Goal: Information Seeking & Learning: Learn about a topic

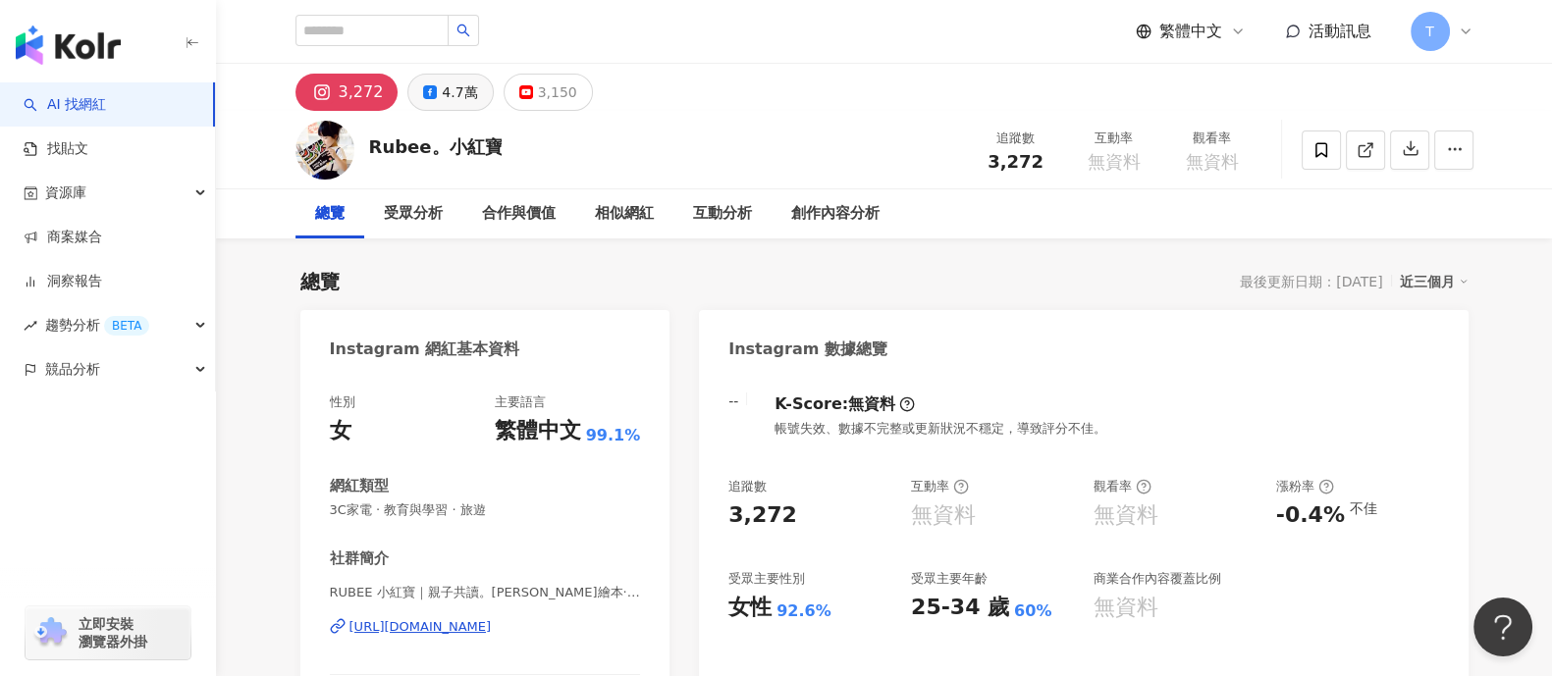
click at [442, 103] on div "4.7萬" at bounding box center [459, 92] width 35 height 27
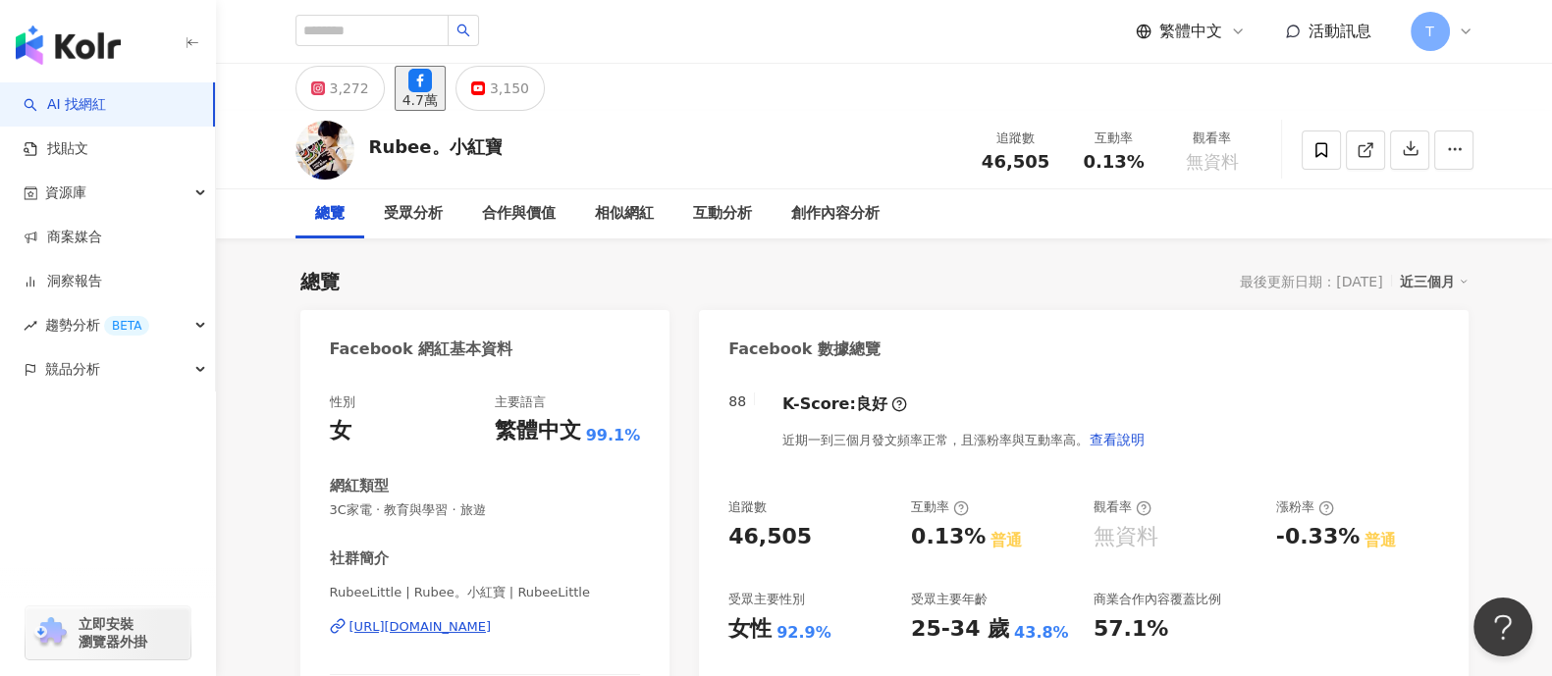
click at [437, 92] on div "4.7萬" at bounding box center [419, 100] width 35 height 16
click at [1367, 154] on icon at bounding box center [1365, 150] width 18 height 18
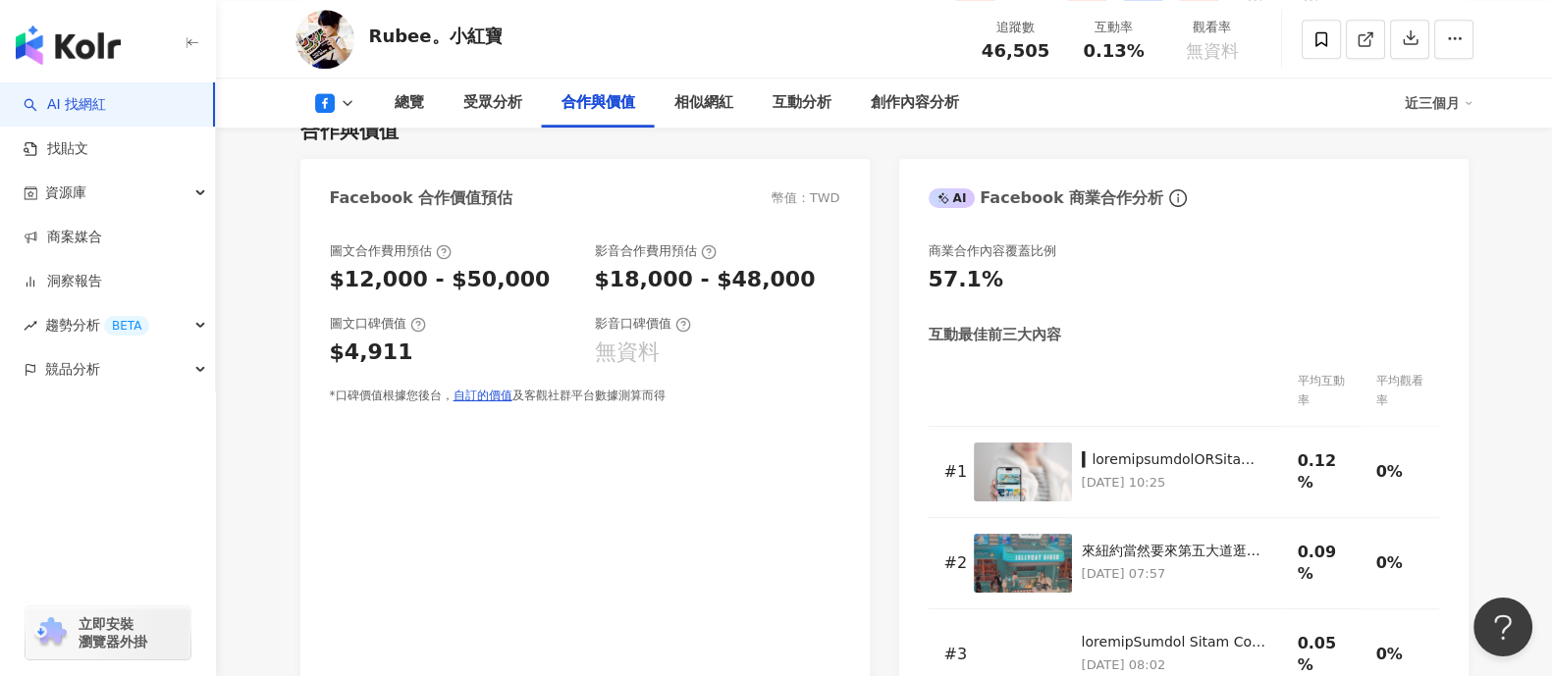
scroll to position [1962, 0]
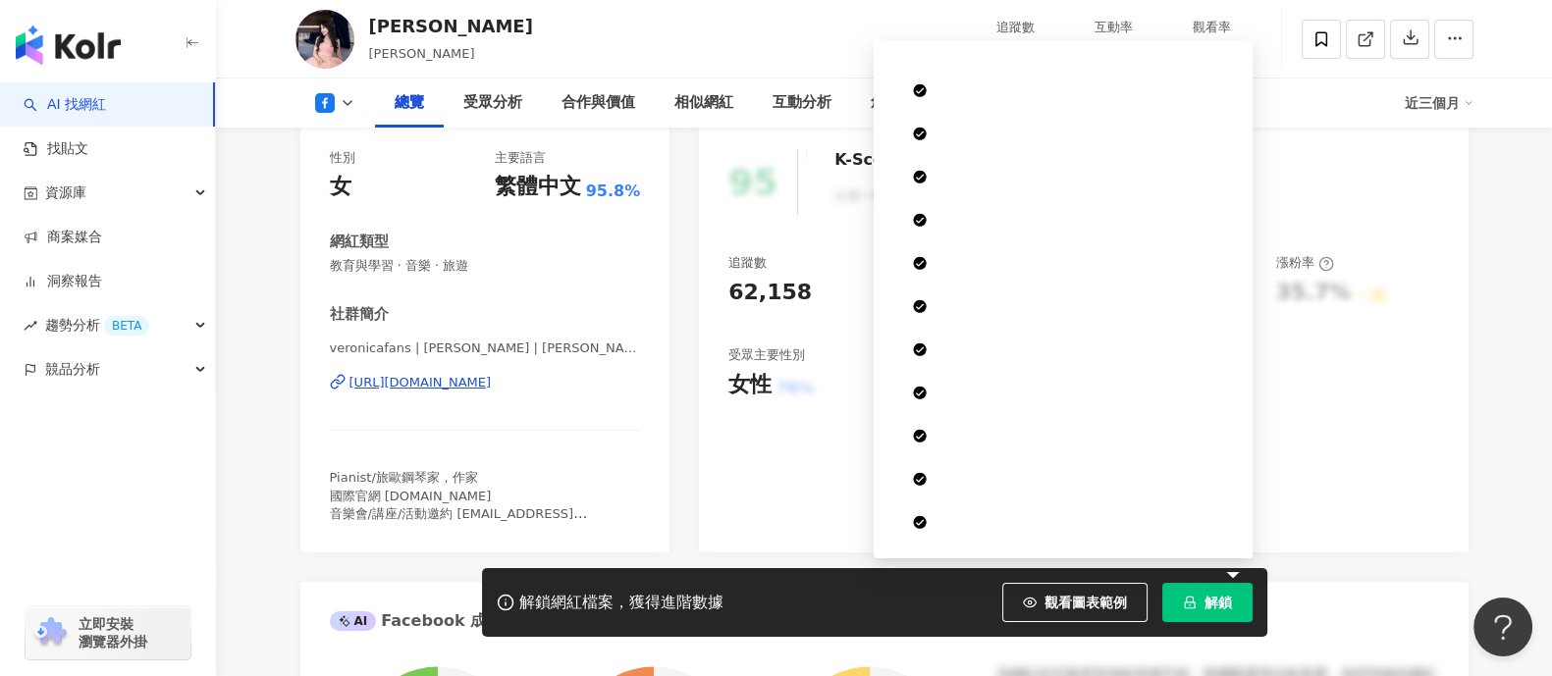
click at [1212, 600] on span "解鎖" at bounding box center [1217, 603] width 27 height 16
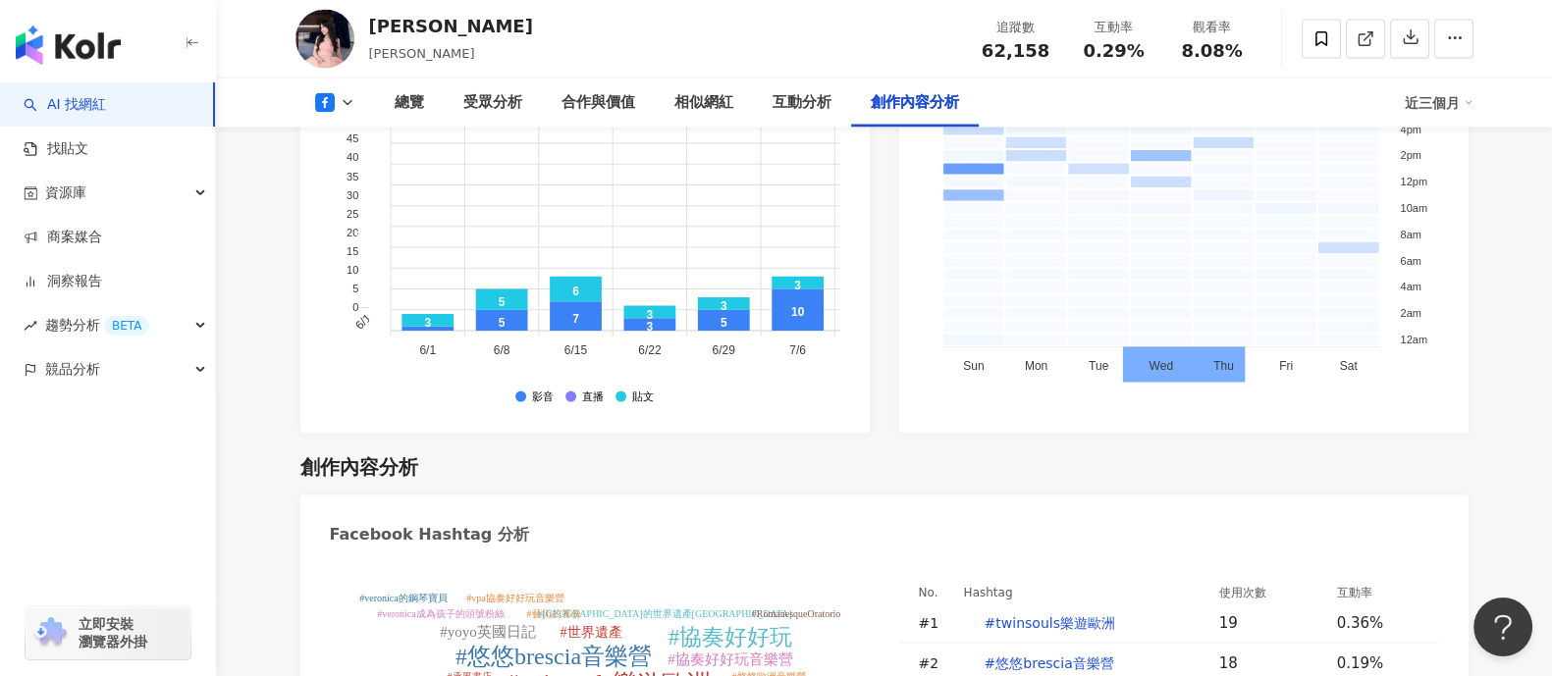
scroll to position [4662, 0]
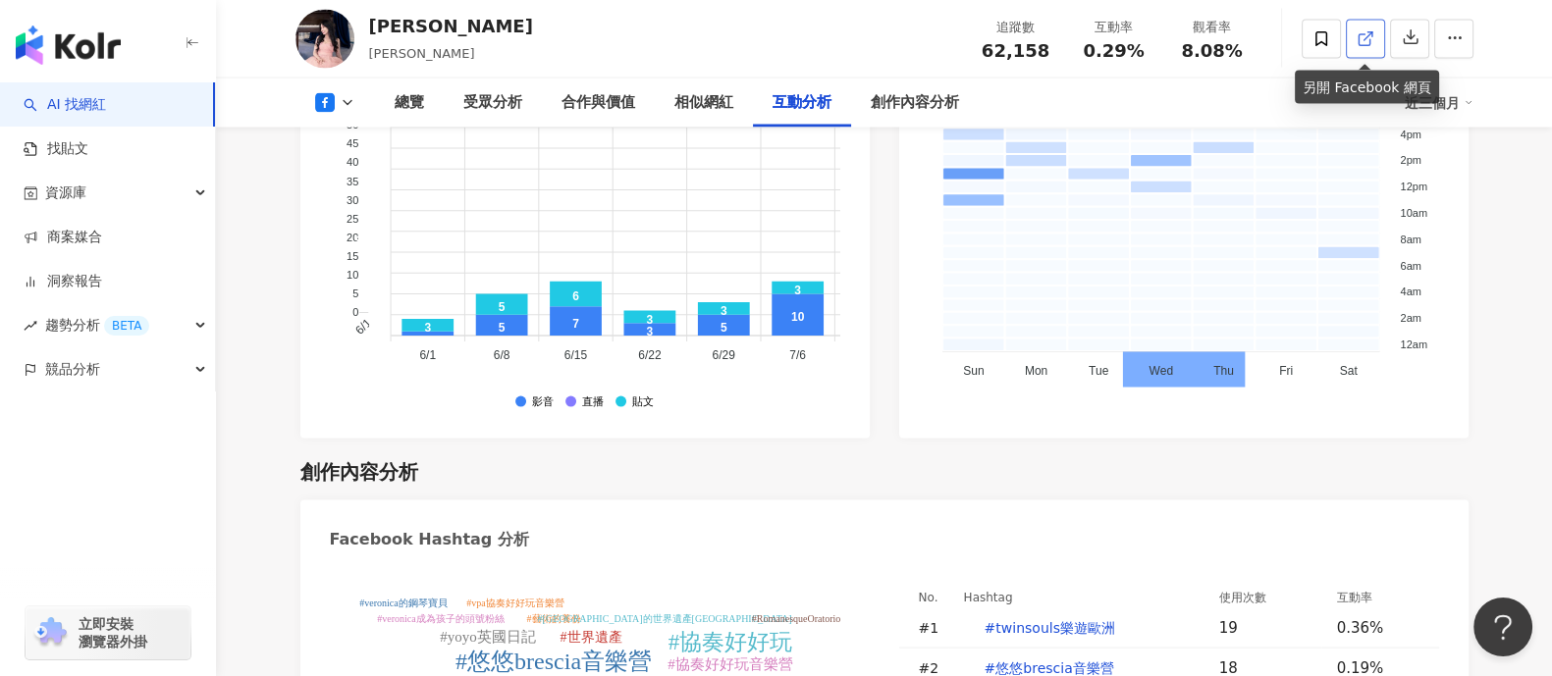
click at [1364, 36] on icon at bounding box center [1365, 39] width 18 height 18
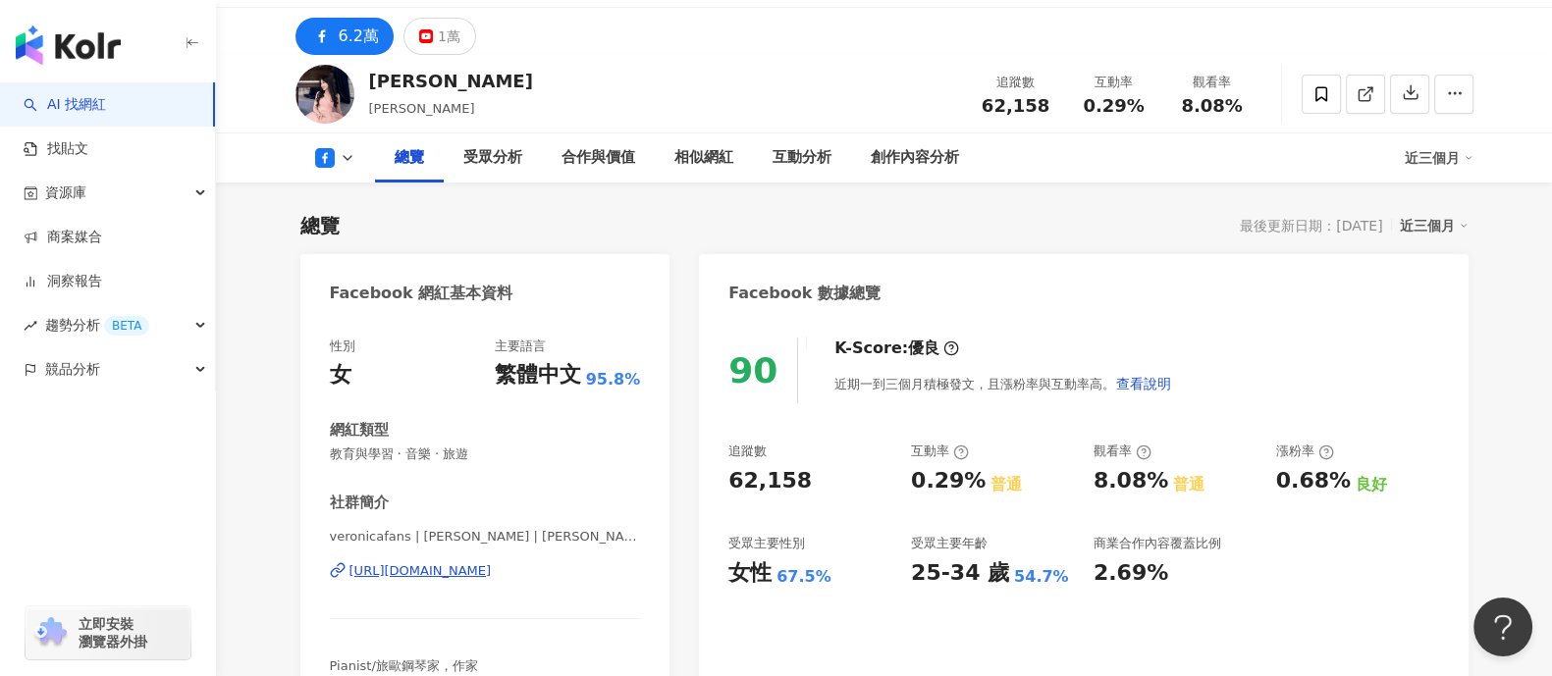
scroll to position [0, 0]
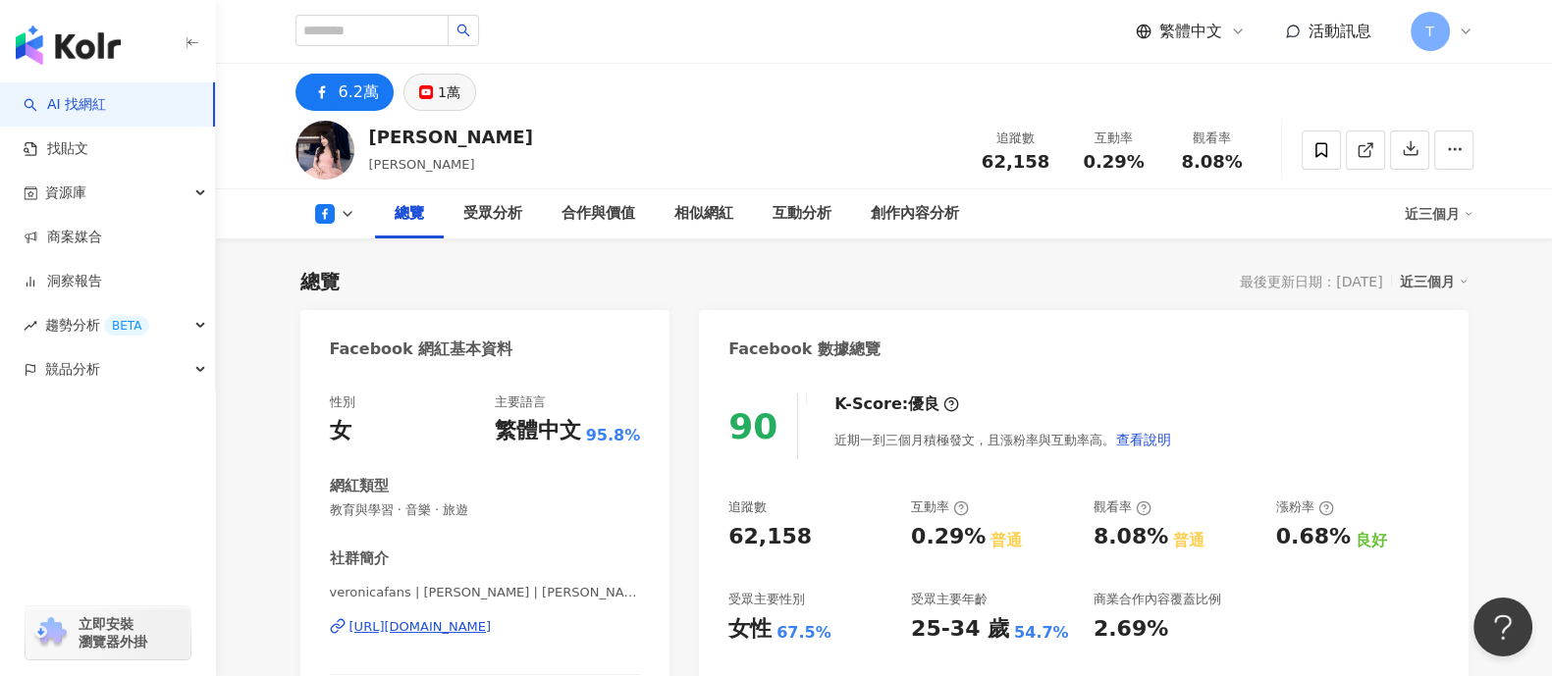
click at [445, 95] on div "1萬" at bounding box center [449, 92] width 23 height 27
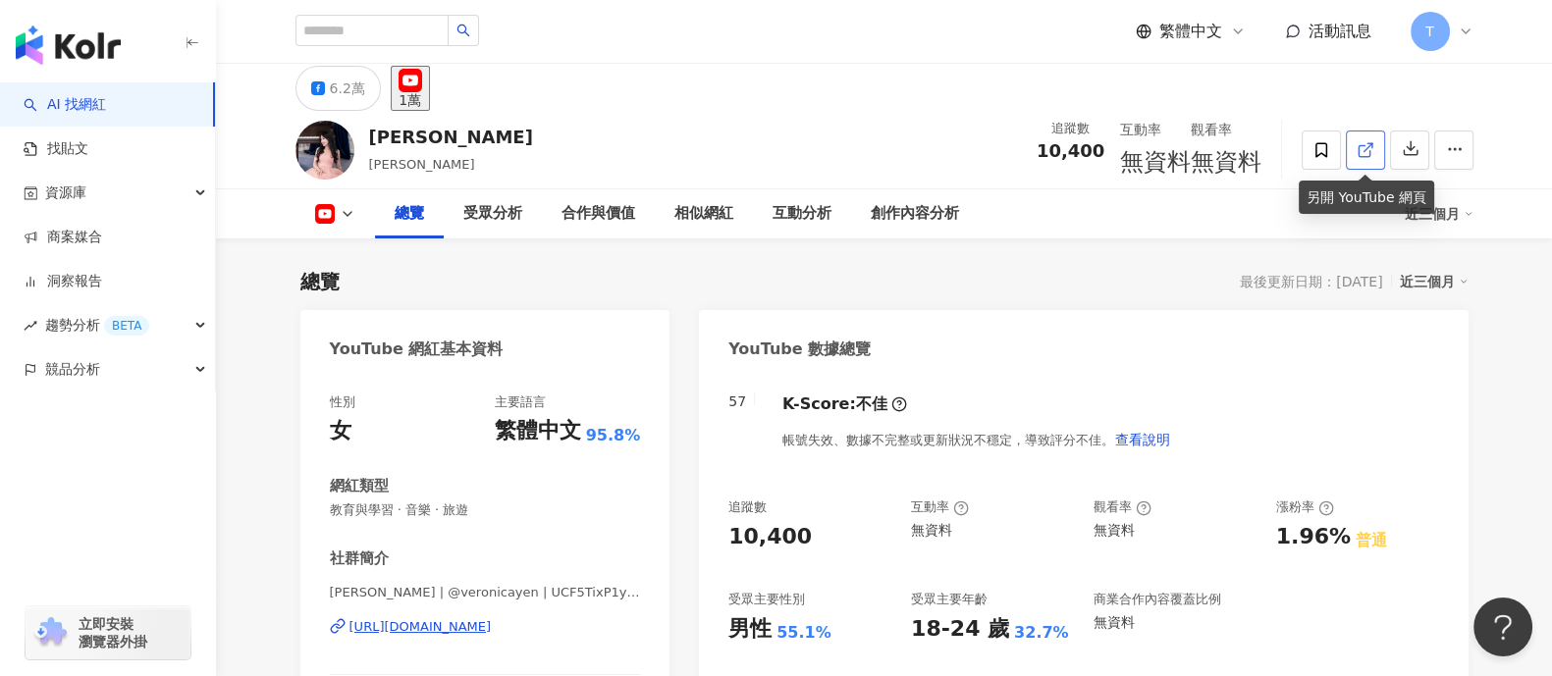
click at [1366, 142] on icon at bounding box center [1365, 150] width 18 height 18
click at [334, 102] on div "6.2萬" at bounding box center [347, 88] width 35 height 27
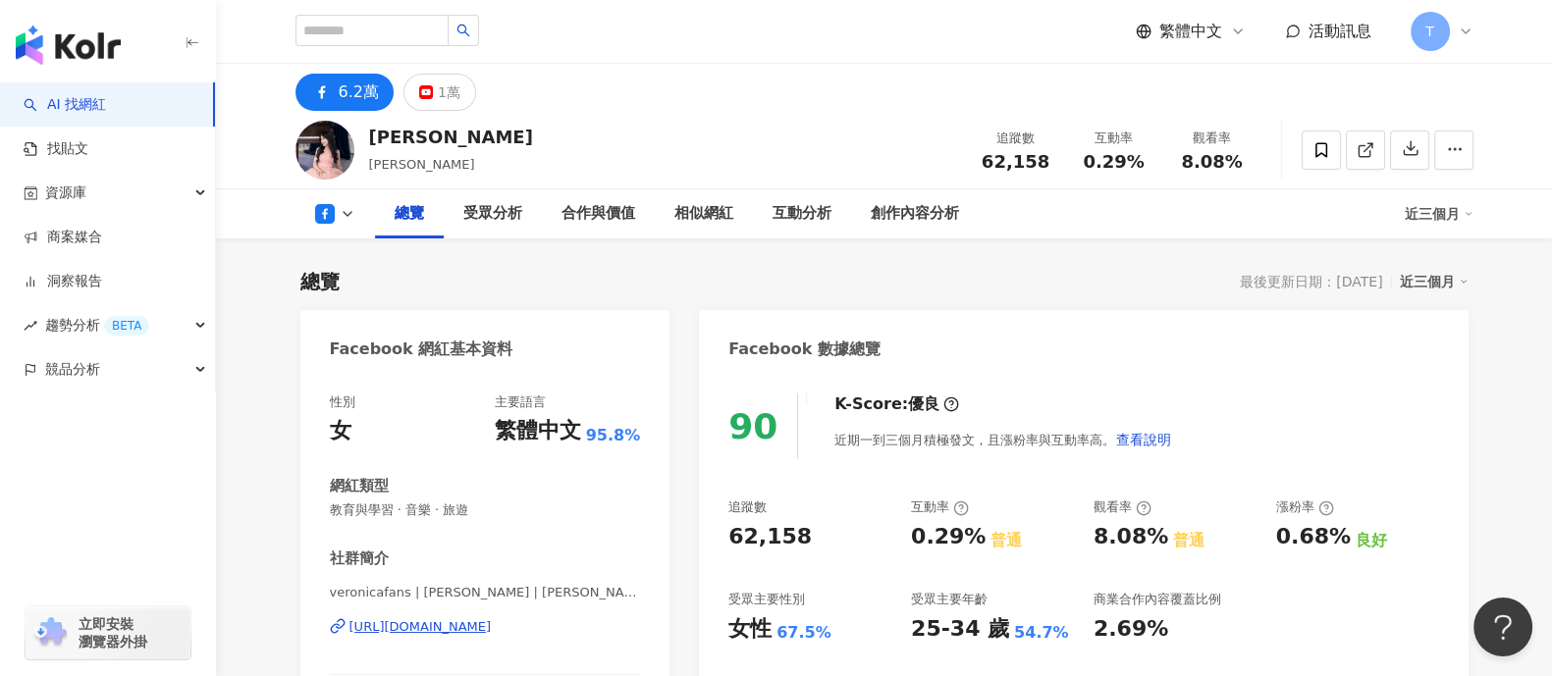
scroll to position [244, 0]
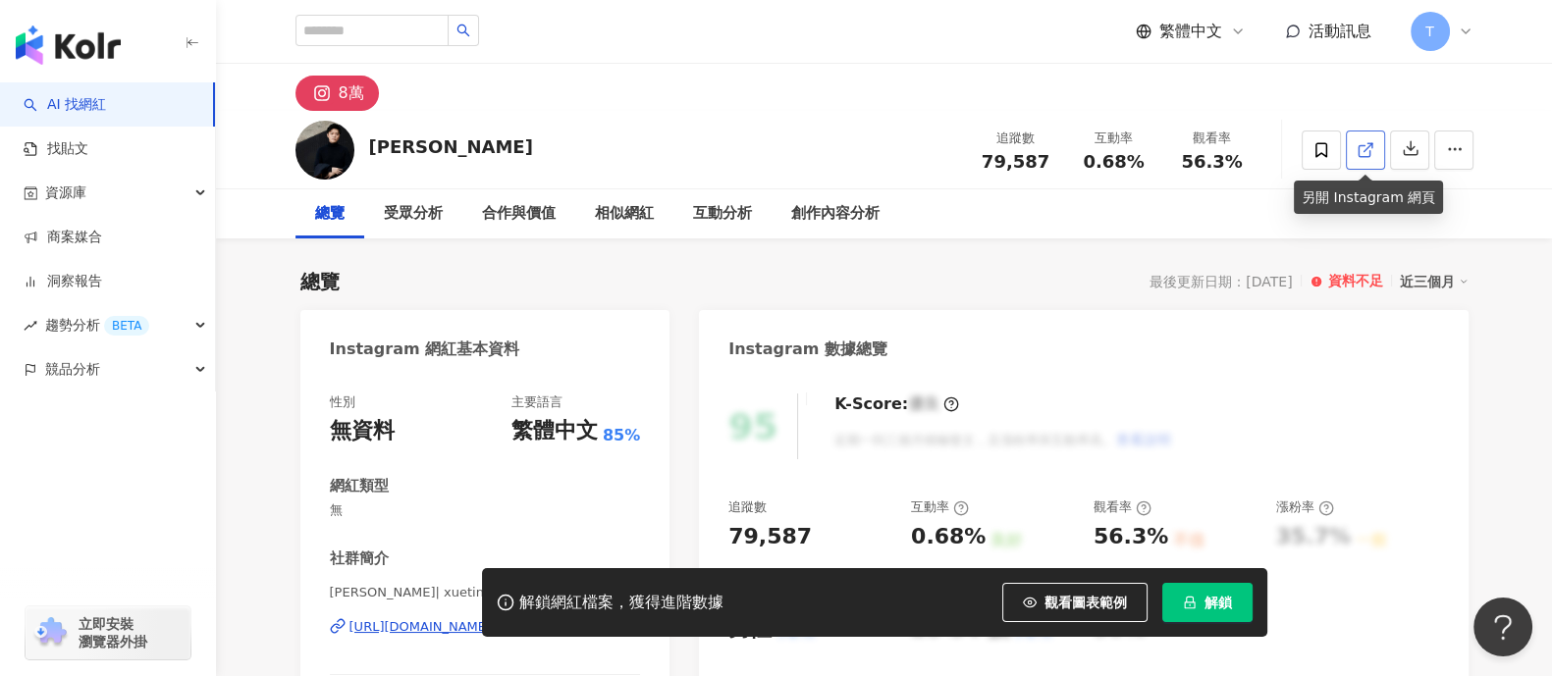
click at [1378, 155] on link at bounding box center [1365, 150] width 39 height 39
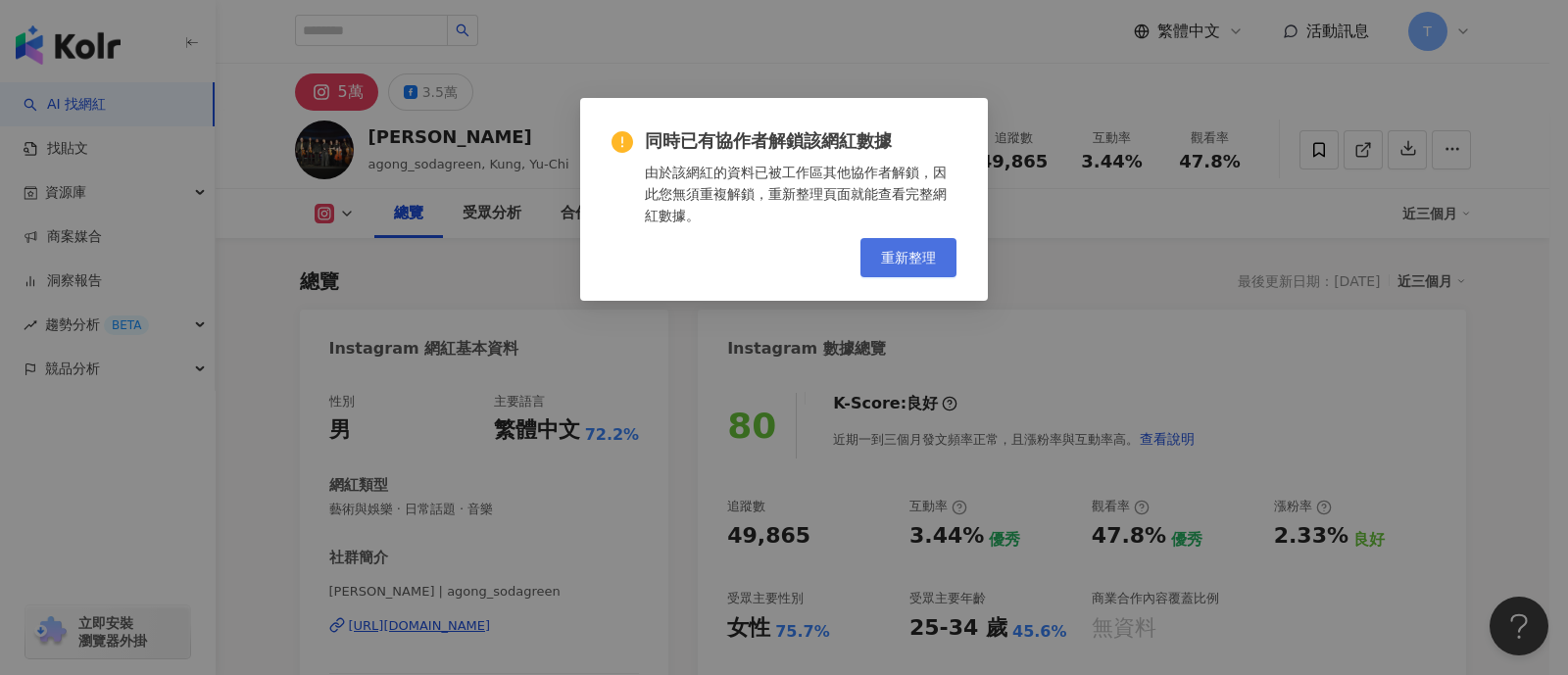
click at [923, 257] on span "重新整理" at bounding box center [908, 258] width 55 height 16
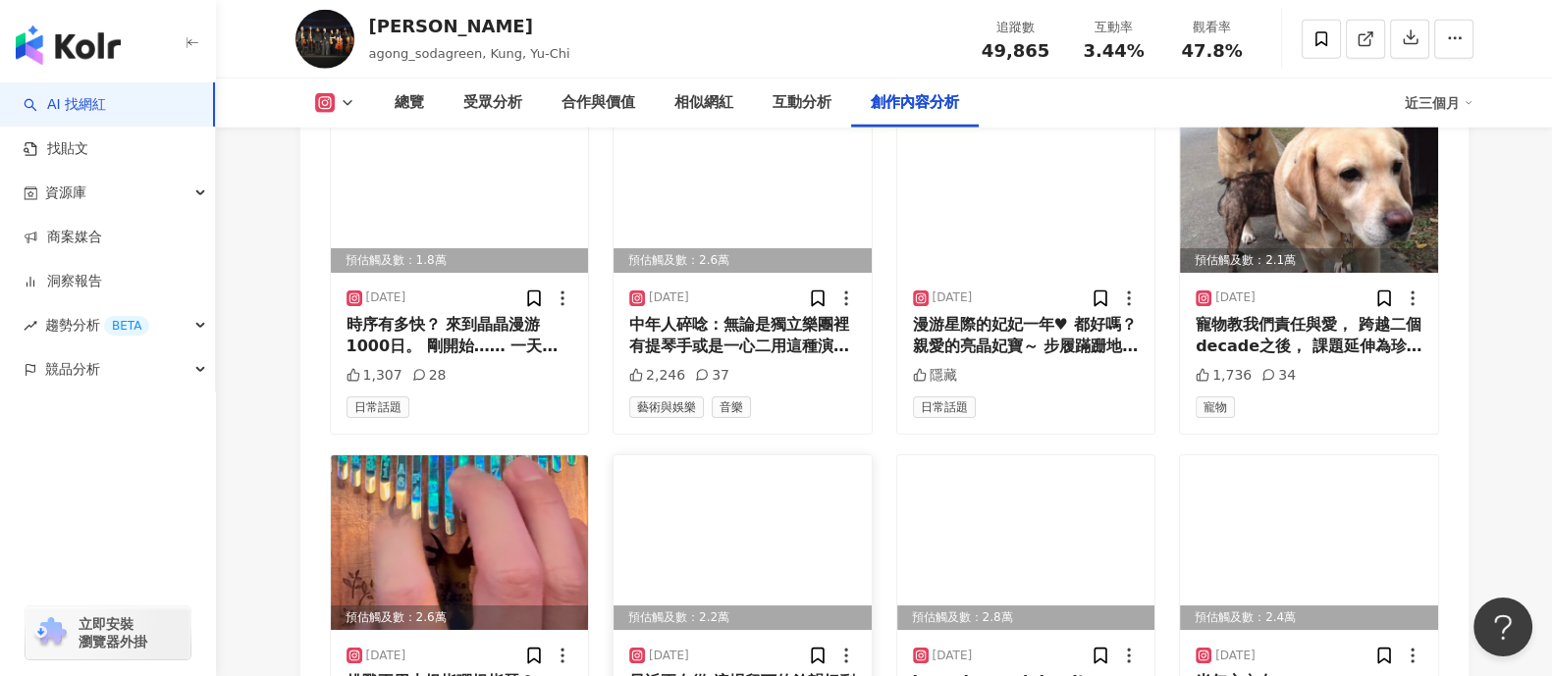
scroll to position [7072, 0]
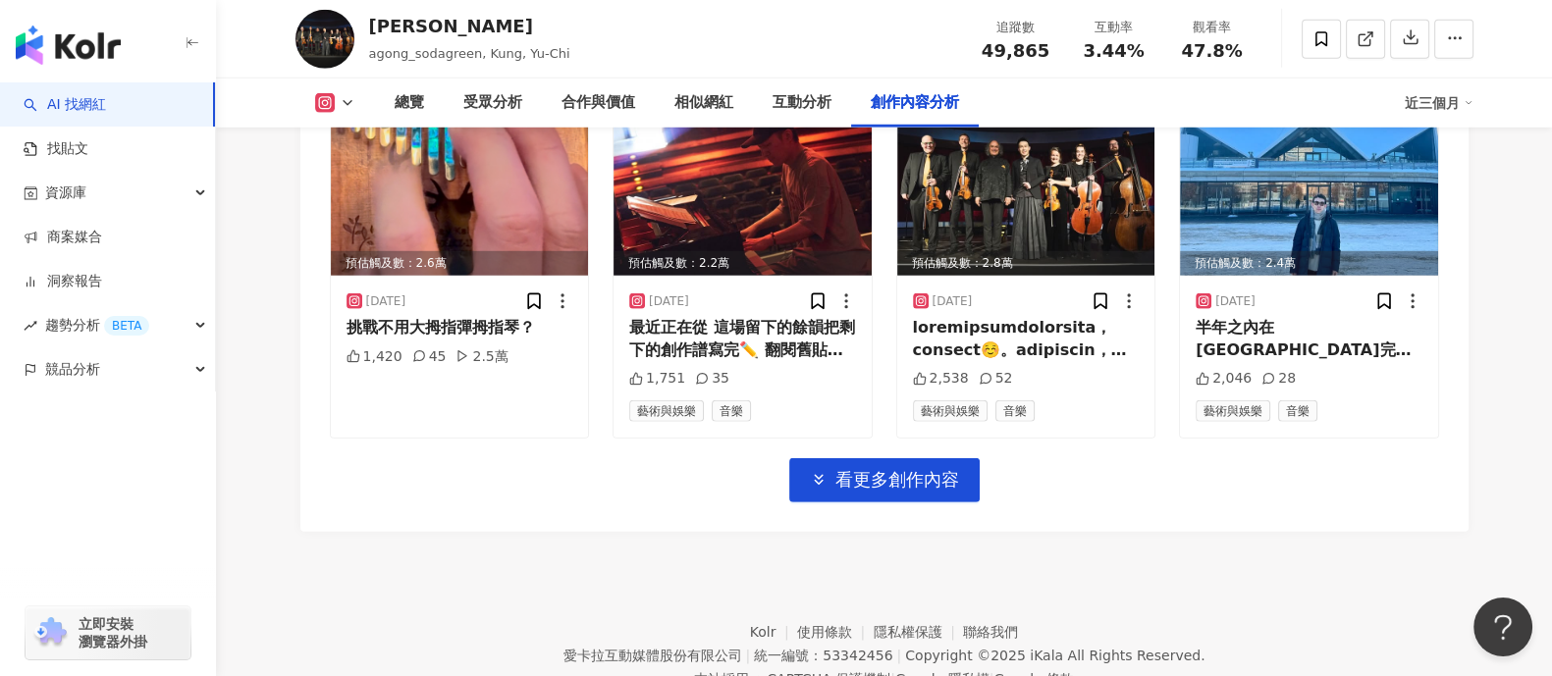
click at [876, 469] on span "看更多創作內容" at bounding box center [897, 480] width 124 height 22
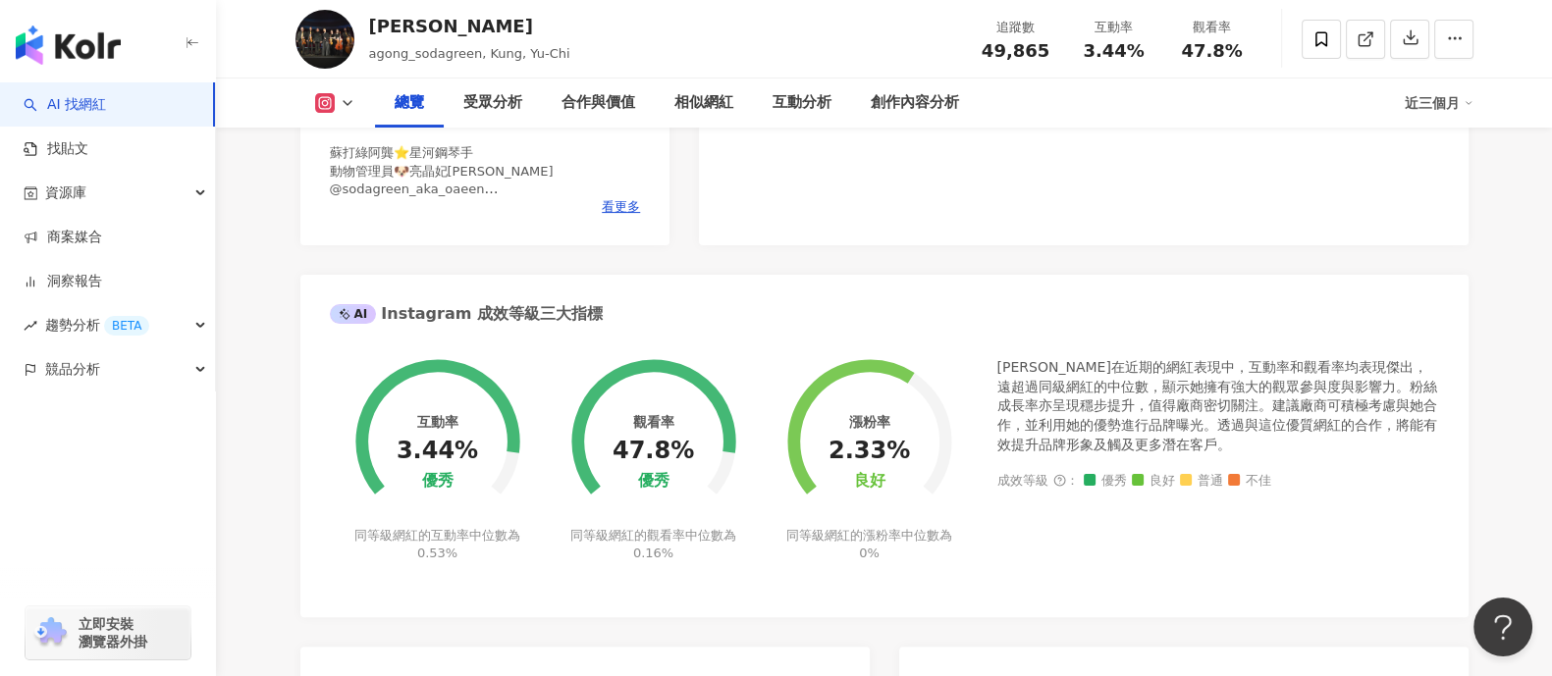
scroll to position [0, 0]
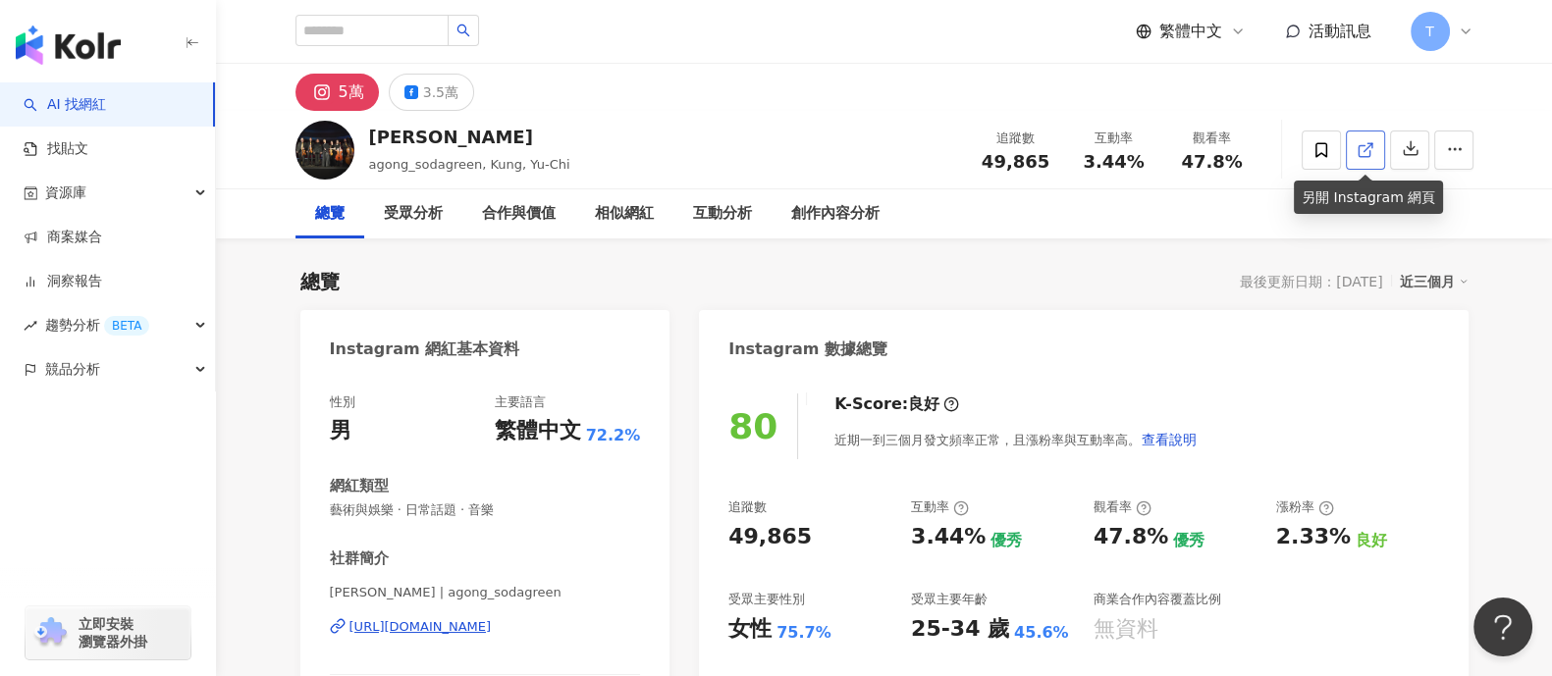
click at [1363, 143] on icon at bounding box center [1365, 150] width 18 height 18
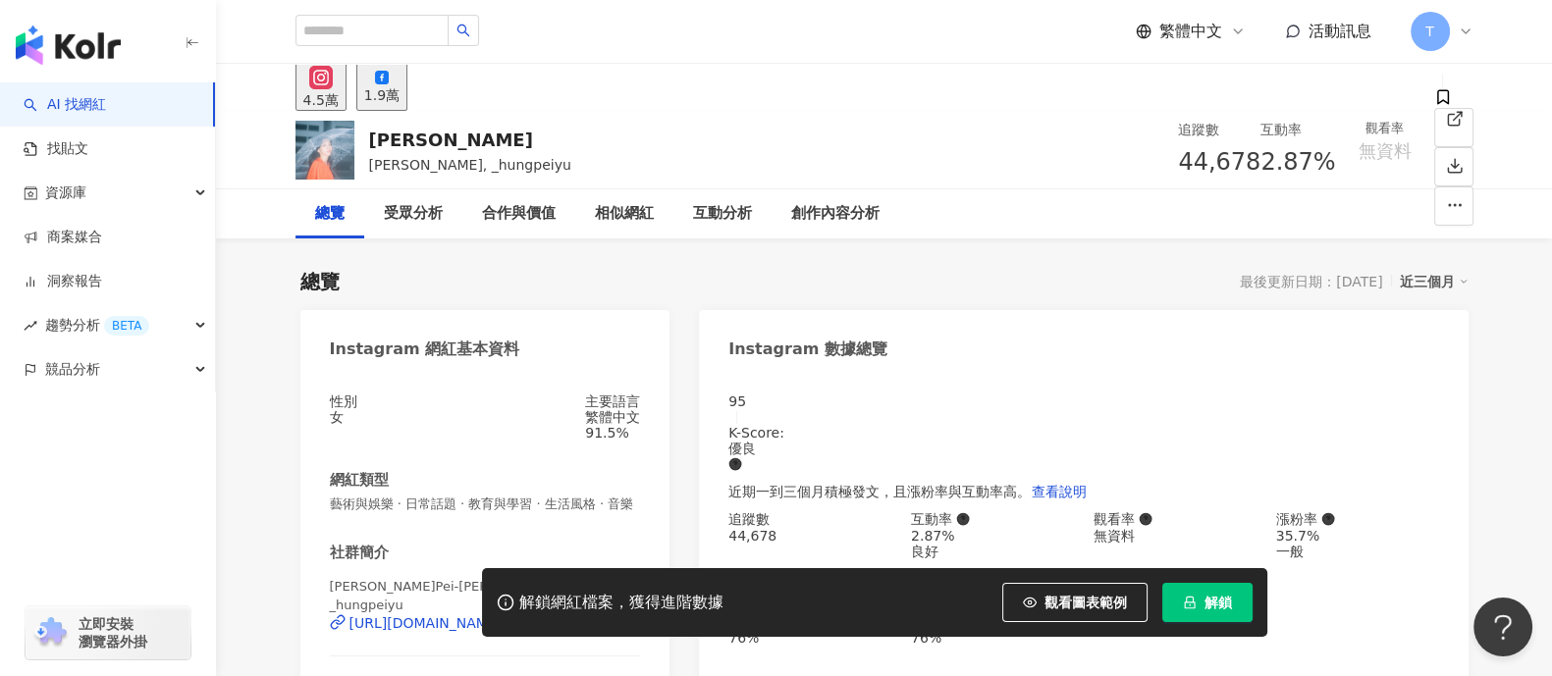
click at [1183, 597] on icon "lock" at bounding box center [1190, 603] width 14 height 14
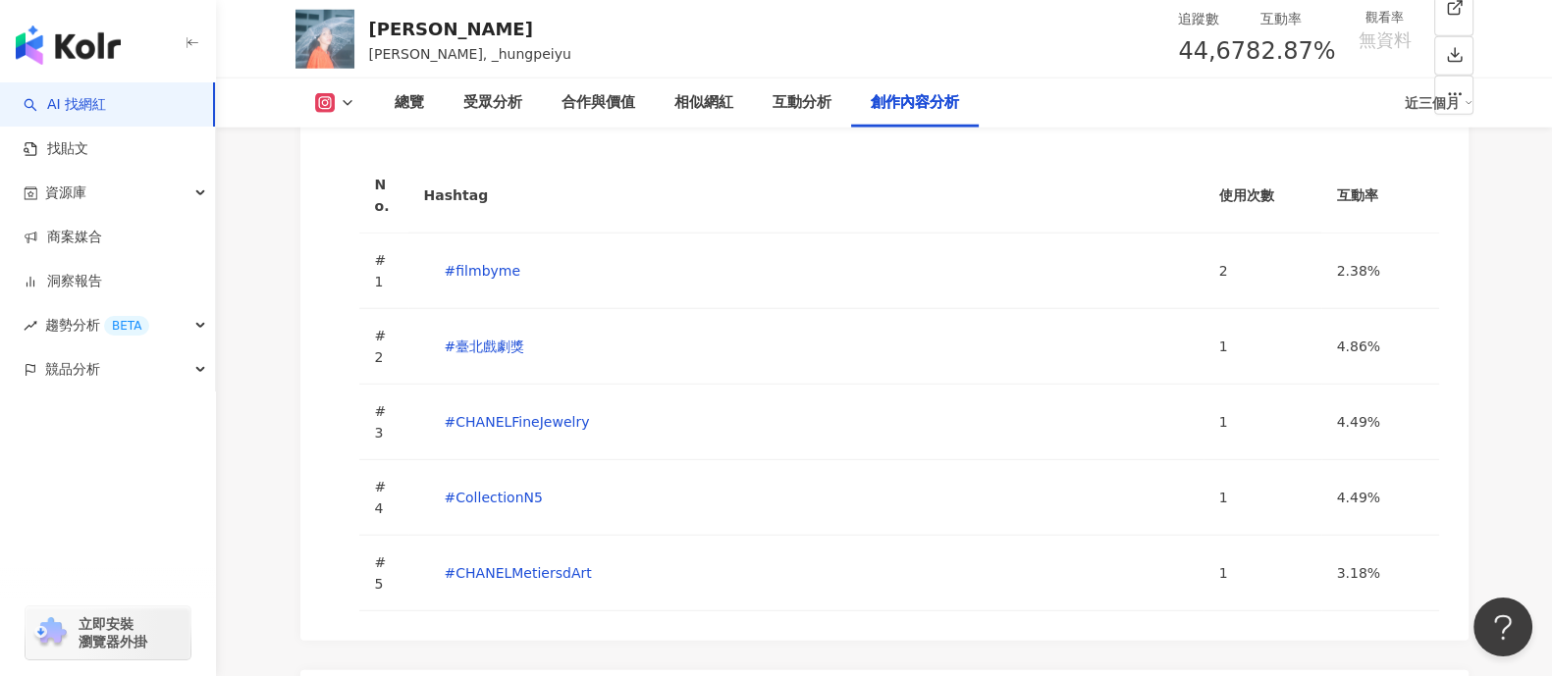
scroll to position [6689, 0]
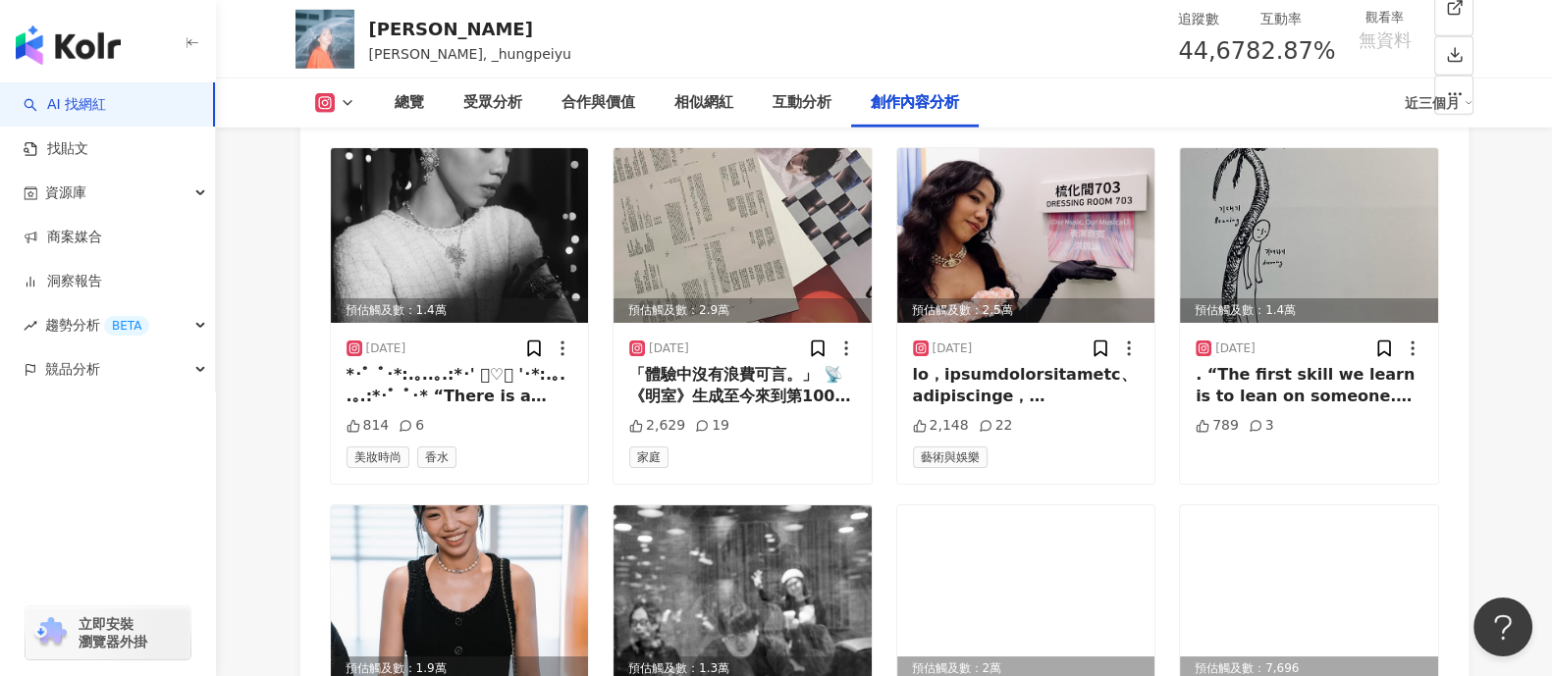
scroll to position [7548, 0]
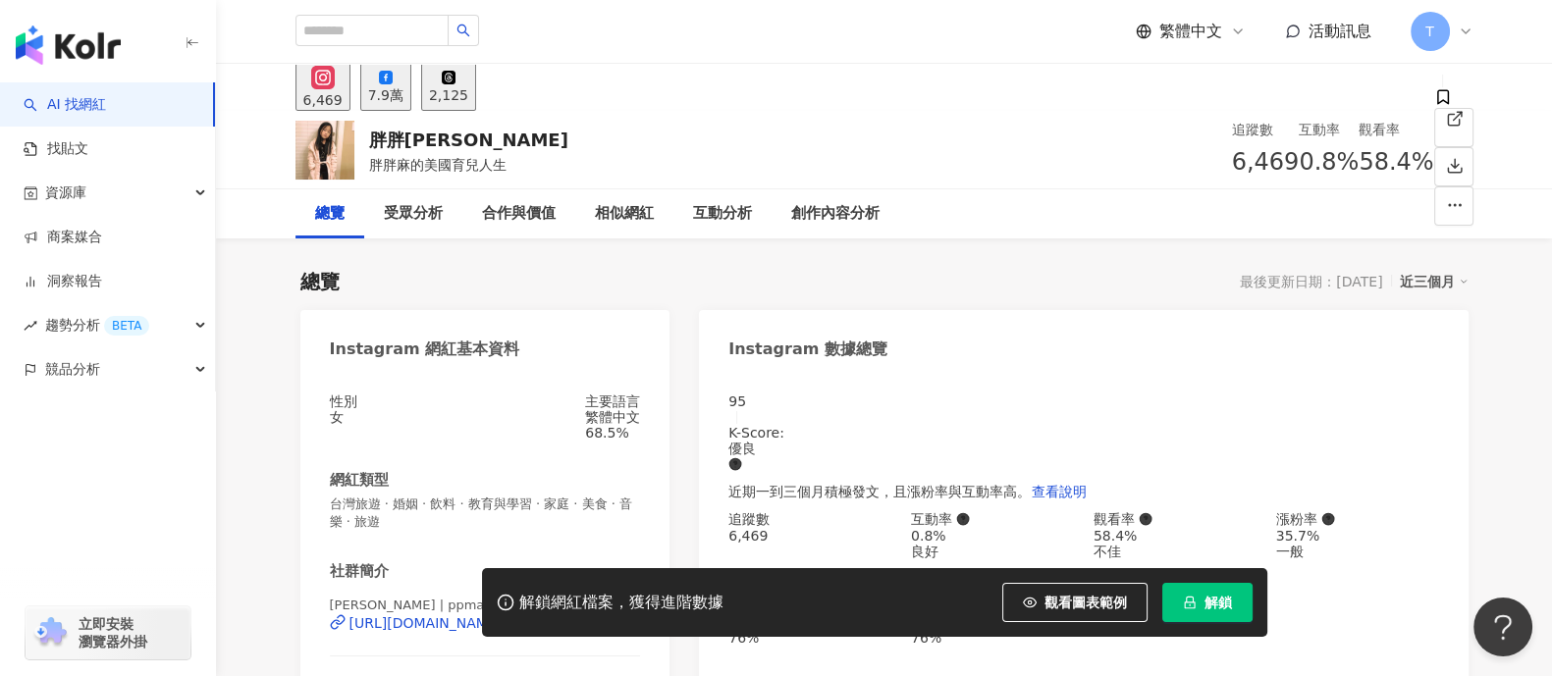
click at [403, 100] on div "7.9萬" at bounding box center [385, 95] width 35 height 16
click at [403, 91] on div "7.9萬" at bounding box center [385, 95] width 35 height 16
click at [1199, 612] on button "解鎖" at bounding box center [1207, 602] width 90 height 39
click at [1202, 598] on button "解鎖" at bounding box center [1207, 602] width 90 height 39
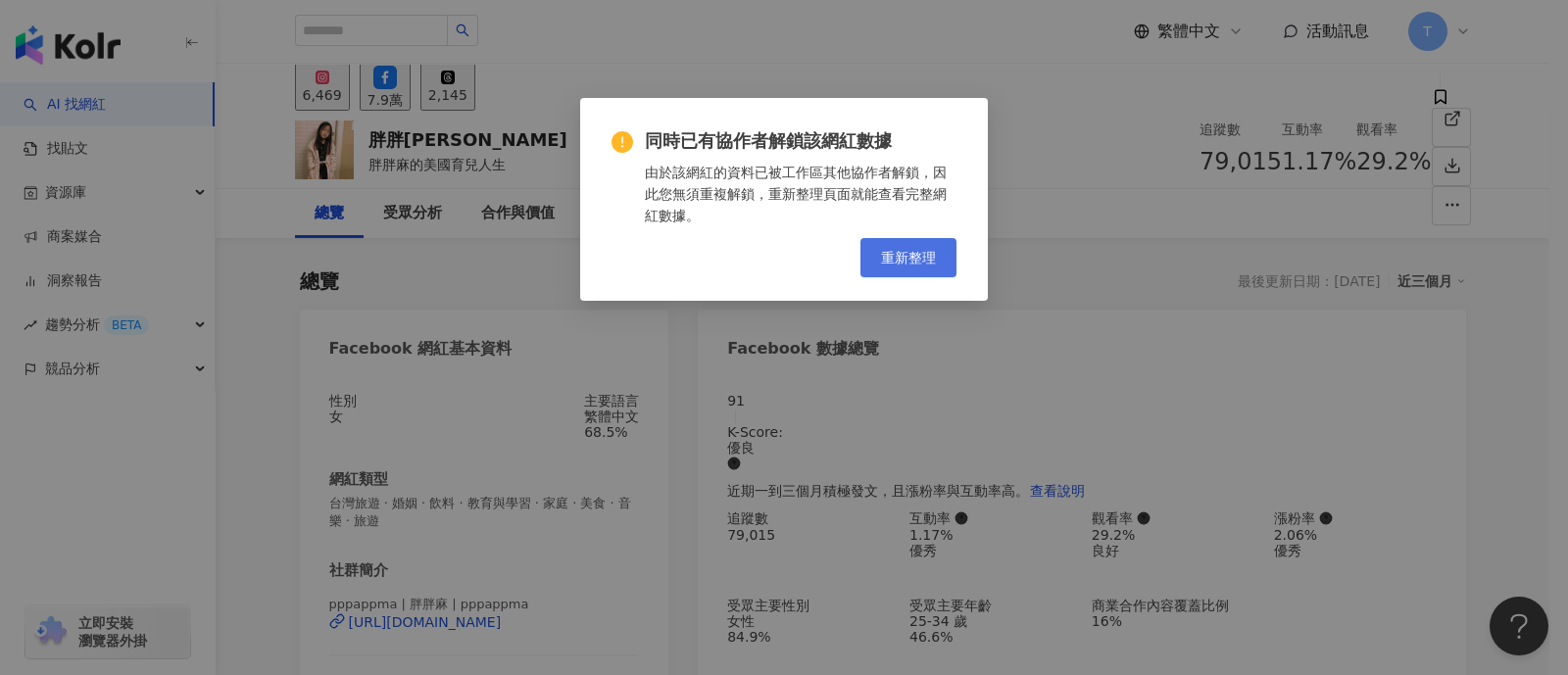
click at [908, 250] on span "重新整理" at bounding box center [908, 258] width 55 height 16
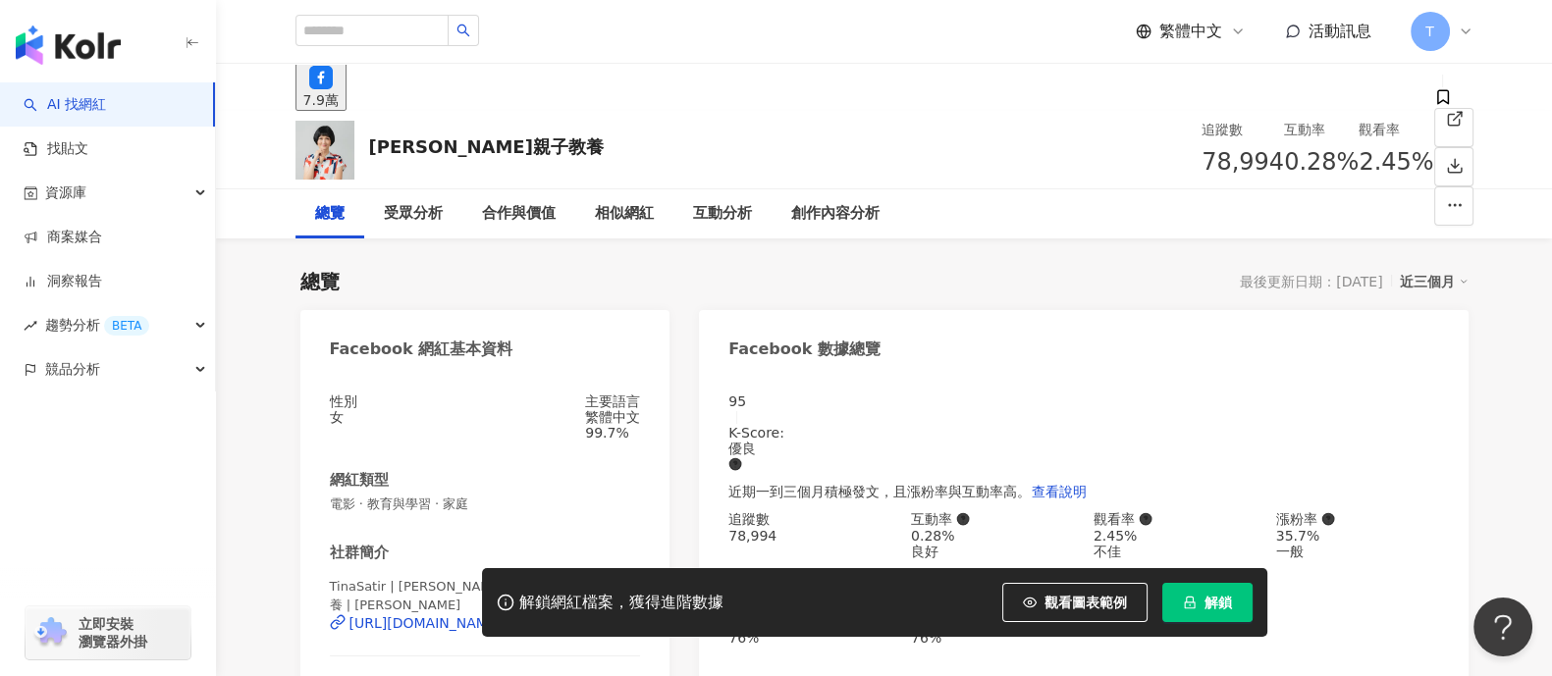
click at [1195, 594] on button "解鎖" at bounding box center [1207, 602] width 90 height 39
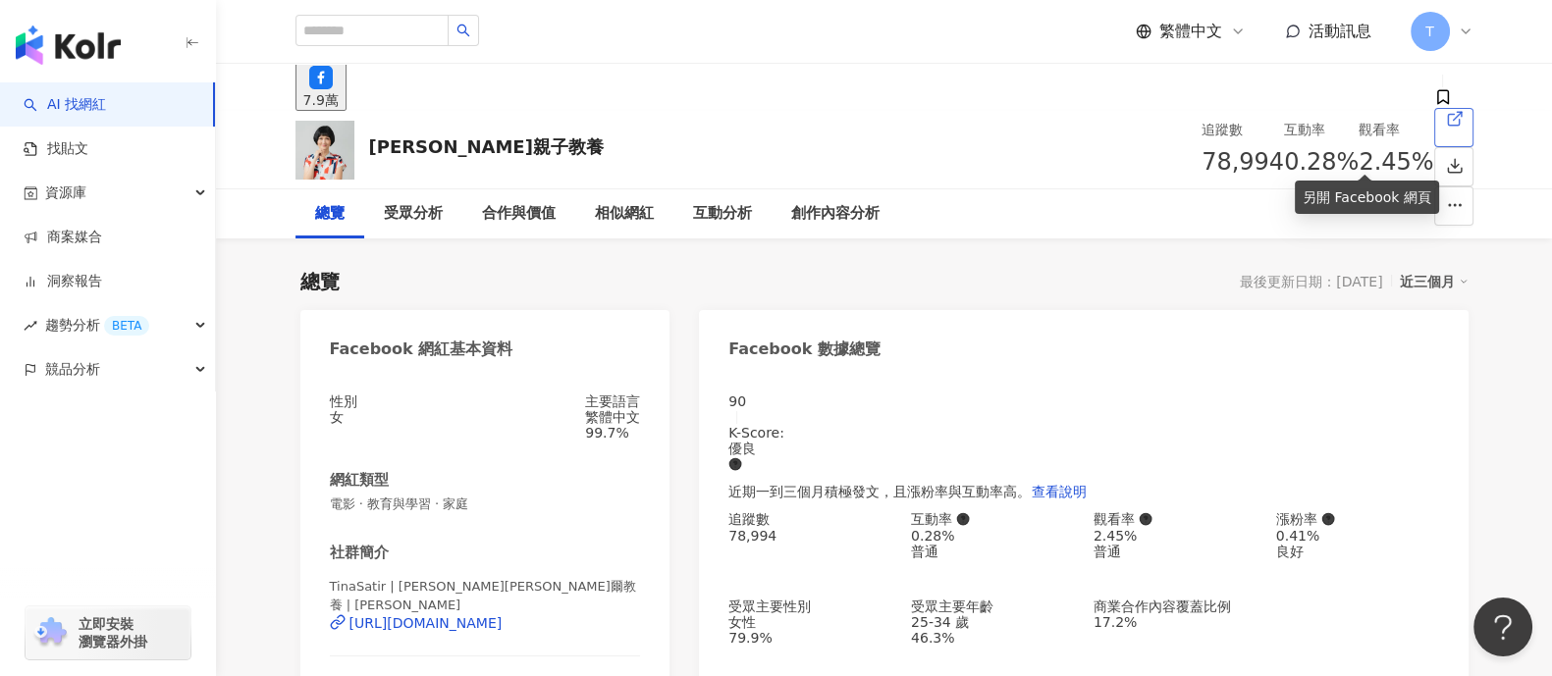
click at [1434, 147] on link at bounding box center [1453, 127] width 39 height 39
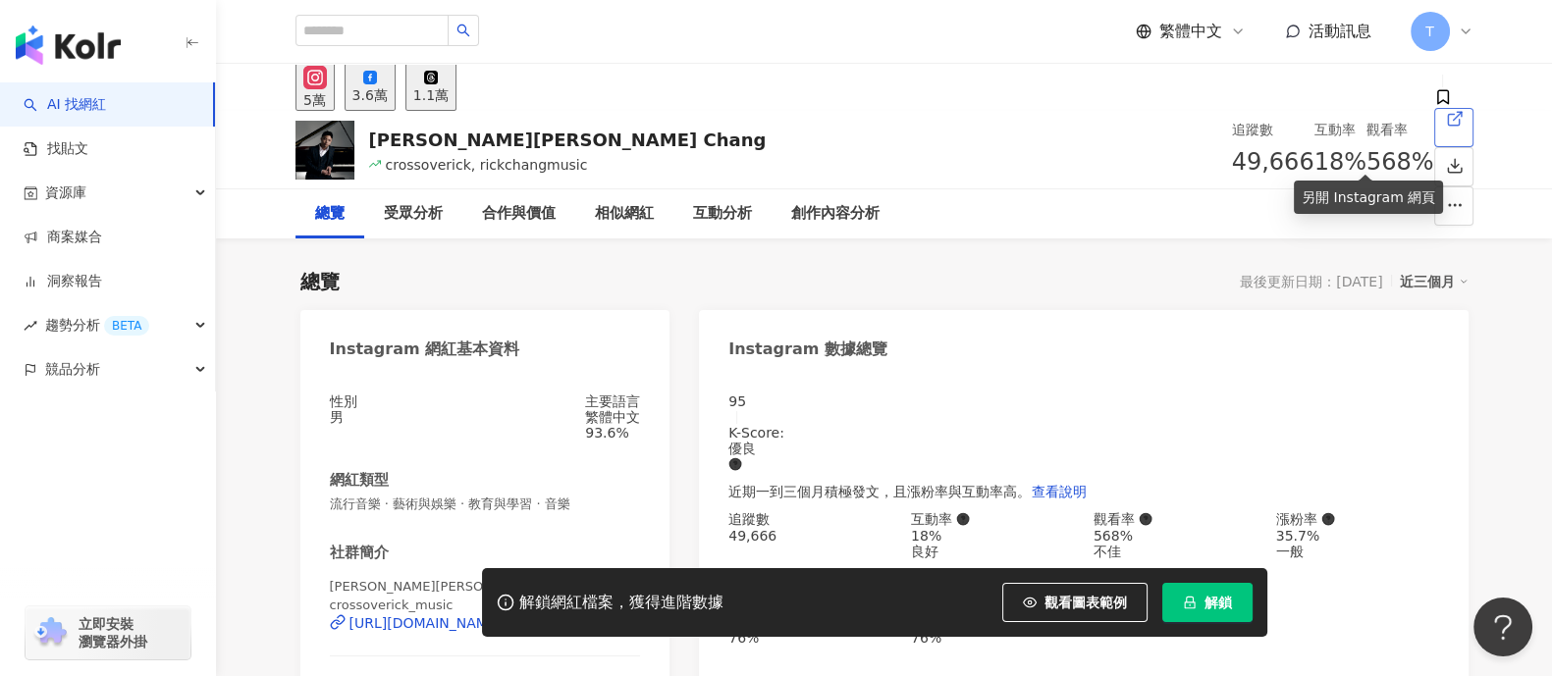
click at [1446, 128] on icon at bounding box center [1455, 119] width 18 height 18
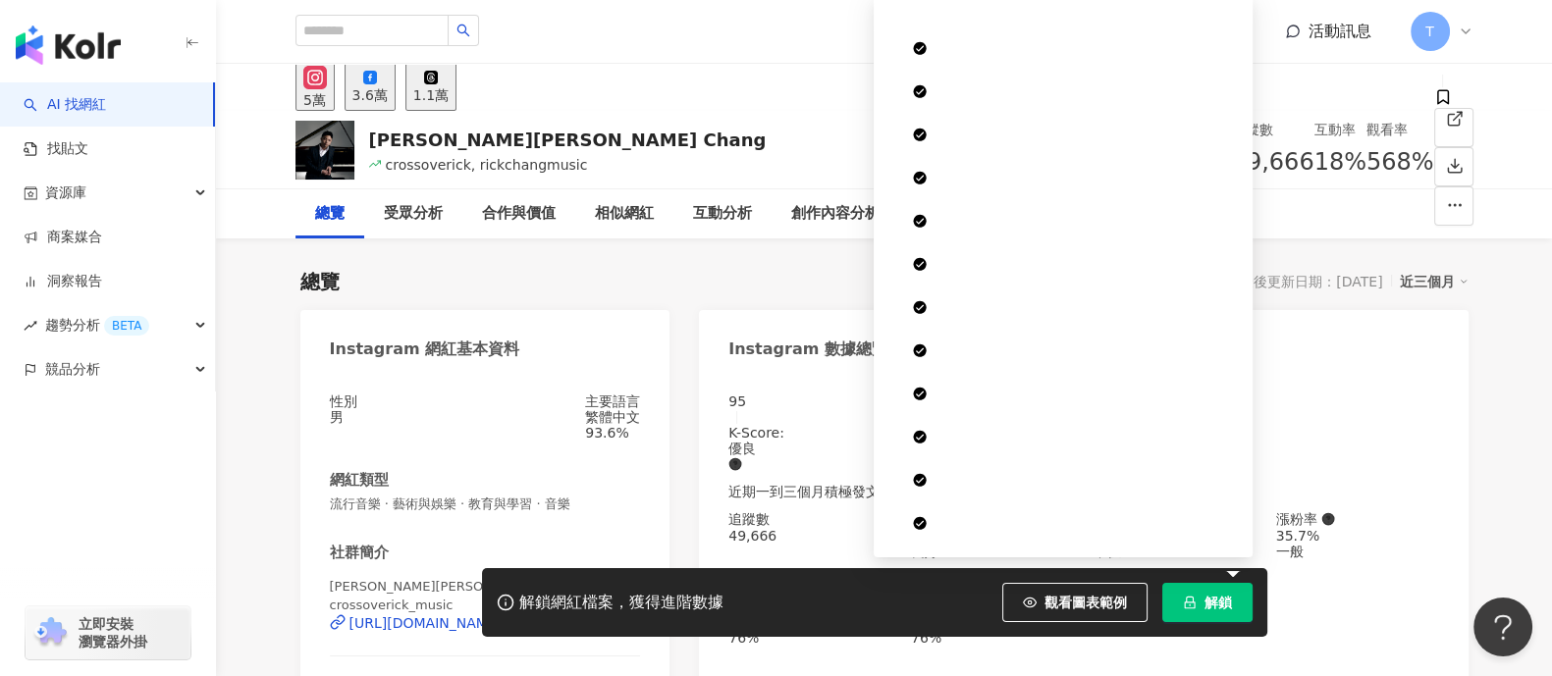
click at [1204, 605] on span "解鎖" at bounding box center [1217, 603] width 27 height 16
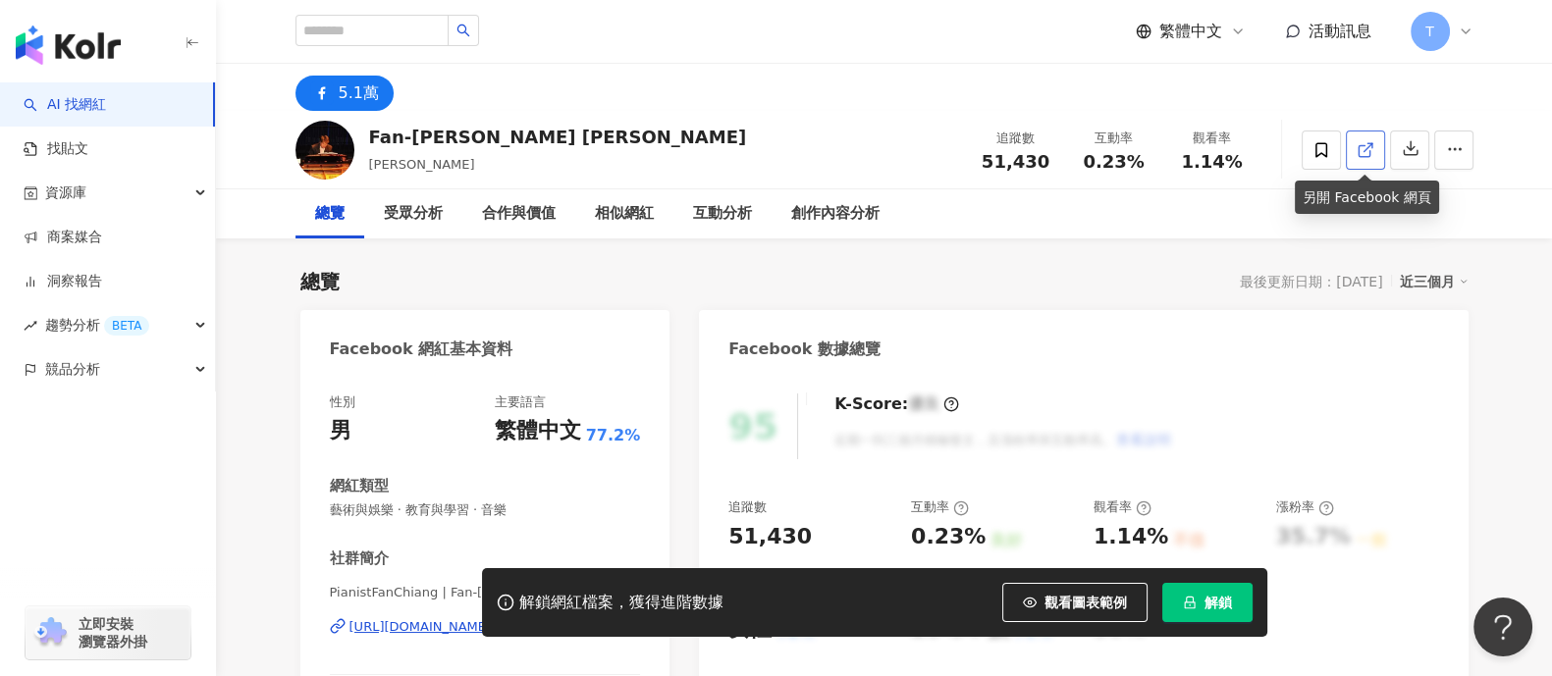
click at [1363, 158] on icon at bounding box center [1365, 150] width 18 height 18
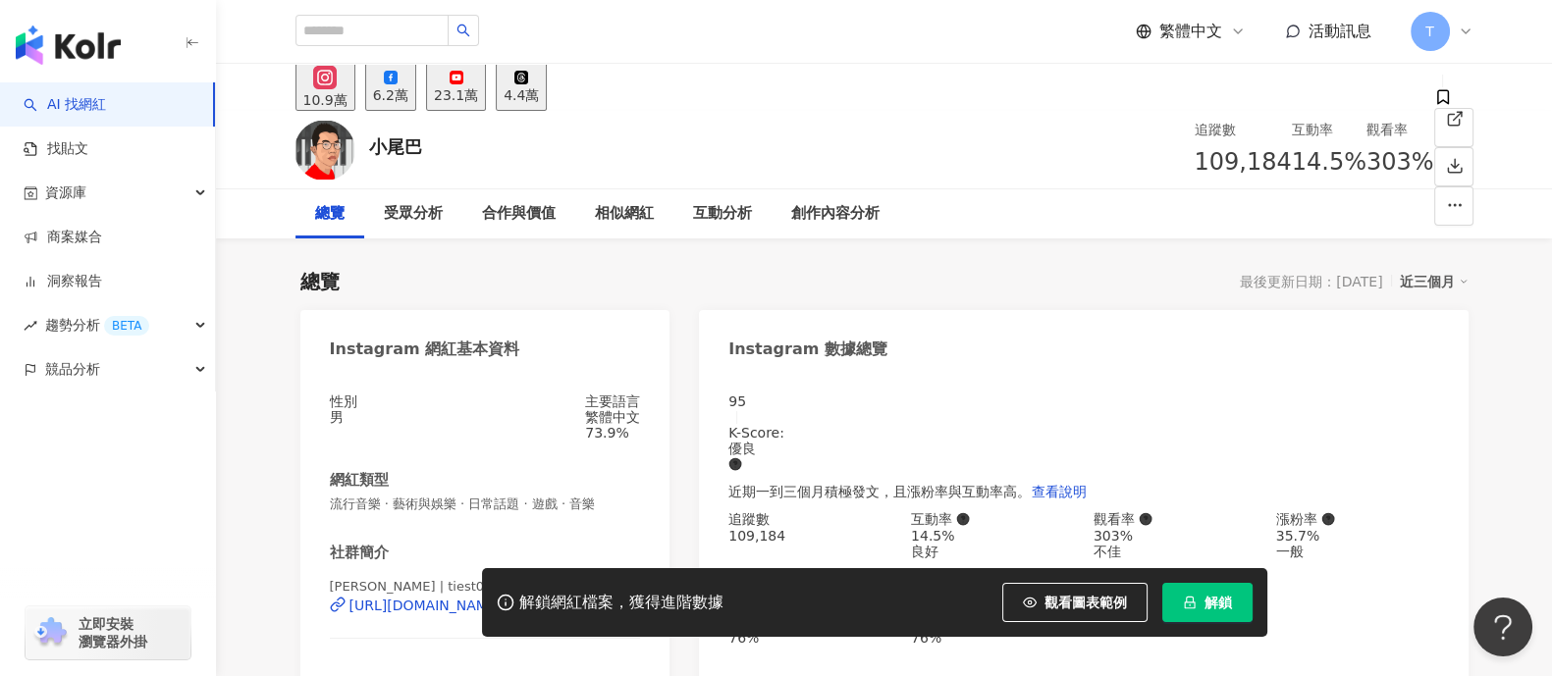
click at [478, 87] on div "23.1萬" at bounding box center [456, 95] width 44 height 16
click at [478, 95] on div "23.1萬" at bounding box center [456, 95] width 44 height 16
click at [1434, 147] on link at bounding box center [1453, 127] width 39 height 39
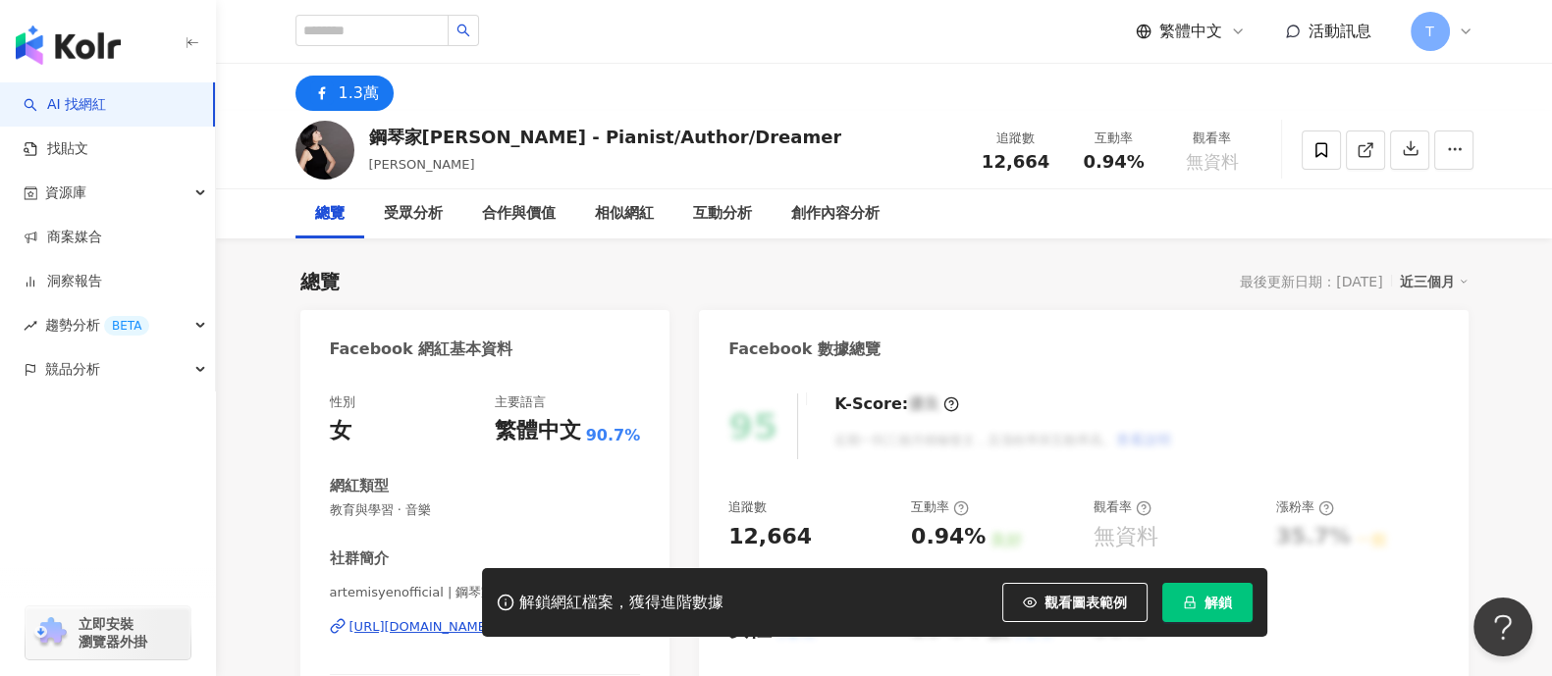
click at [1212, 596] on span "解鎖" at bounding box center [1217, 603] width 27 height 16
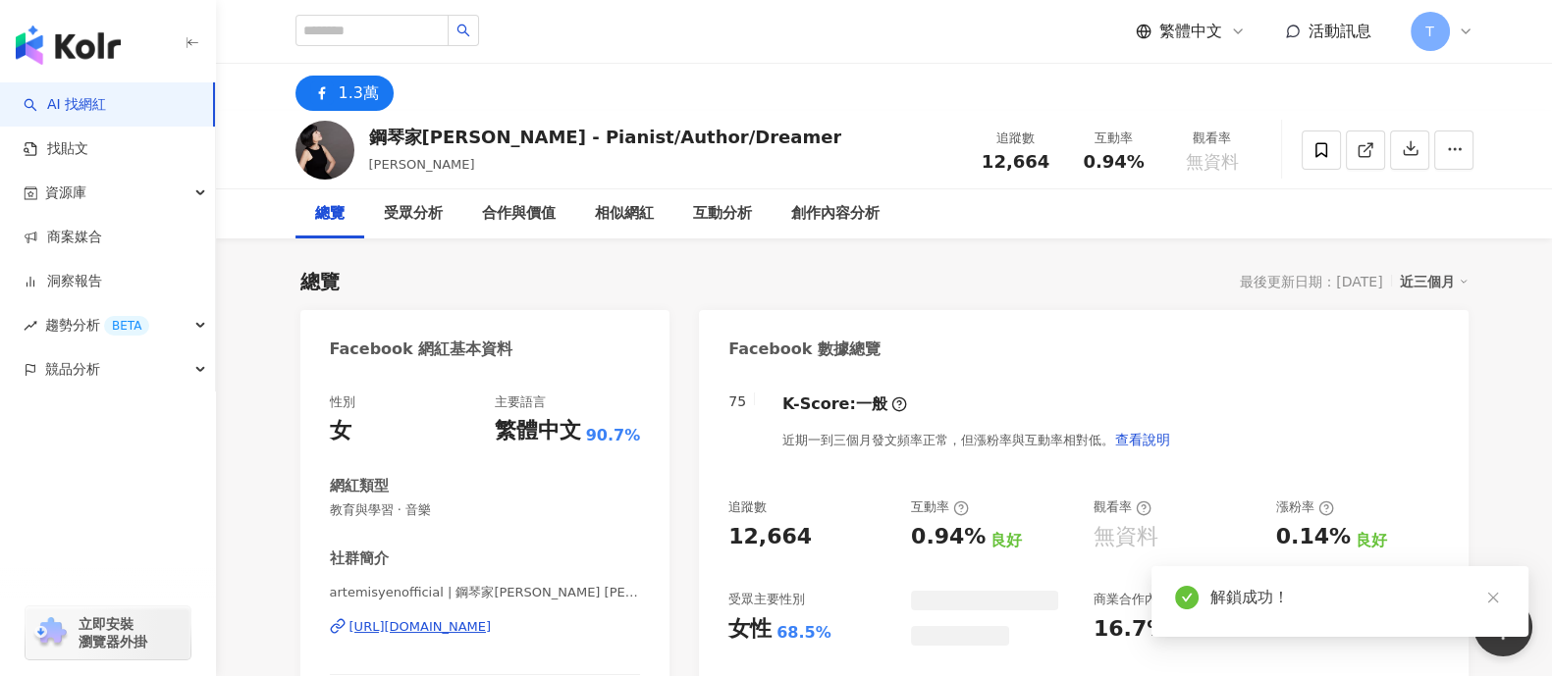
click at [1497, 601] on icon "close" at bounding box center [1493, 598] width 14 height 14
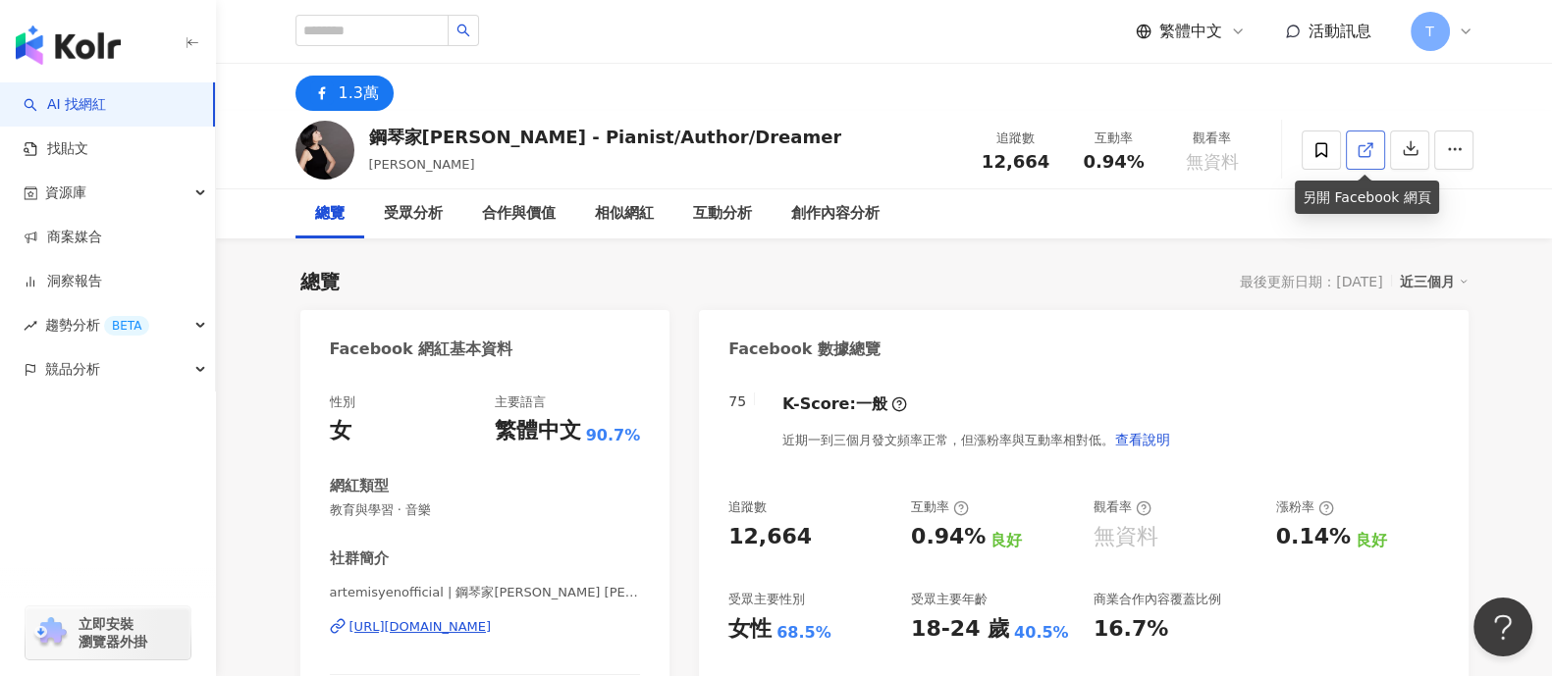
click at [1374, 152] on link at bounding box center [1365, 150] width 39 height 39
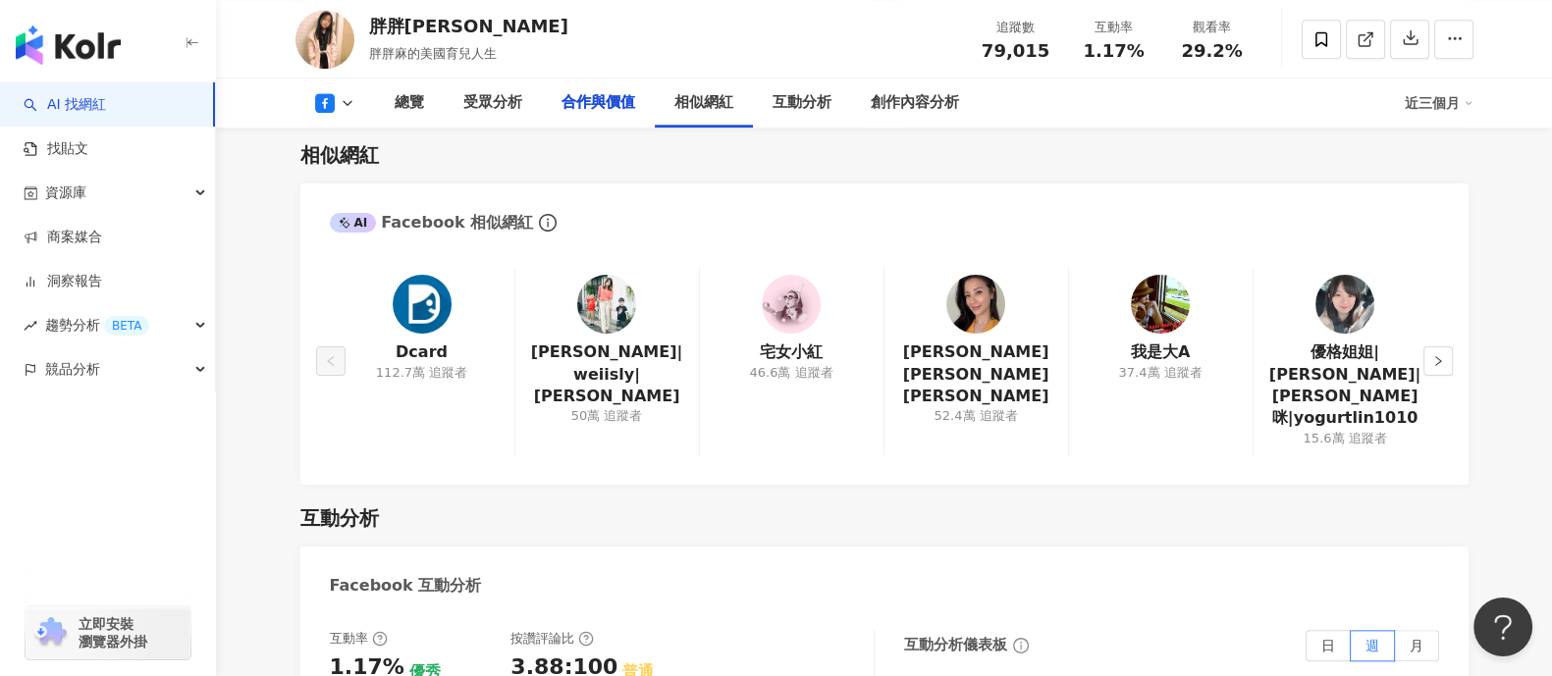
scroll to position [2586, 0]
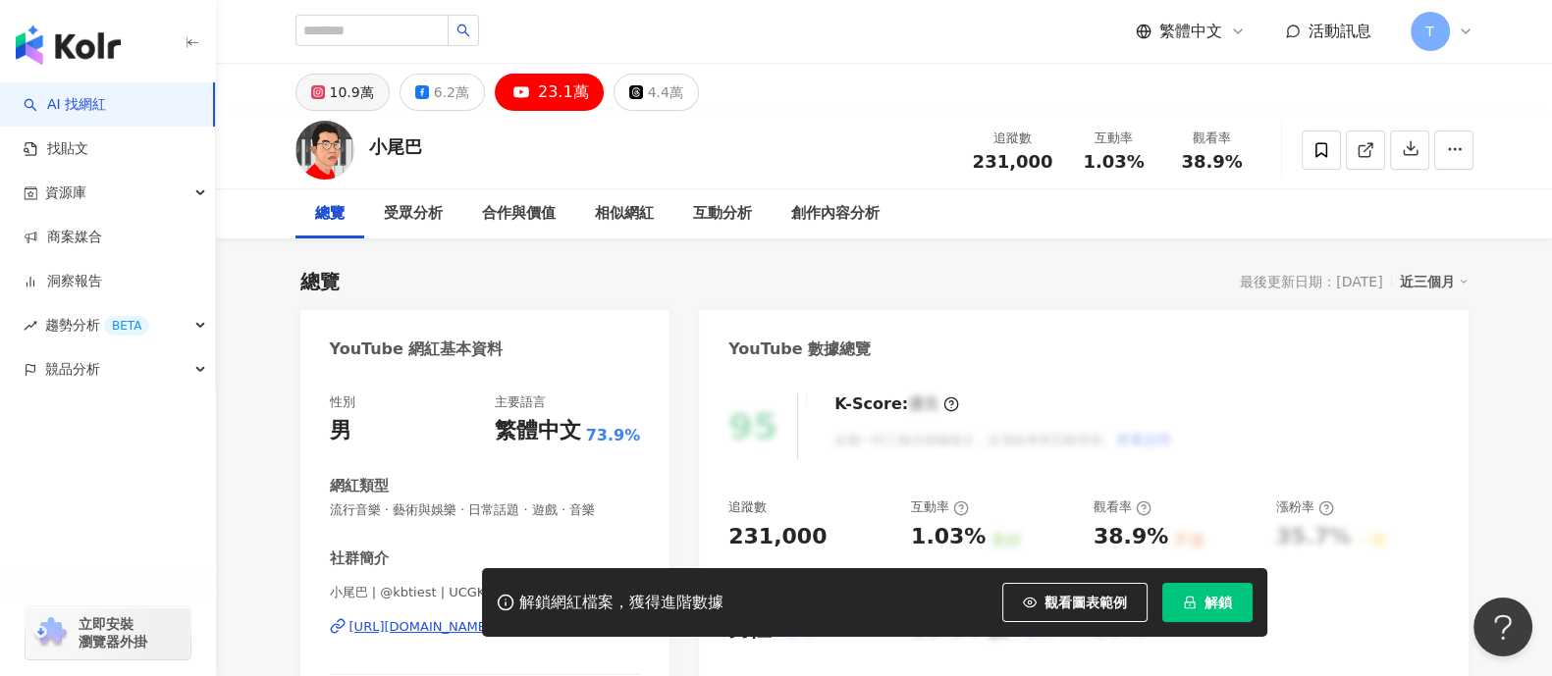
click at [375, 84] on button "10.9萬" at bounding box center [342, 92] width 94 height 37
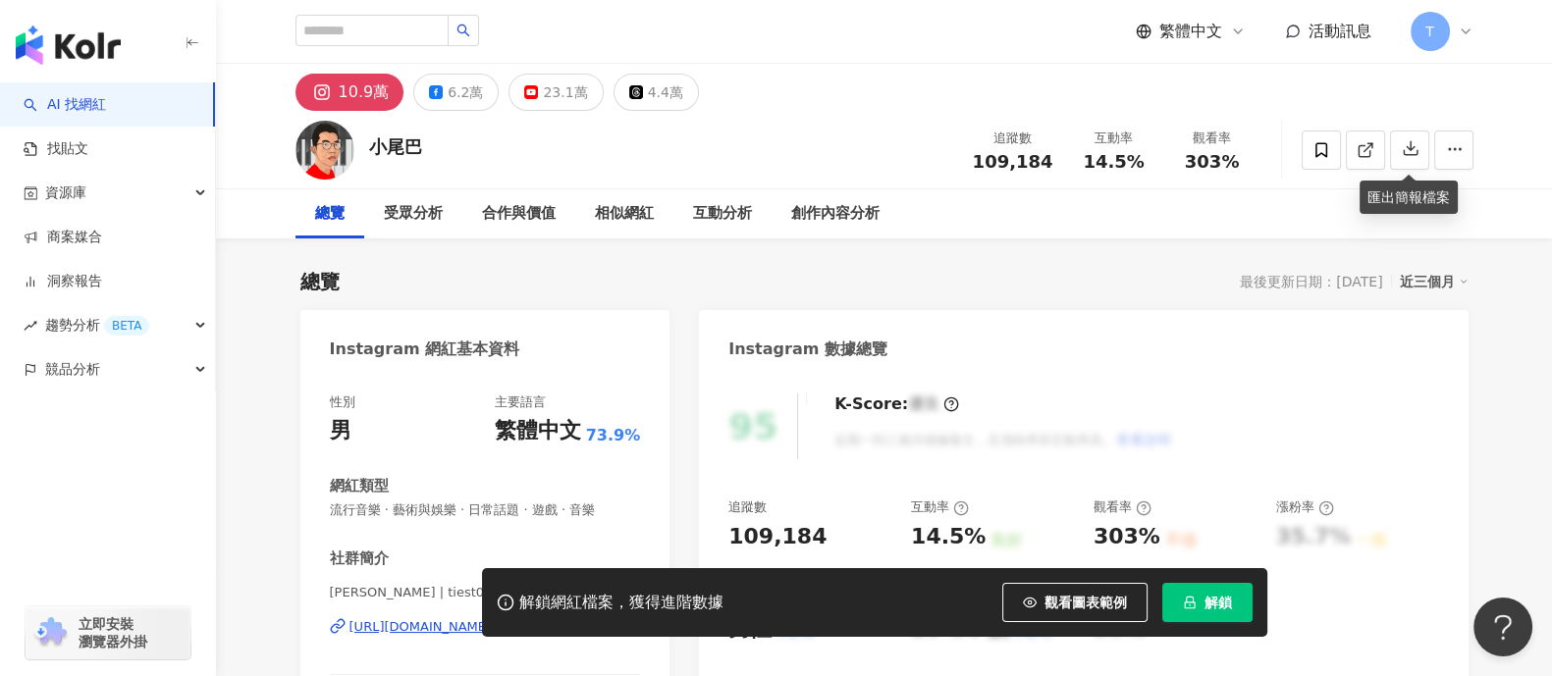
click at [1217, 602] on span "解鎖" at bounding box center [1217, 603] width 27 height 16
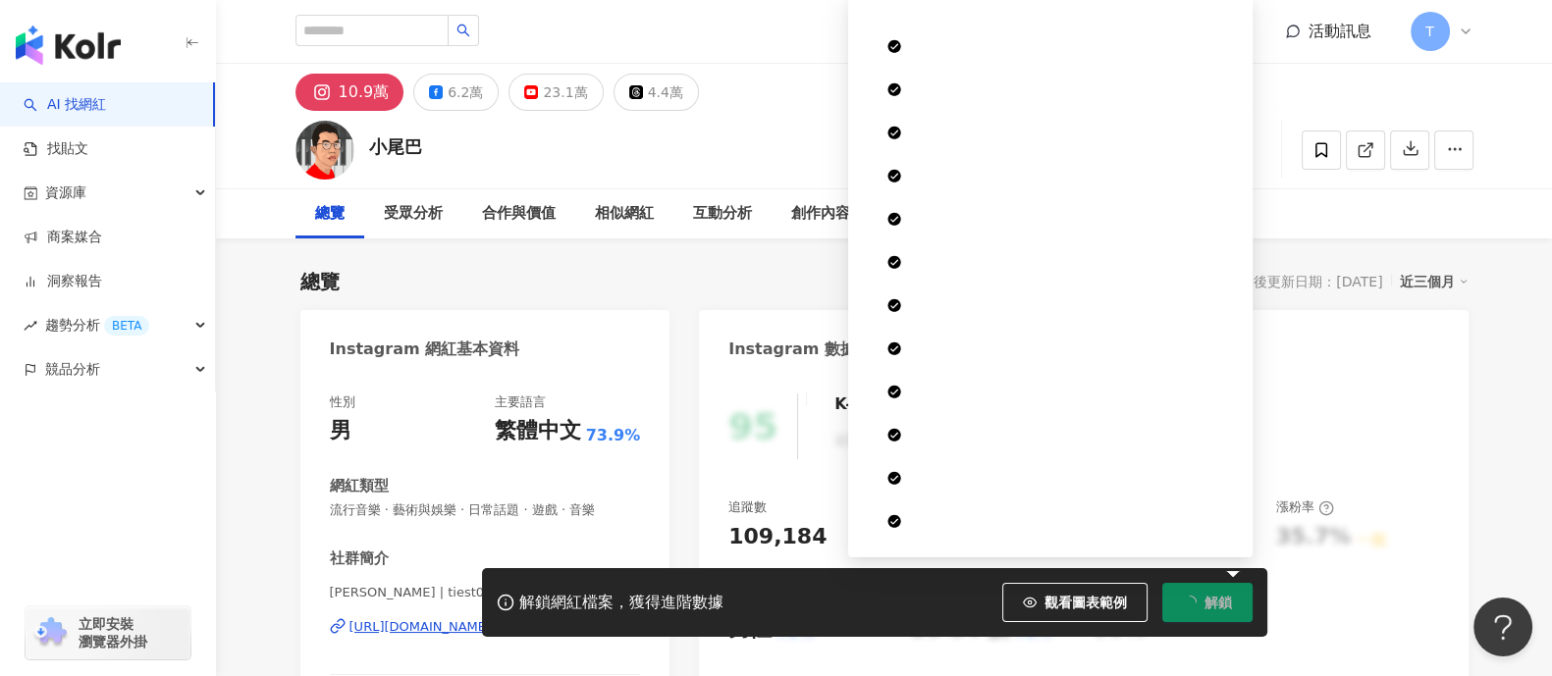
click at [980, 49] on div "繁體中文 活動訊息 T" at bounding box center [884, 31] width 1178 height 63
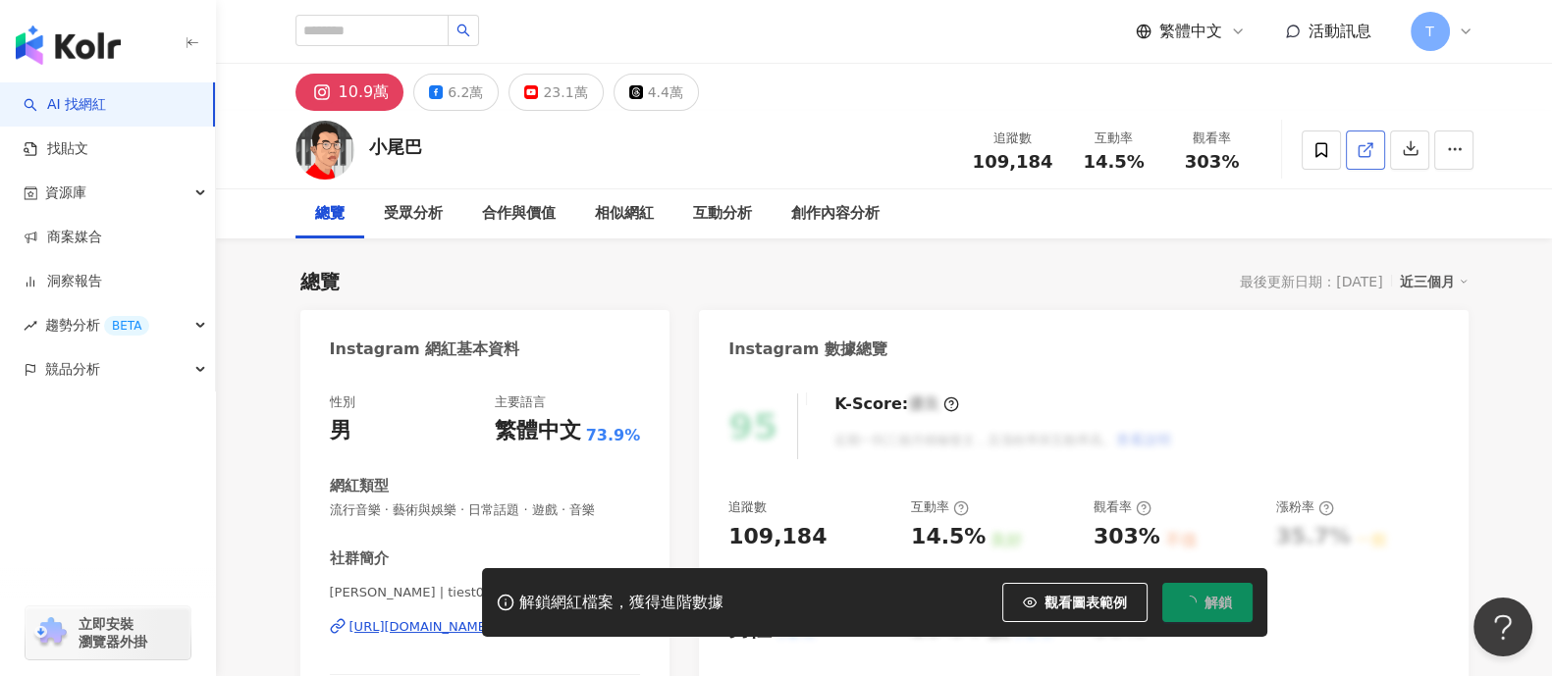
click at [1369, 144] on line at bounding box center [1367, 147] width 8 height 8
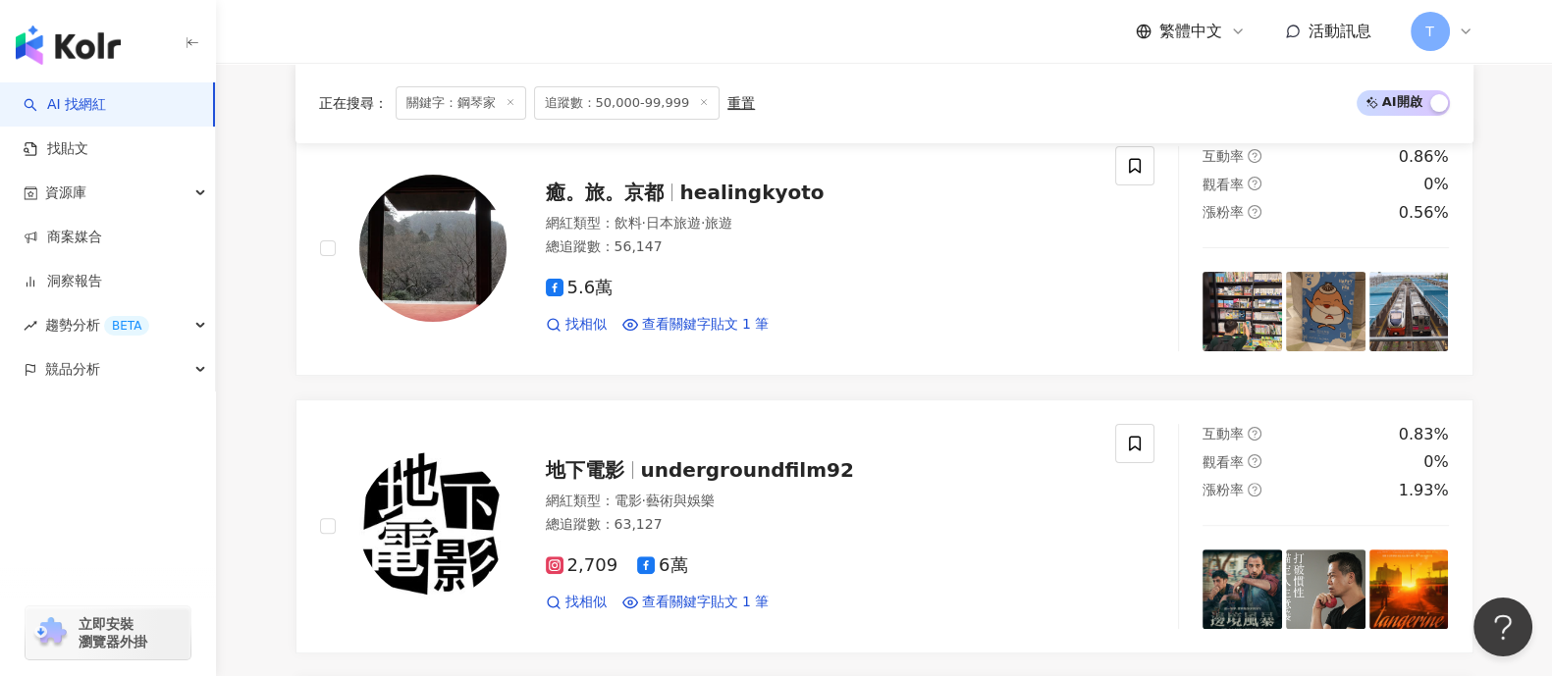
click at [699, 103] on icon at bounding box center [704, 102] width 10 height 10
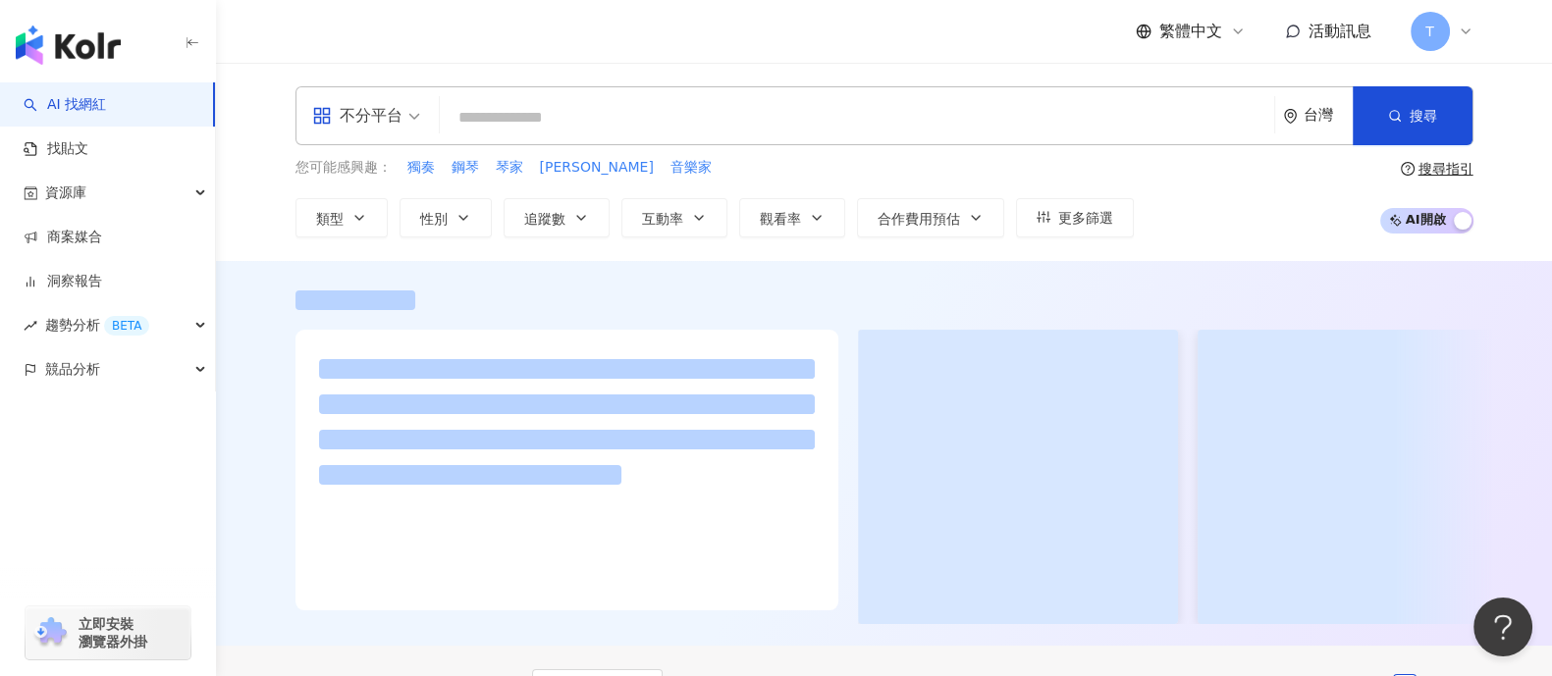
click at [589, 115] on input "search" at bounding box center [857, 117] width 819 height 37
click at [579, 219] on icon "button" at bounding box center [581, 218] width 16 height 16
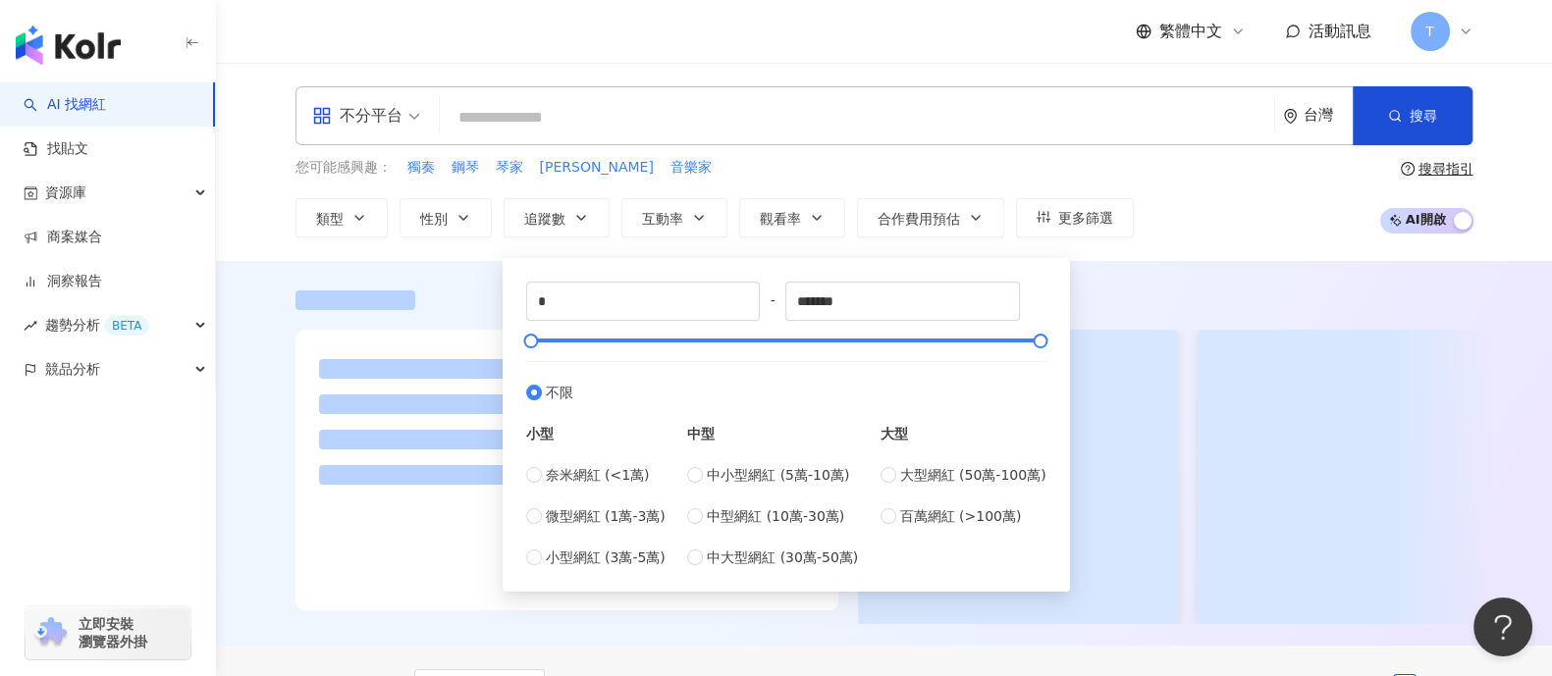
click at [603, 102] on input "search" at bounding box center [857, 117] width 819 height 37
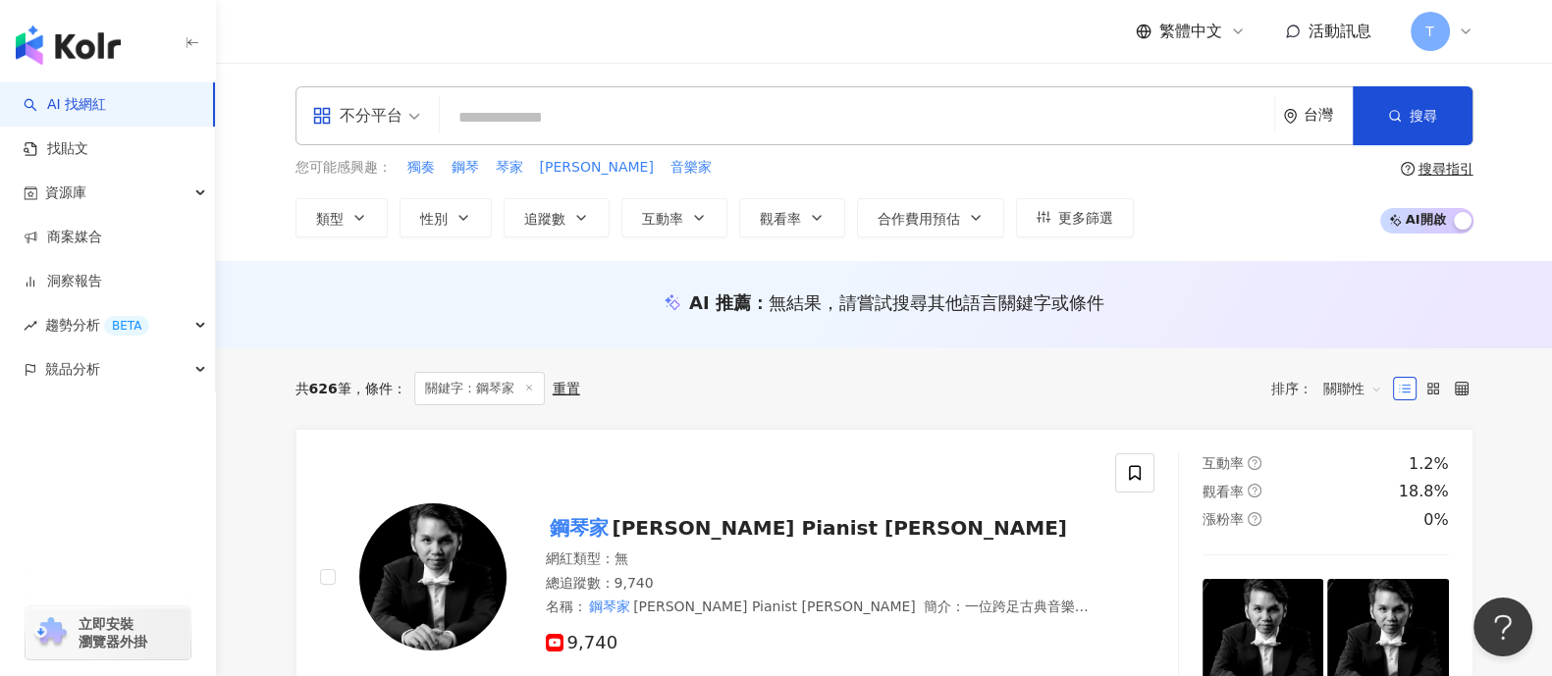
type input "*"
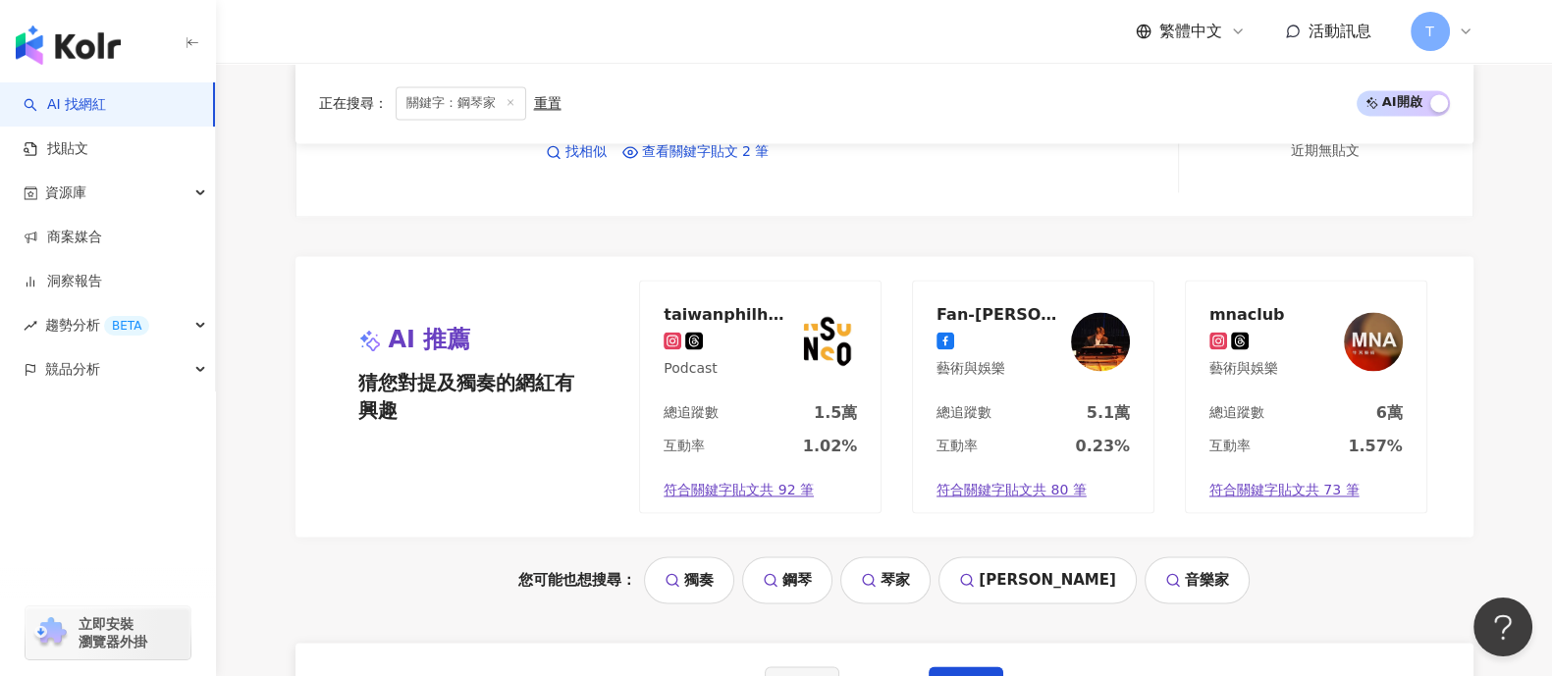
scroll to position [3802, 0]
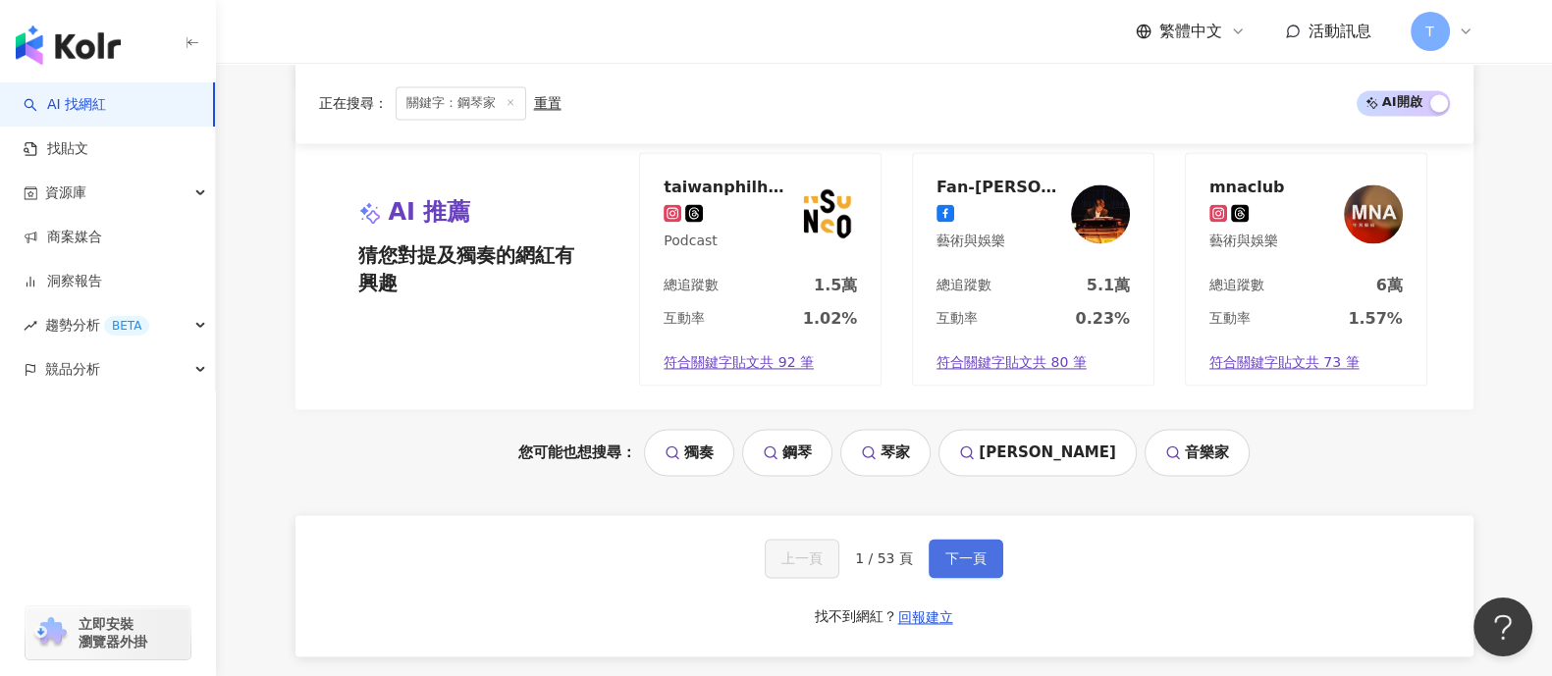
click at [937, 539] on button "下一頁" at bounding box center [965, 558] width 75 height 39
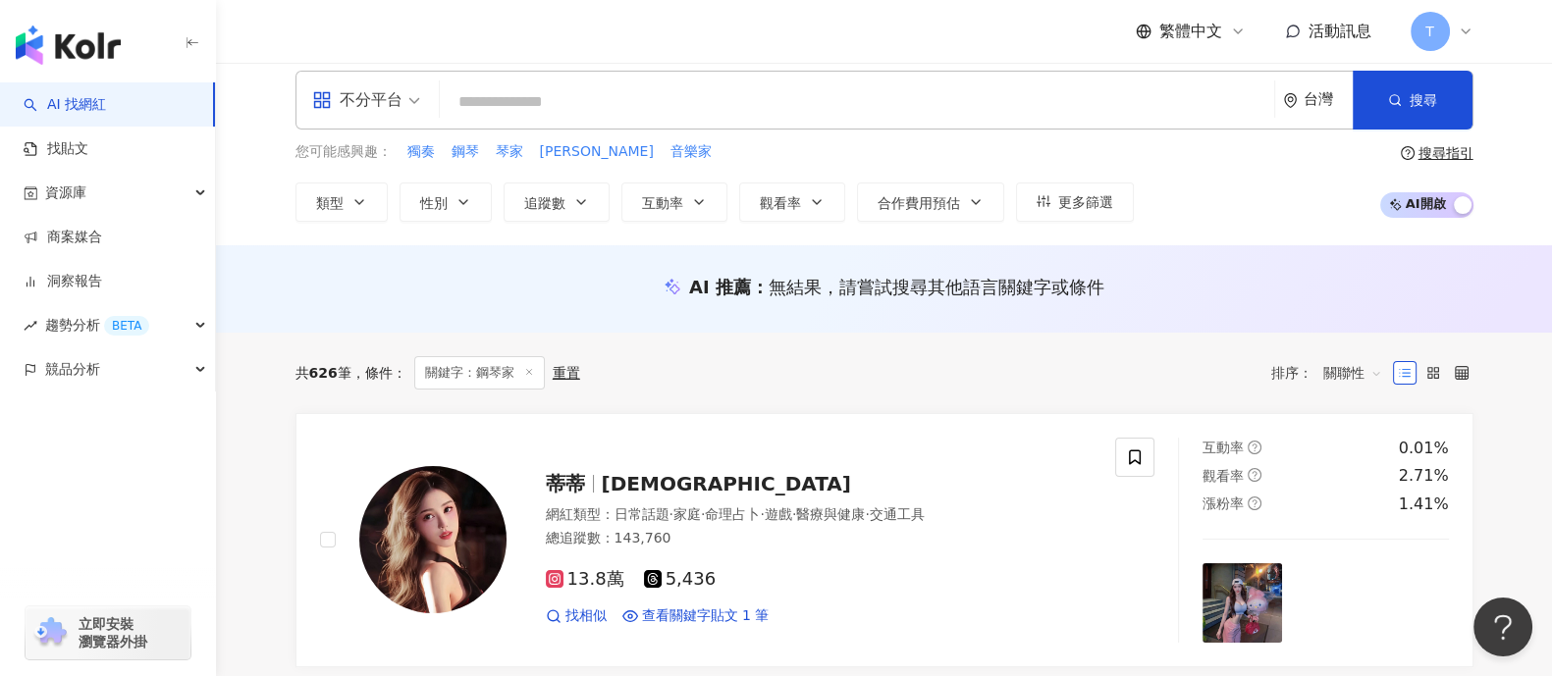
scroll to position [0, 0]
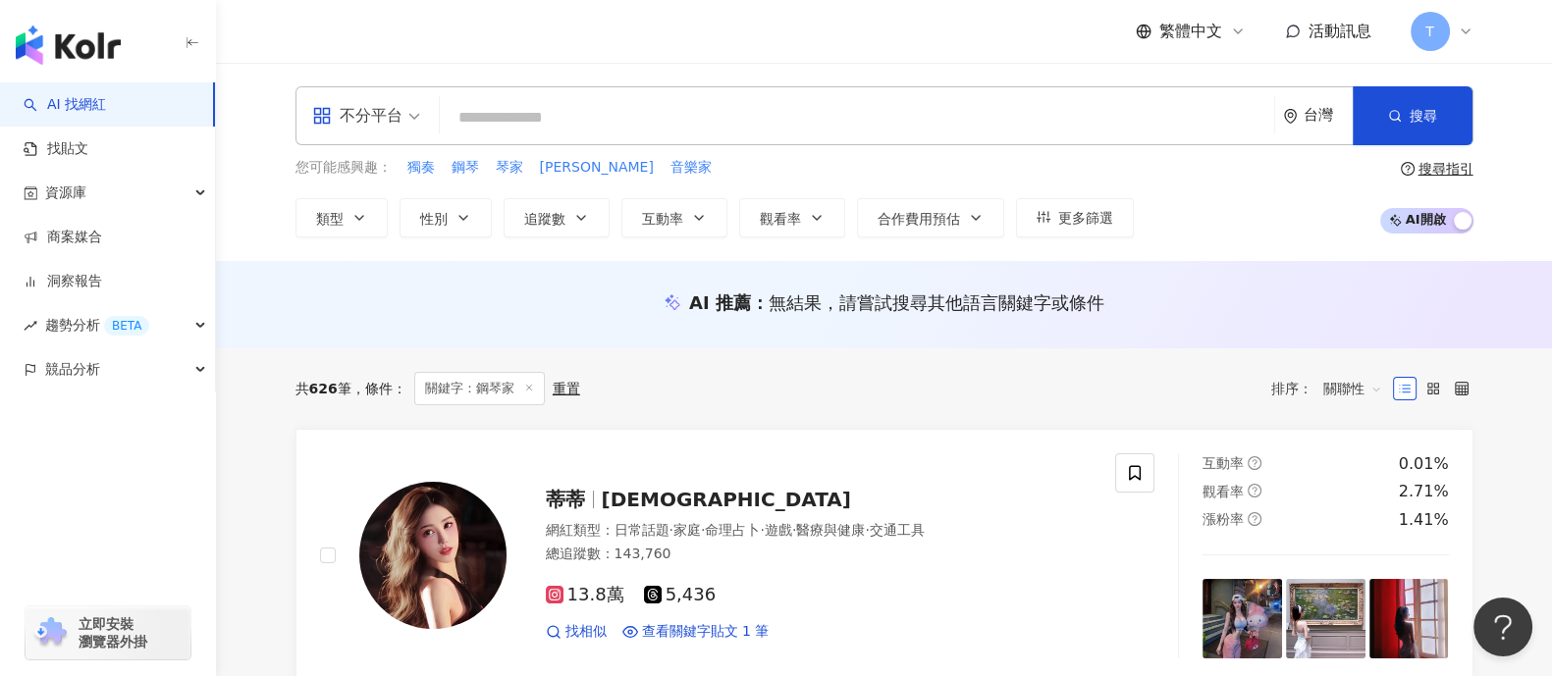
click at [562, 110] on input "search" at bounding box center [857, 117] width 819 height 37
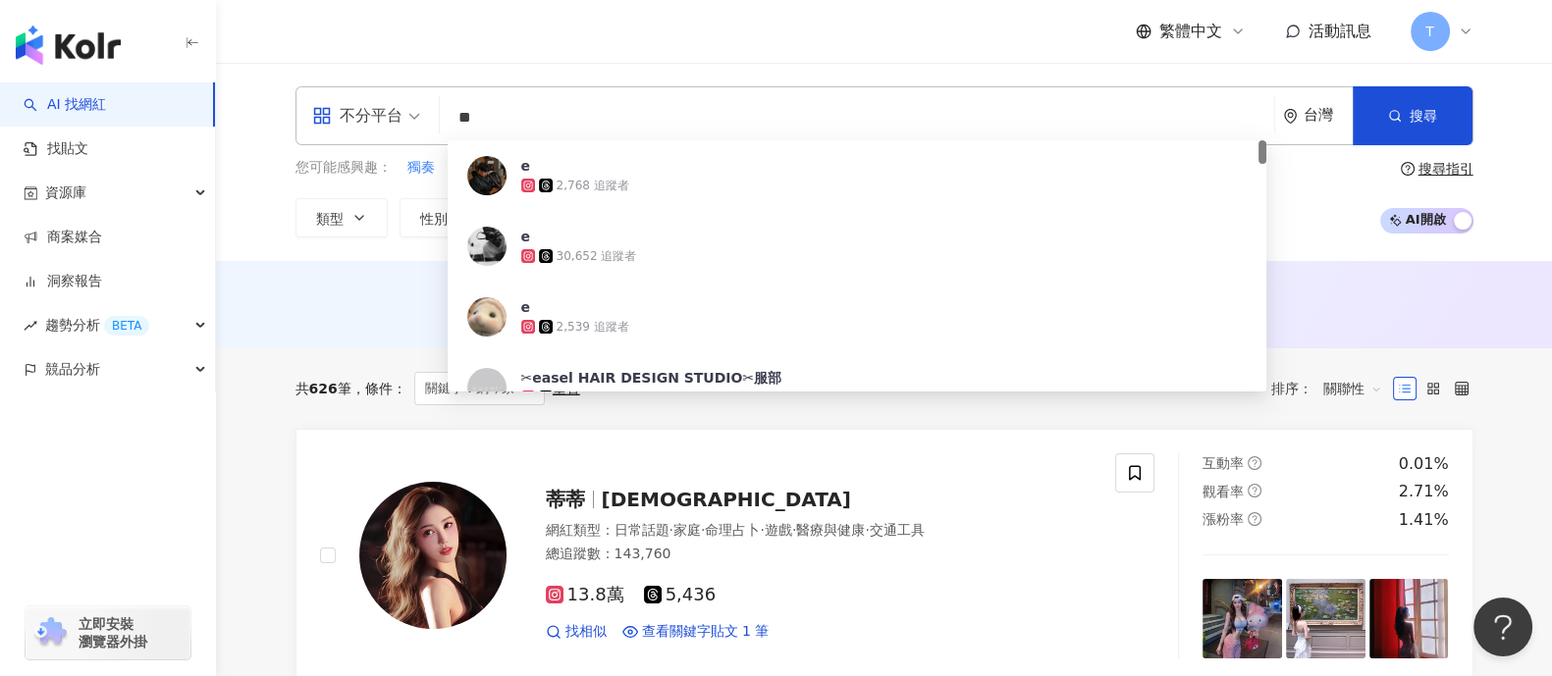
type input "*"
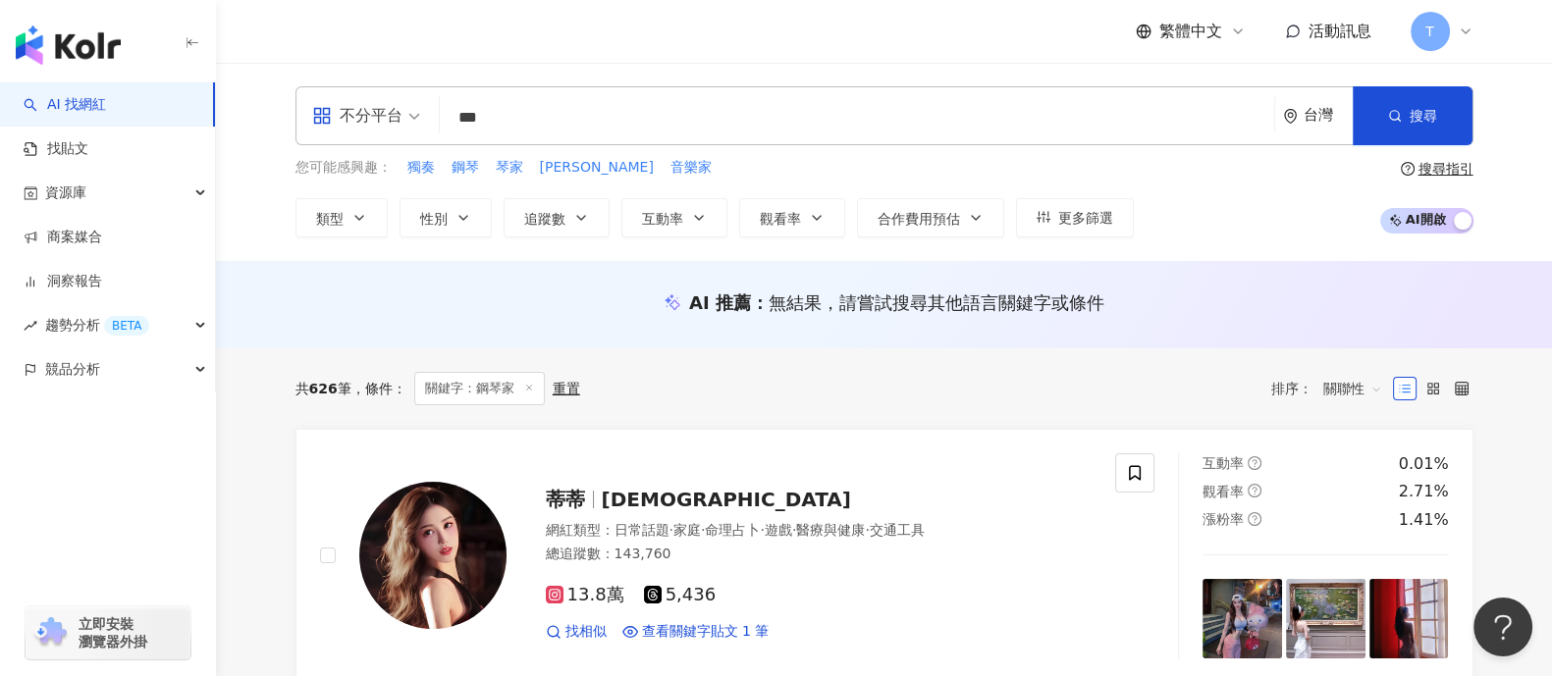
type input "***"
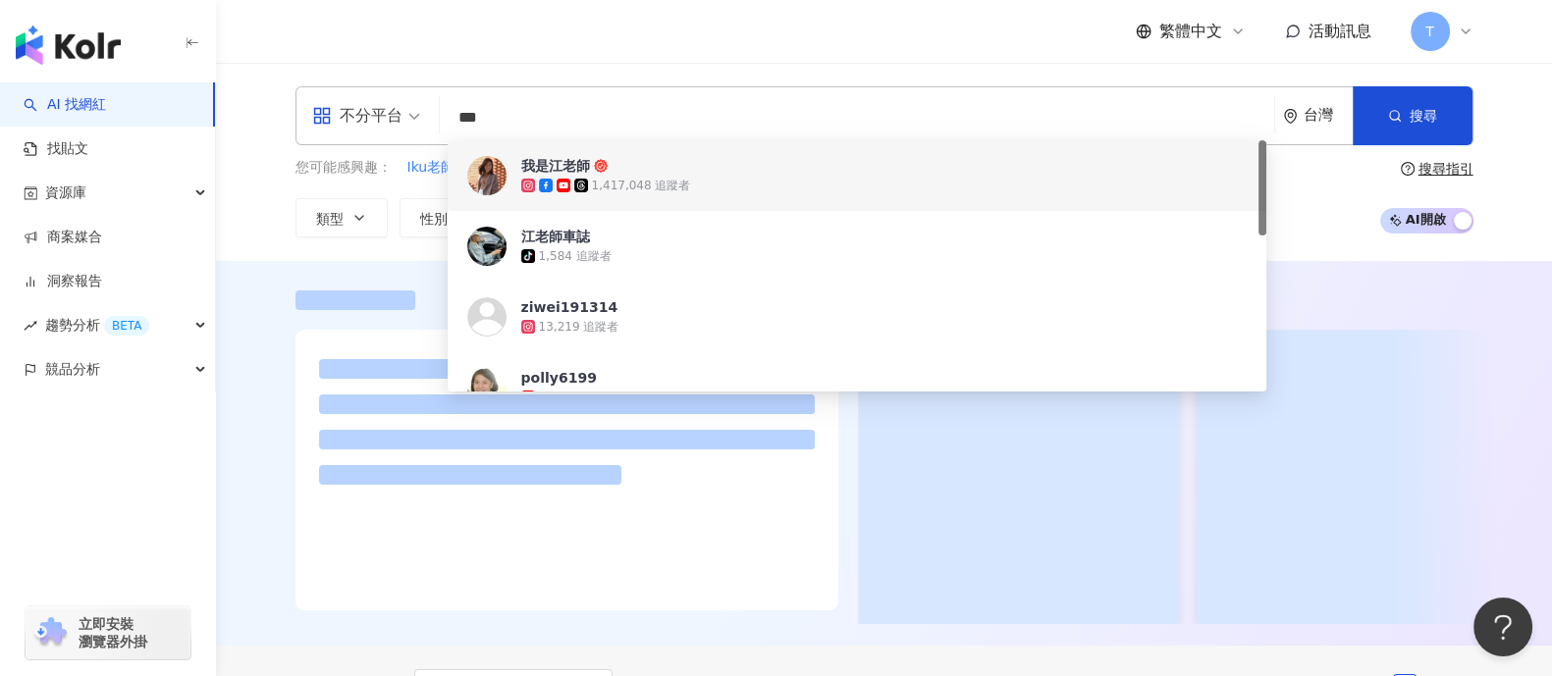
click at [540, 164] on div "我是江老師" at bounding box center [555, 166] width 69 height 20
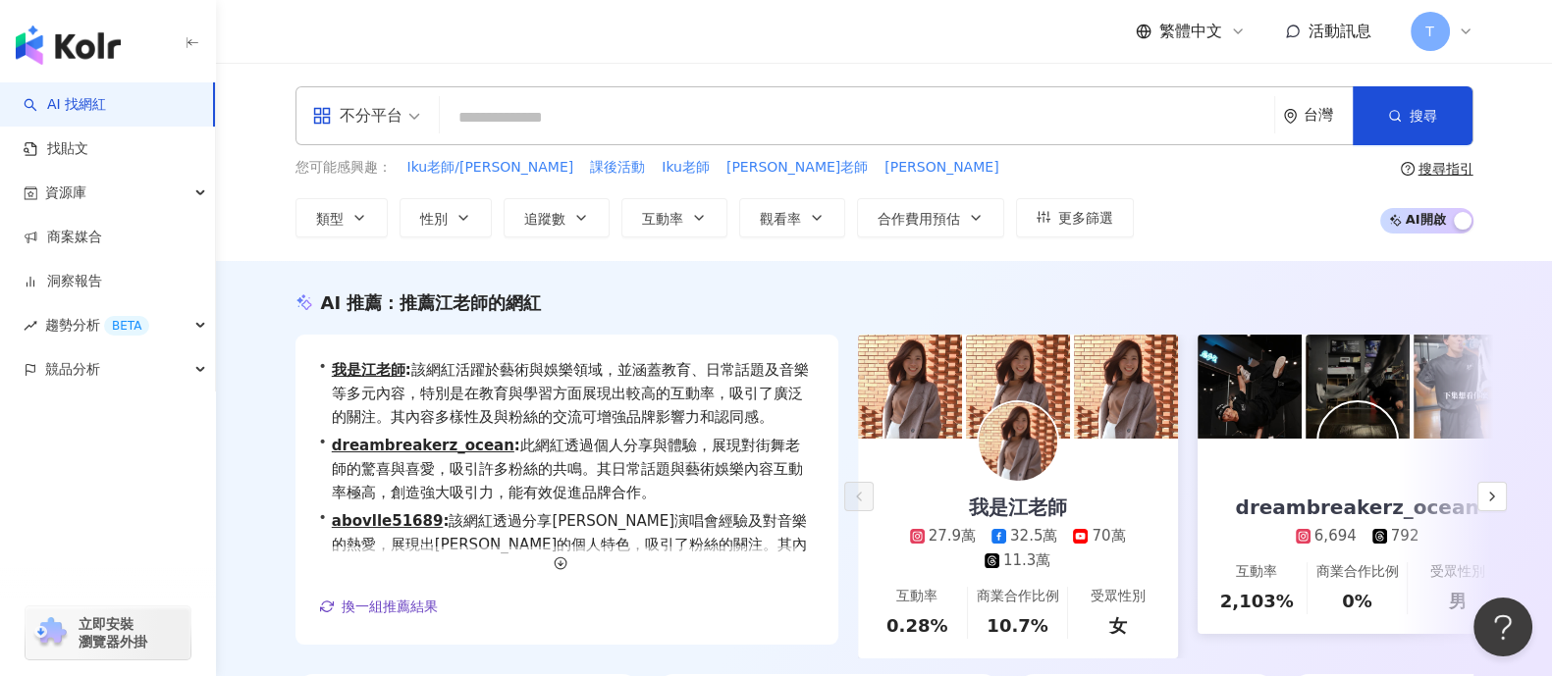
paste input "*********"
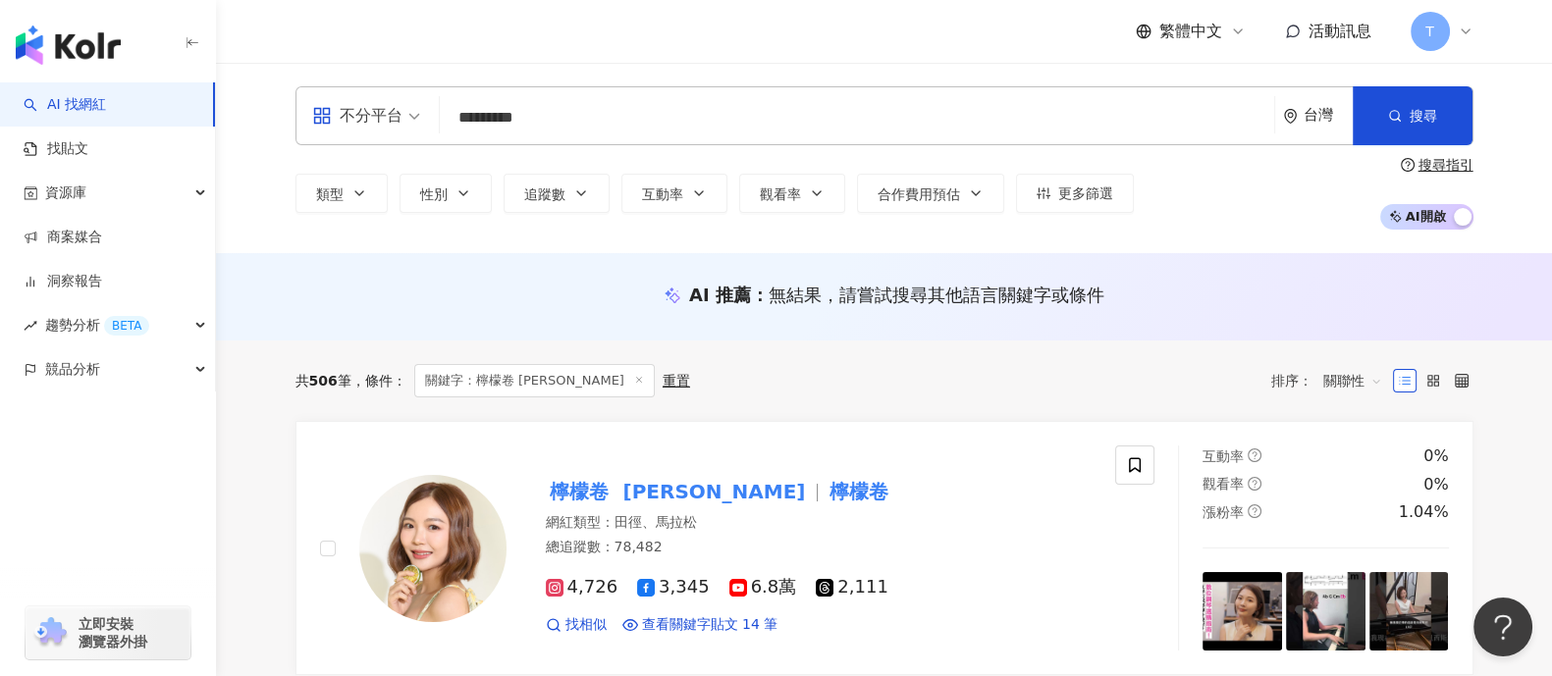
scroll to position [244, 0]
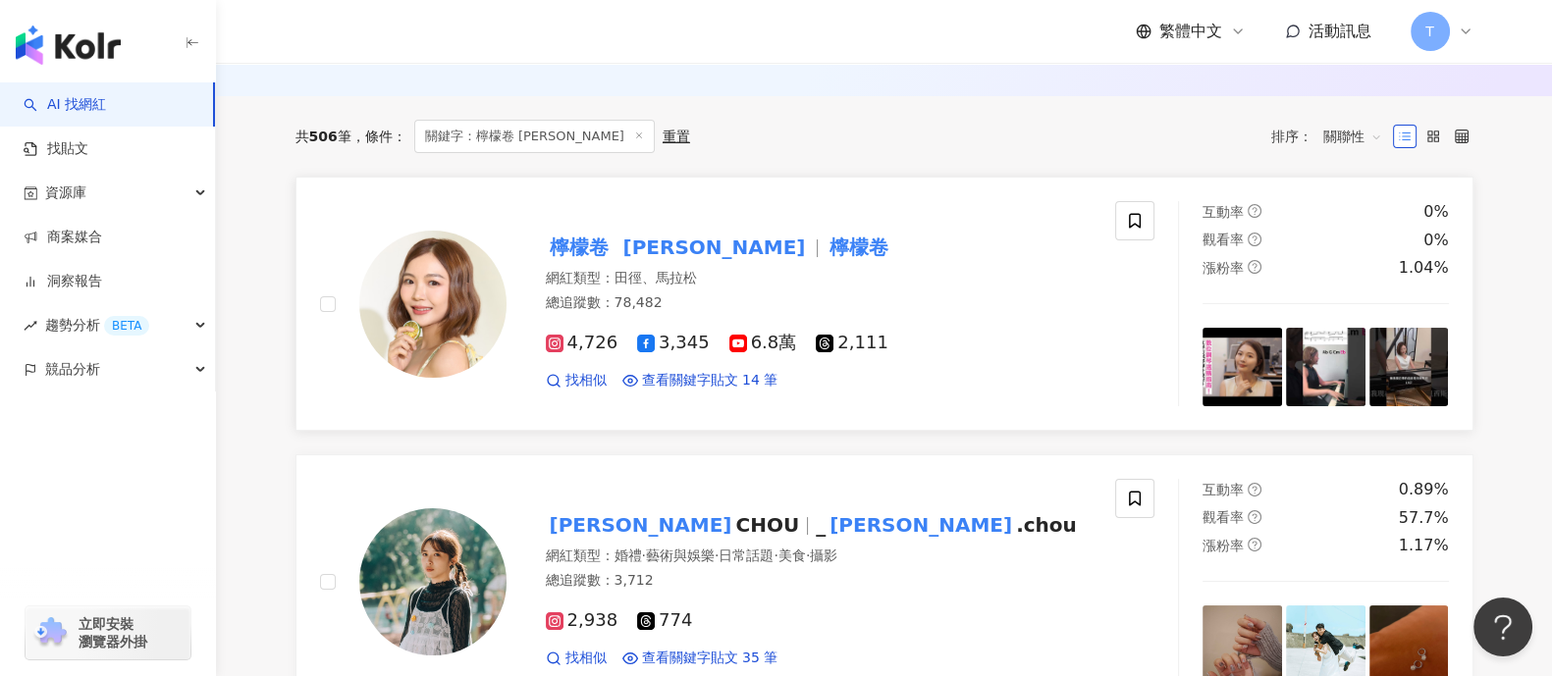
click at [677, 239] on span "檸檬卷 Janet" at bounding box center [686, 248] width 281 height 24
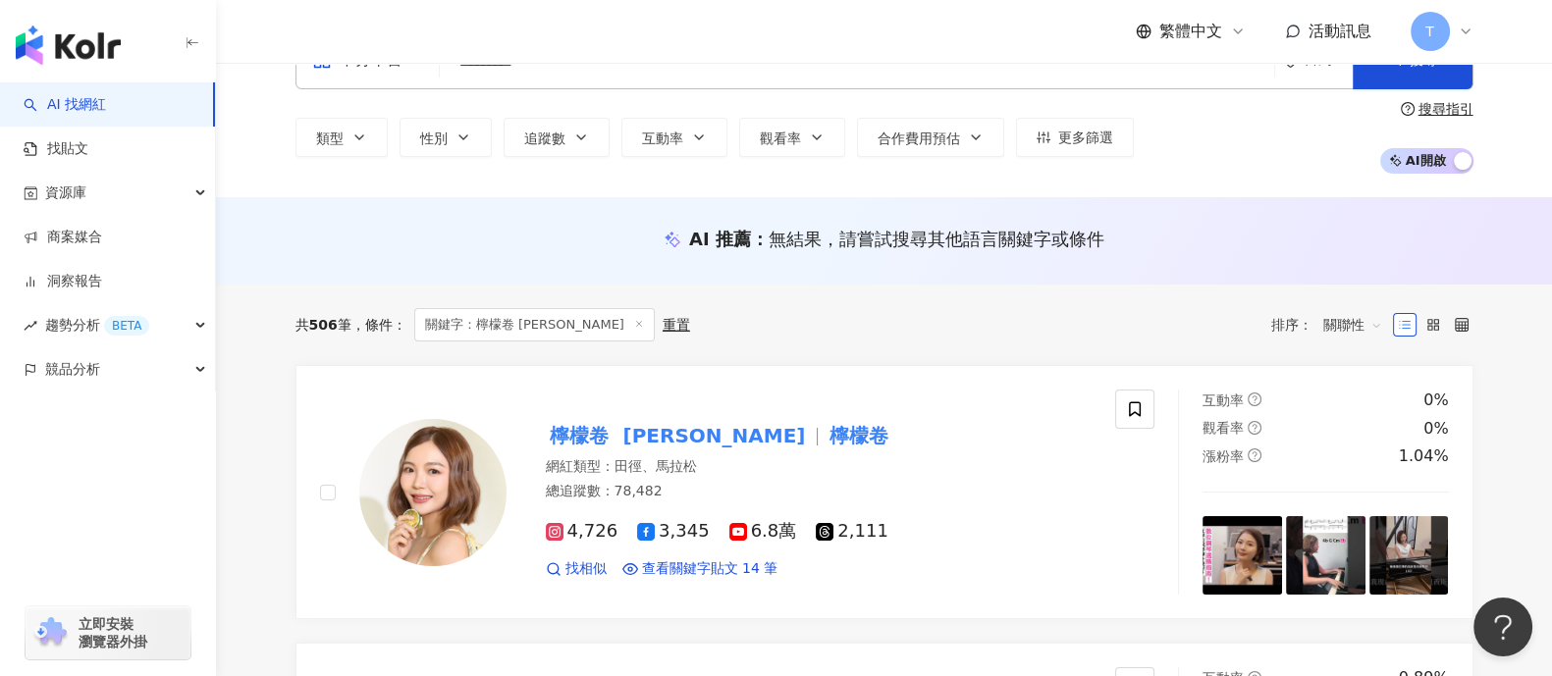
scroll to position [0, 0]
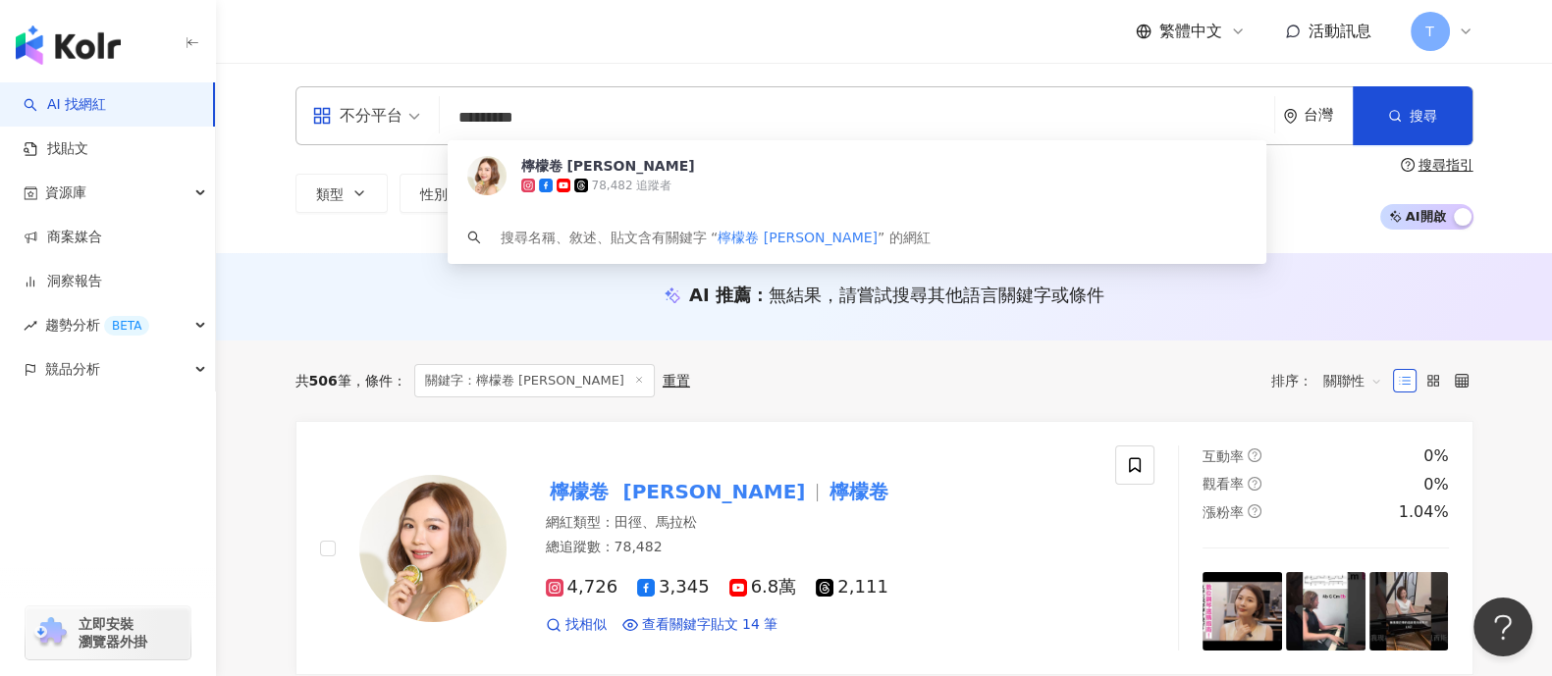
drag, startPoint x: 560, startPoint y: 112, endPoint x: 456, endPoint y: 104, distance: 104.3
click at [456, 104] on input "*********" at bounding box center [857, 117] width 819 height 37
paste input "**"
type input "**********"
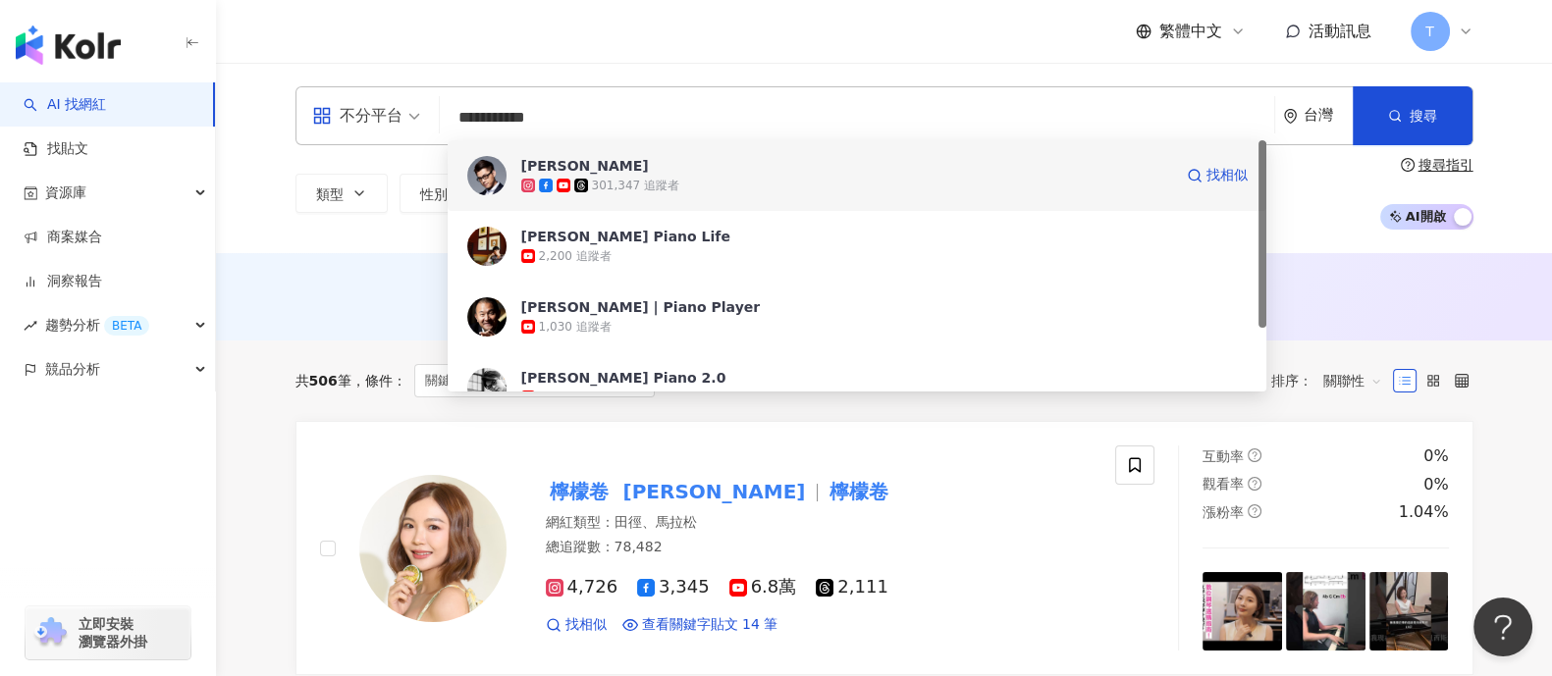
click at [537, 171] on div "Jason Piano" at bounding box center [585, 166] width 128 height 20
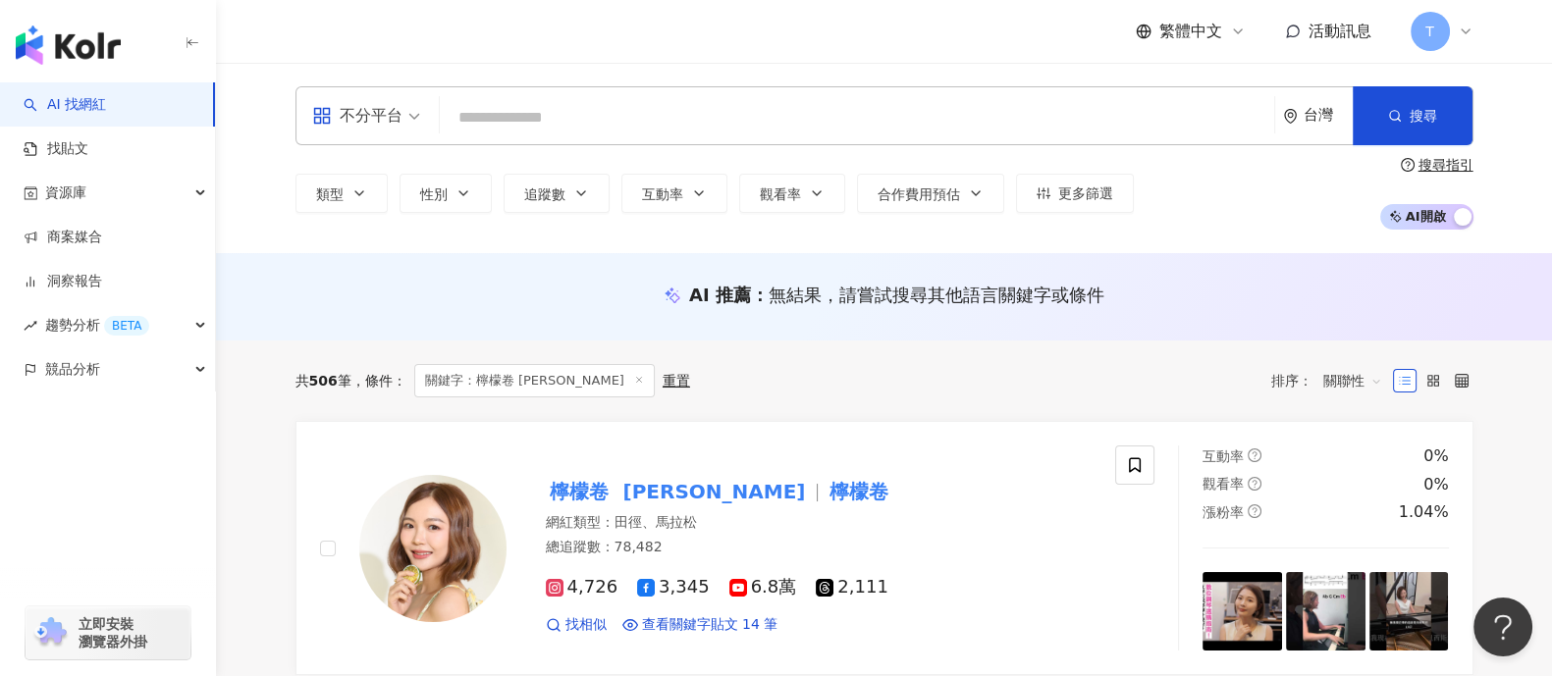
paste input "**********"
type input "**********"
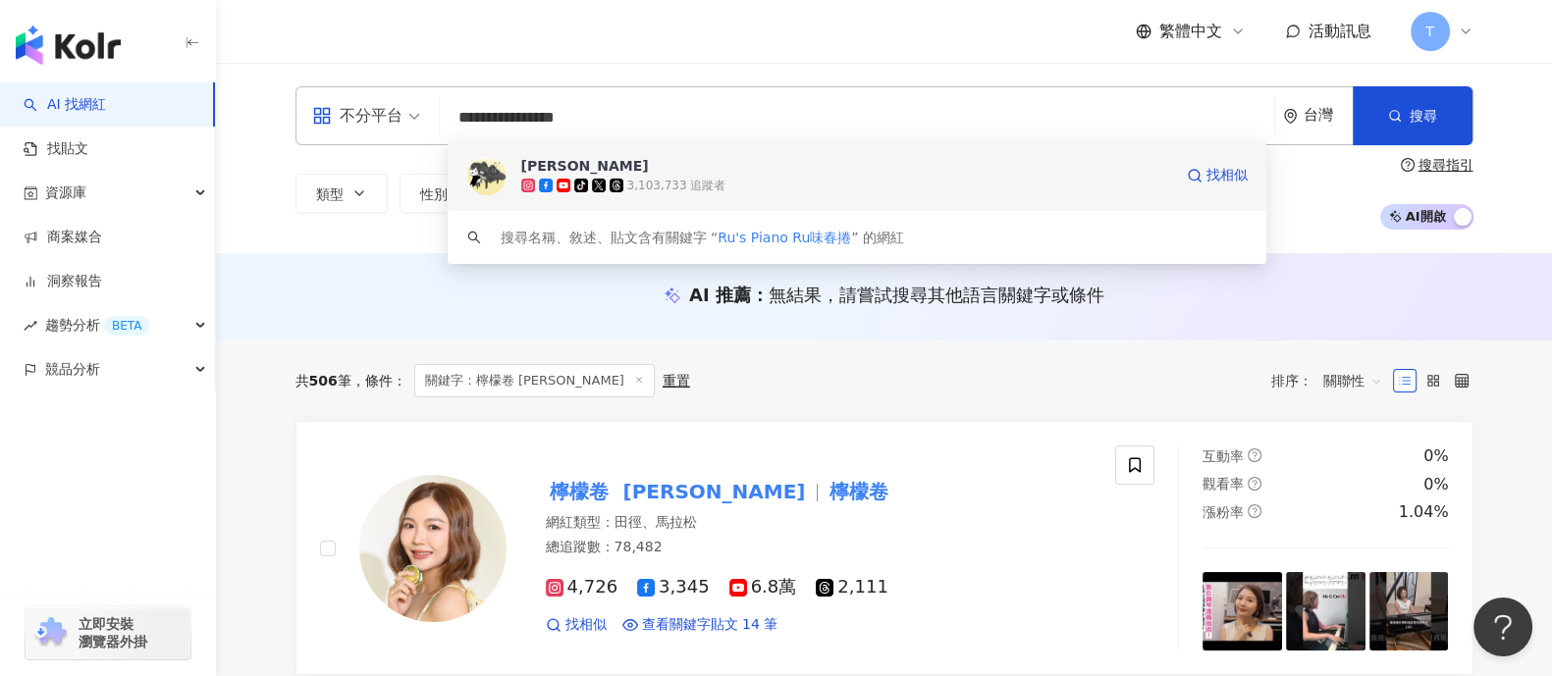
click at [489, 169] on img at bounding box center [486, 175] width 39 height 39
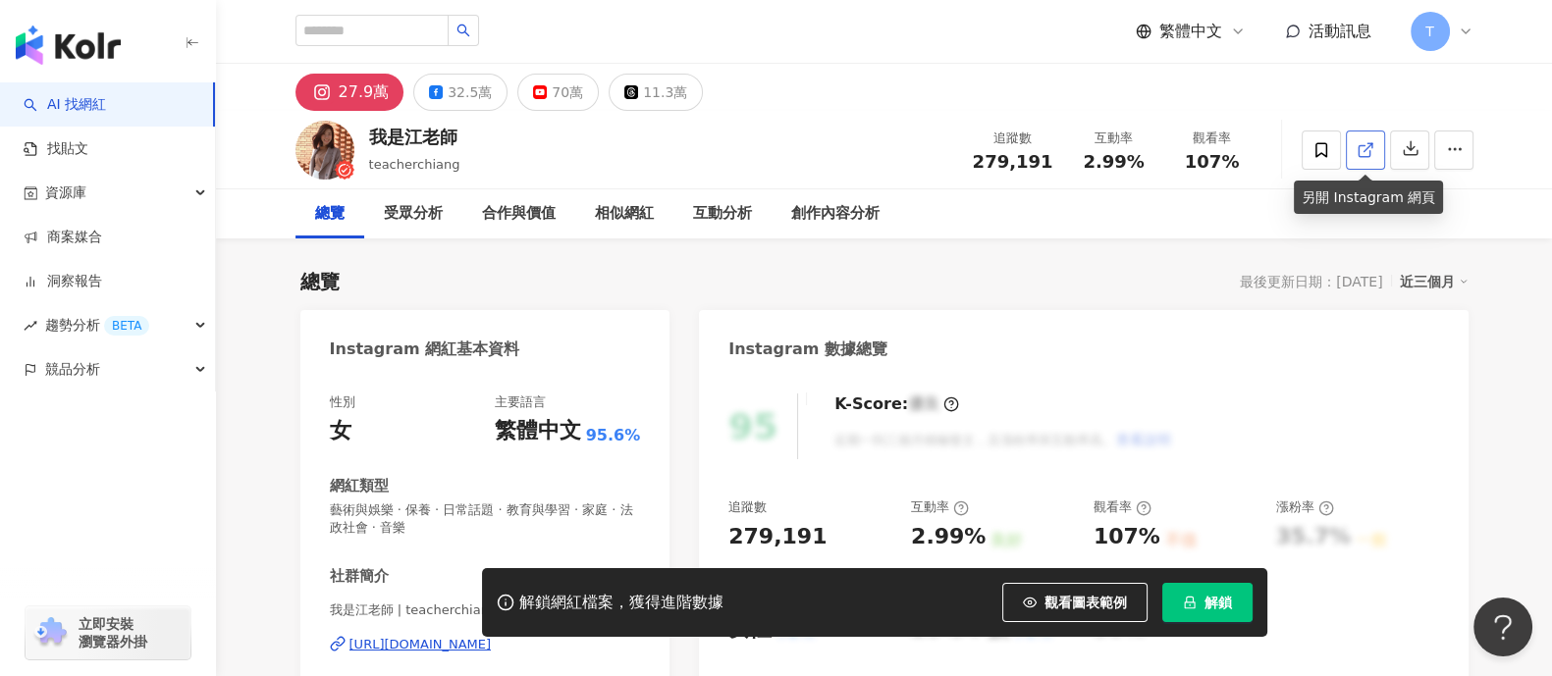
click at [1362, 152] on icon at bounding box center [1365, 150] width 18 height 18
click at [552, 86] on div "70萬" at bounding box center [567, 92] width 31 height 27
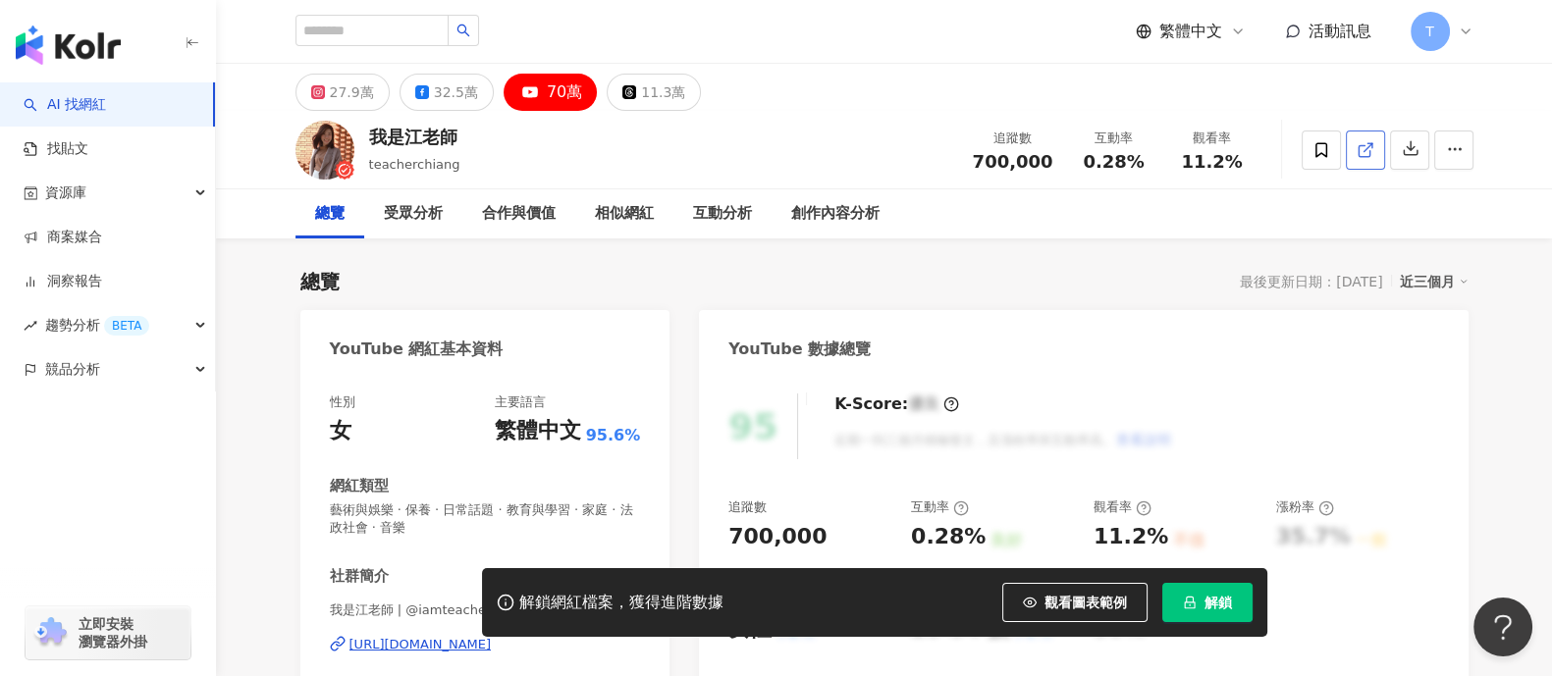
click at [1365, 159] on span at bounding box center [1365, 149] width 18 height 21
click at [454, 86] on div "32.5萬" at bounding box center [456, 92] width 44 height 27
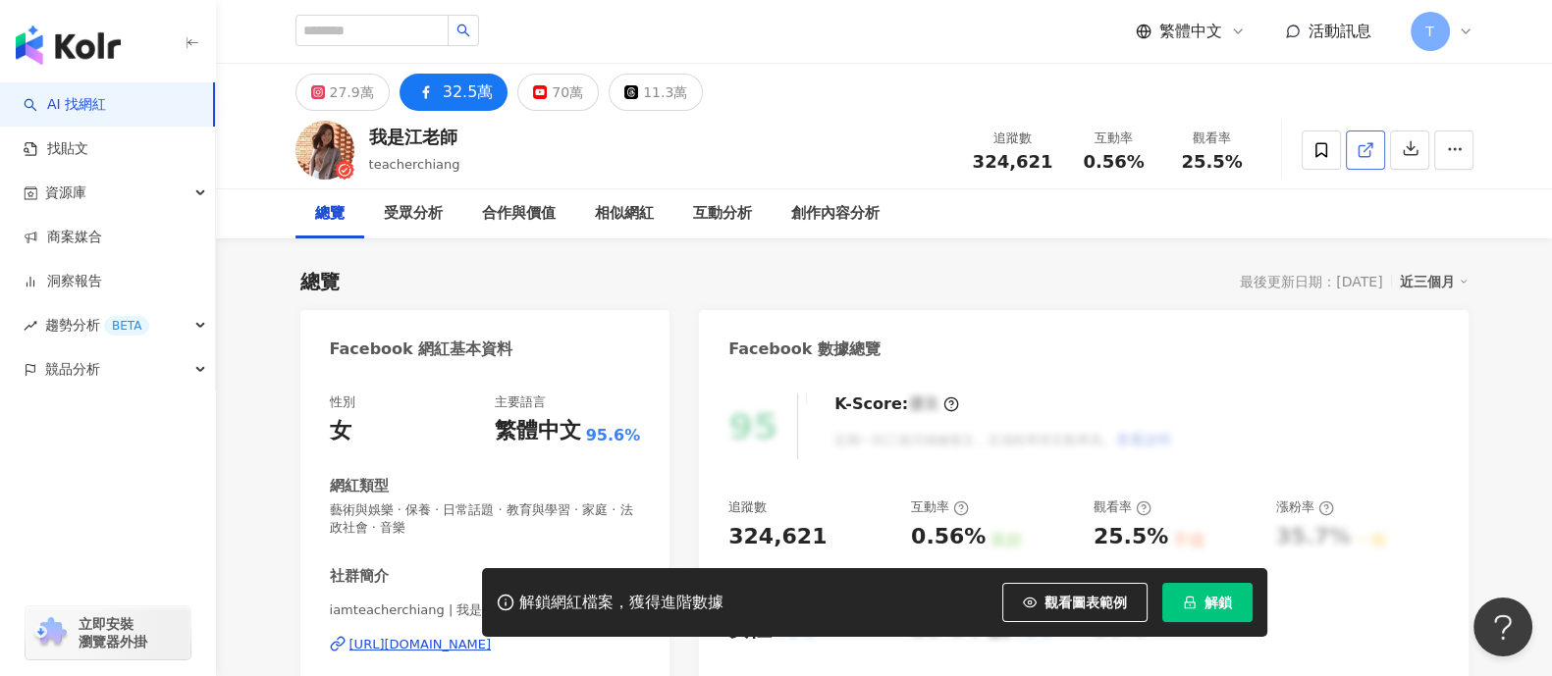
click at [1373, 157] on icon at bounding box center [1365, 150] width 18 height 18
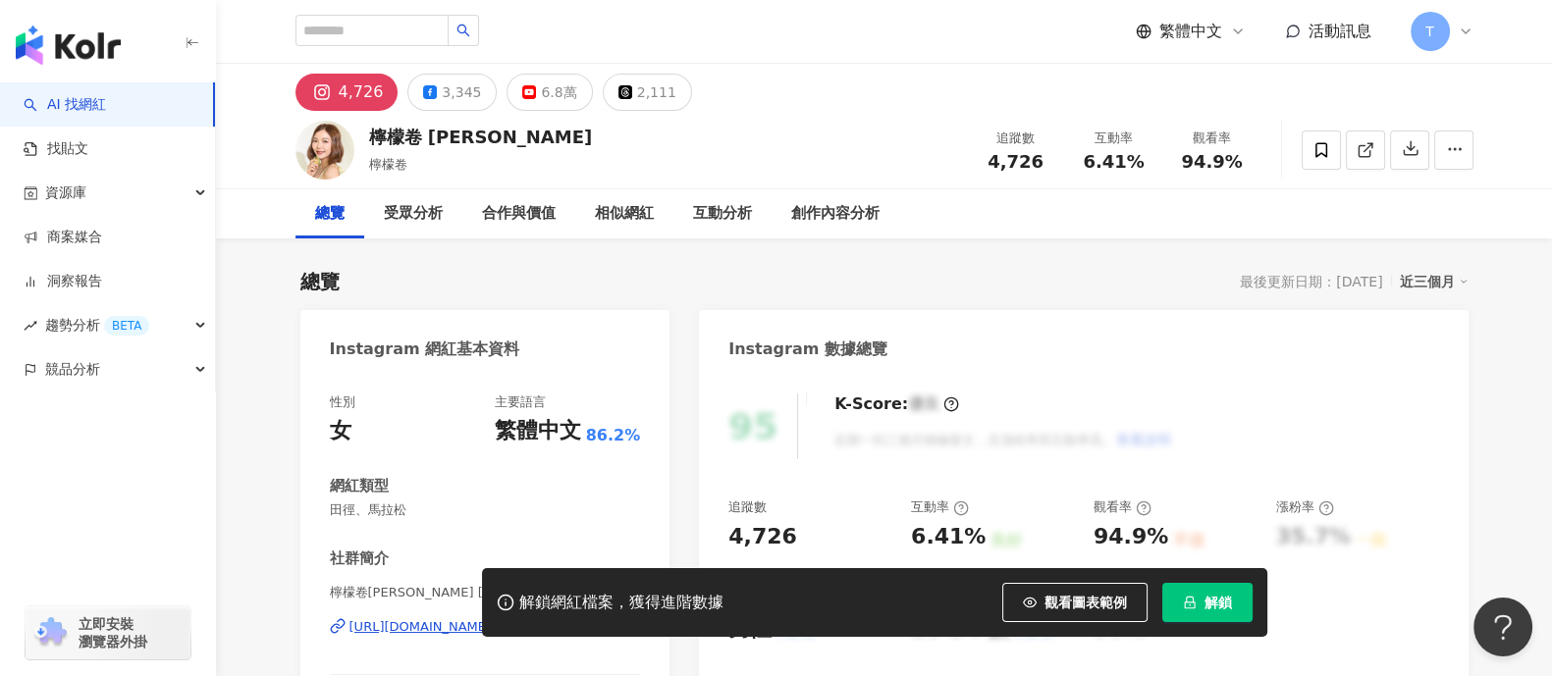
click at [1238, 610] on button "解鎖" at bounding box center [1207, 602] width 90 height 39
click at [555, 94] on div "6.8萬" at bounding box center [558, 92] width 35 height 27
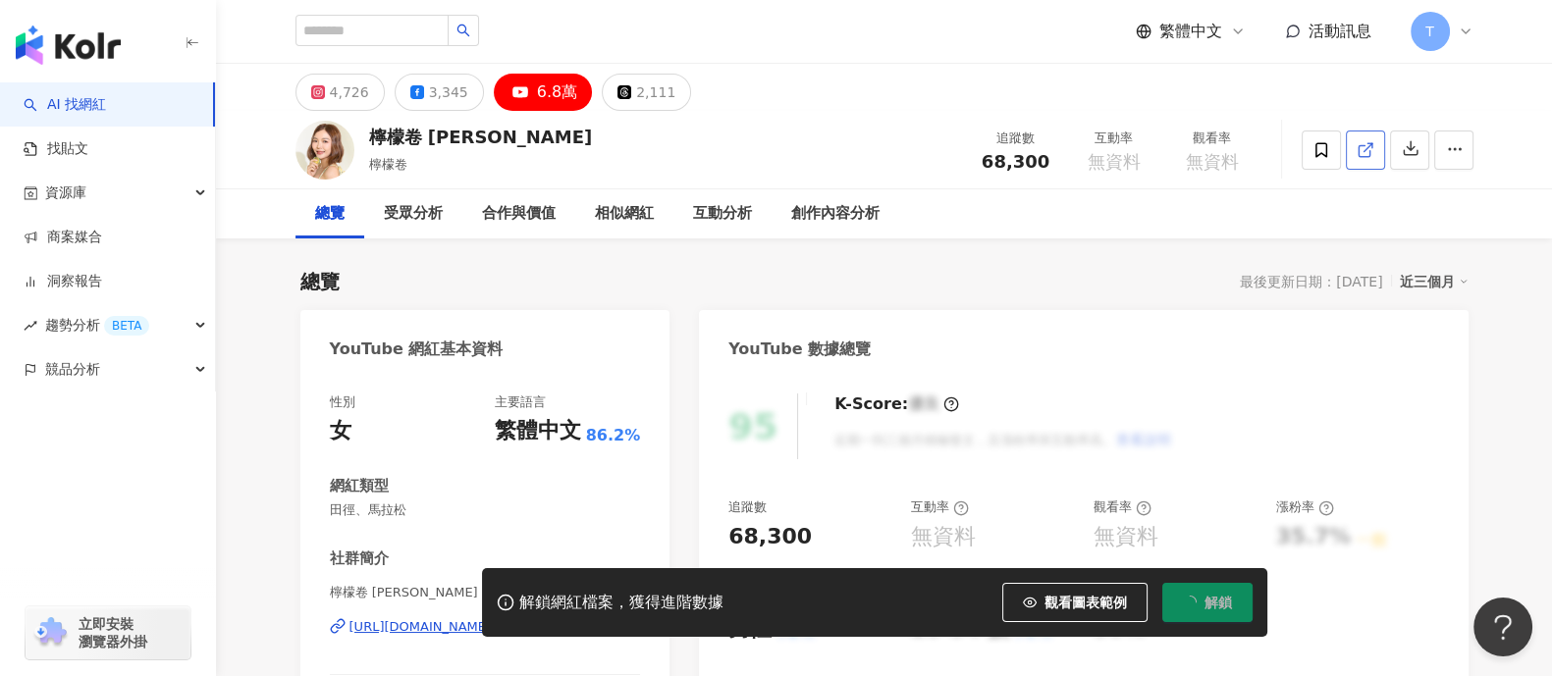
click at [1376, 149] on link at bounding box center [1365, 150] width 39 height 39
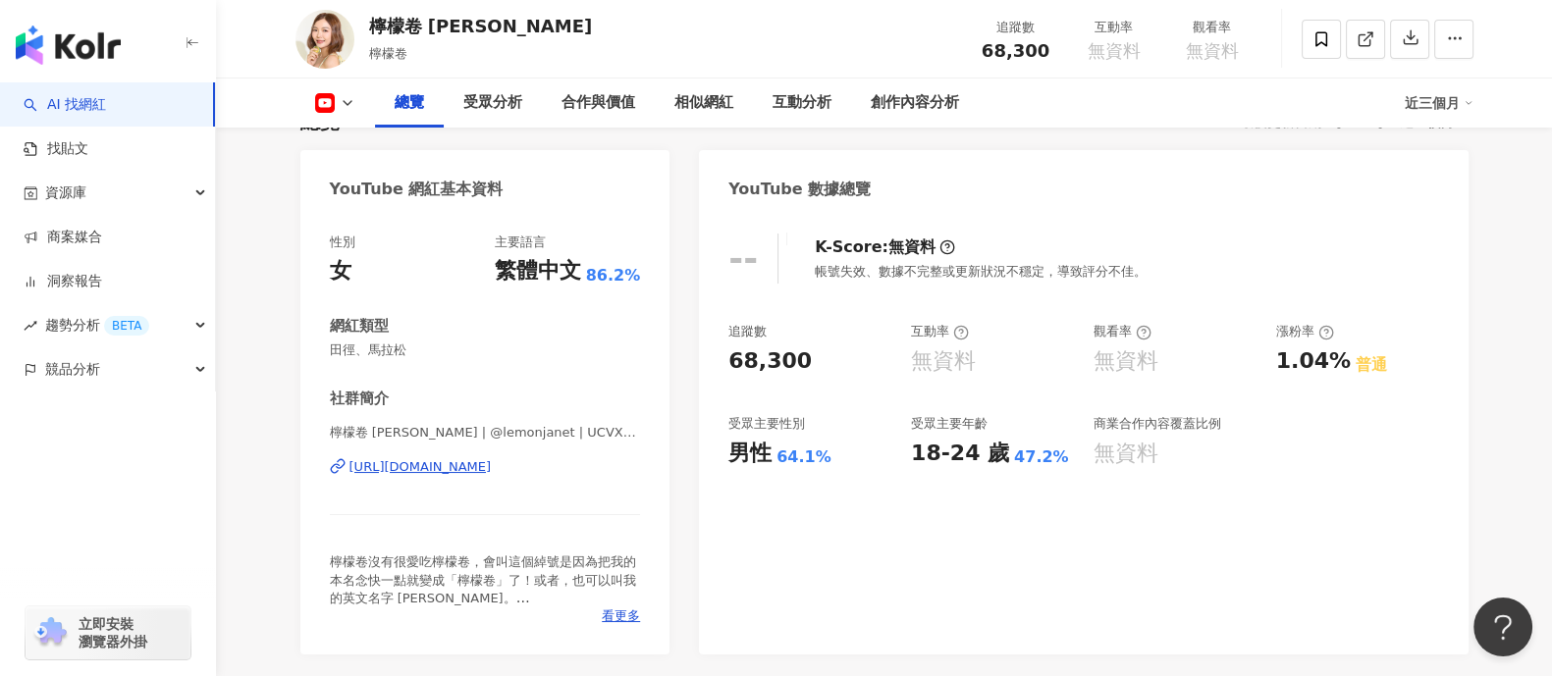
scroll to position [122, 0]
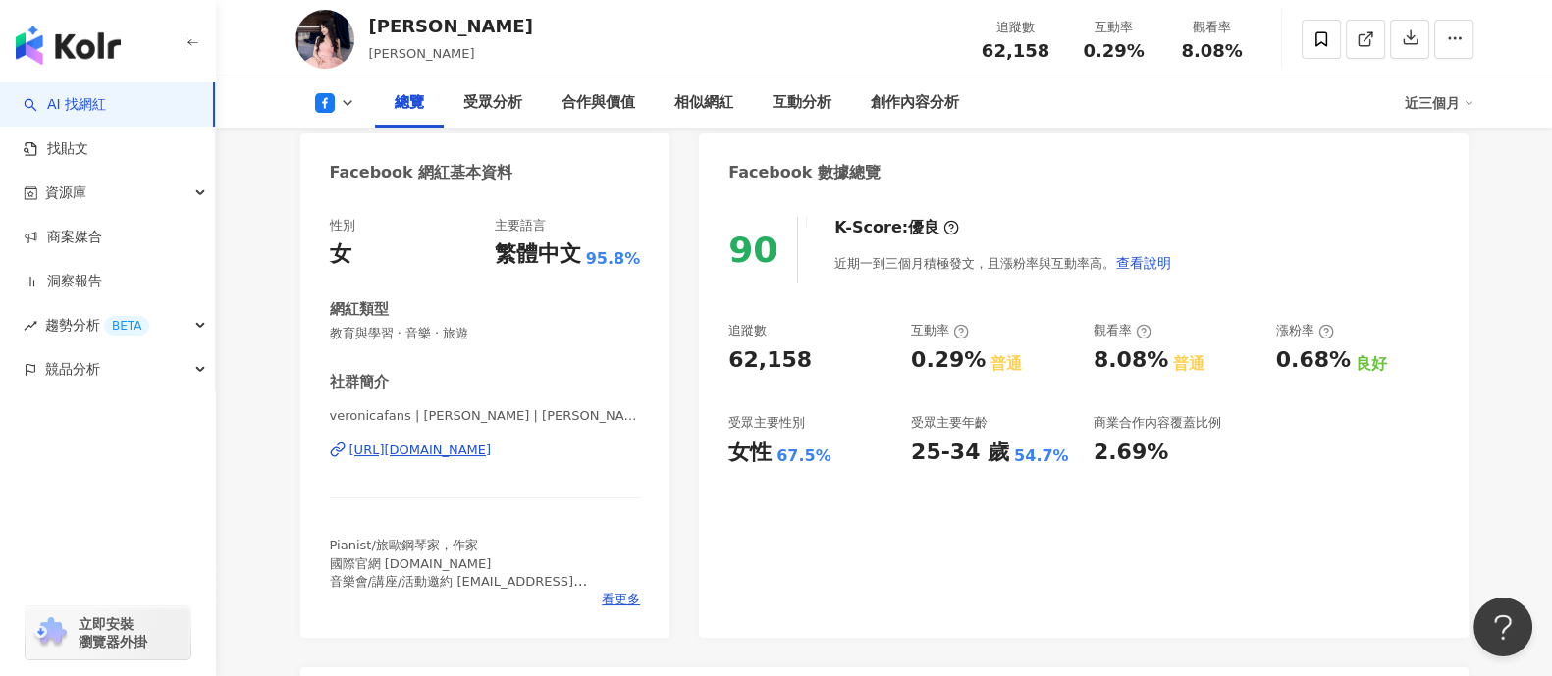
scroll to position [122, 0]
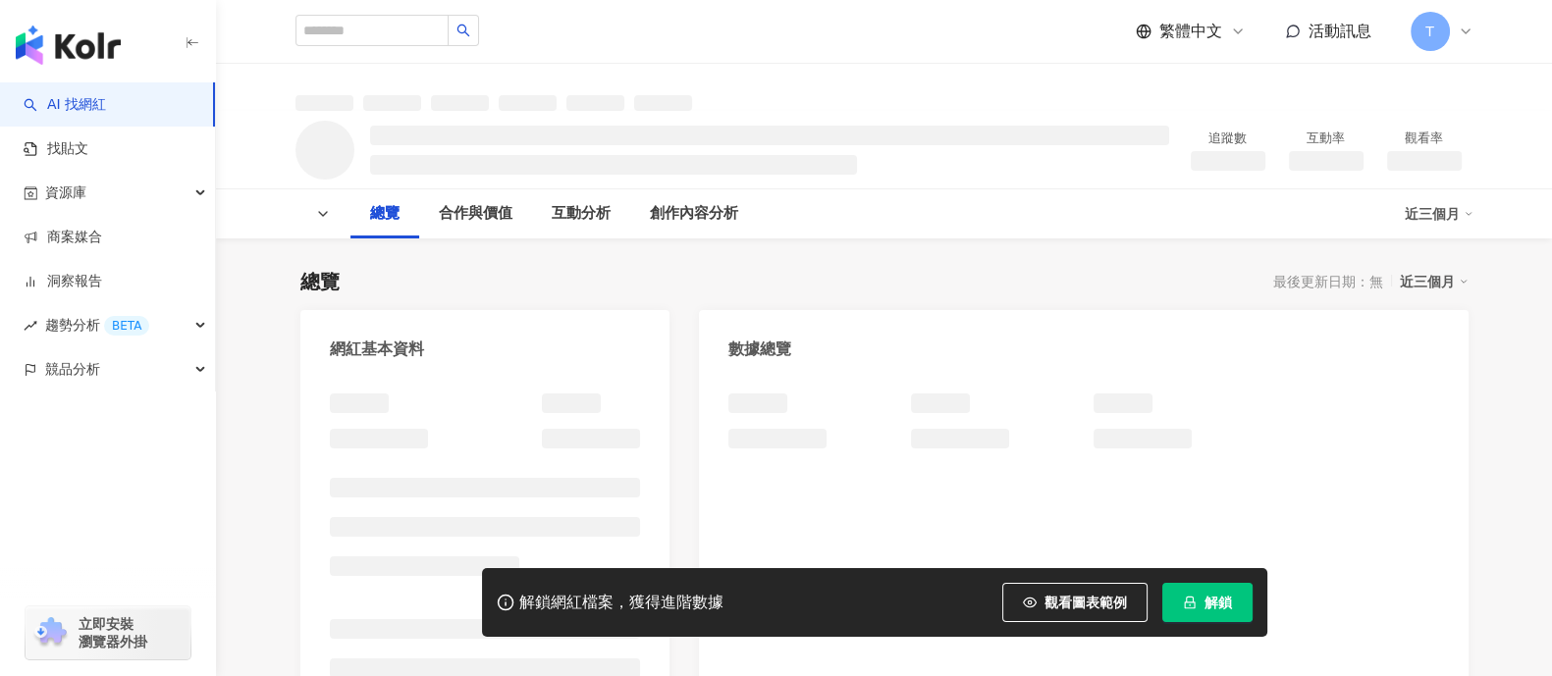
click at [1199, 591] on button "解鎖" at bounding box center [1207, 602] width 90 height 39
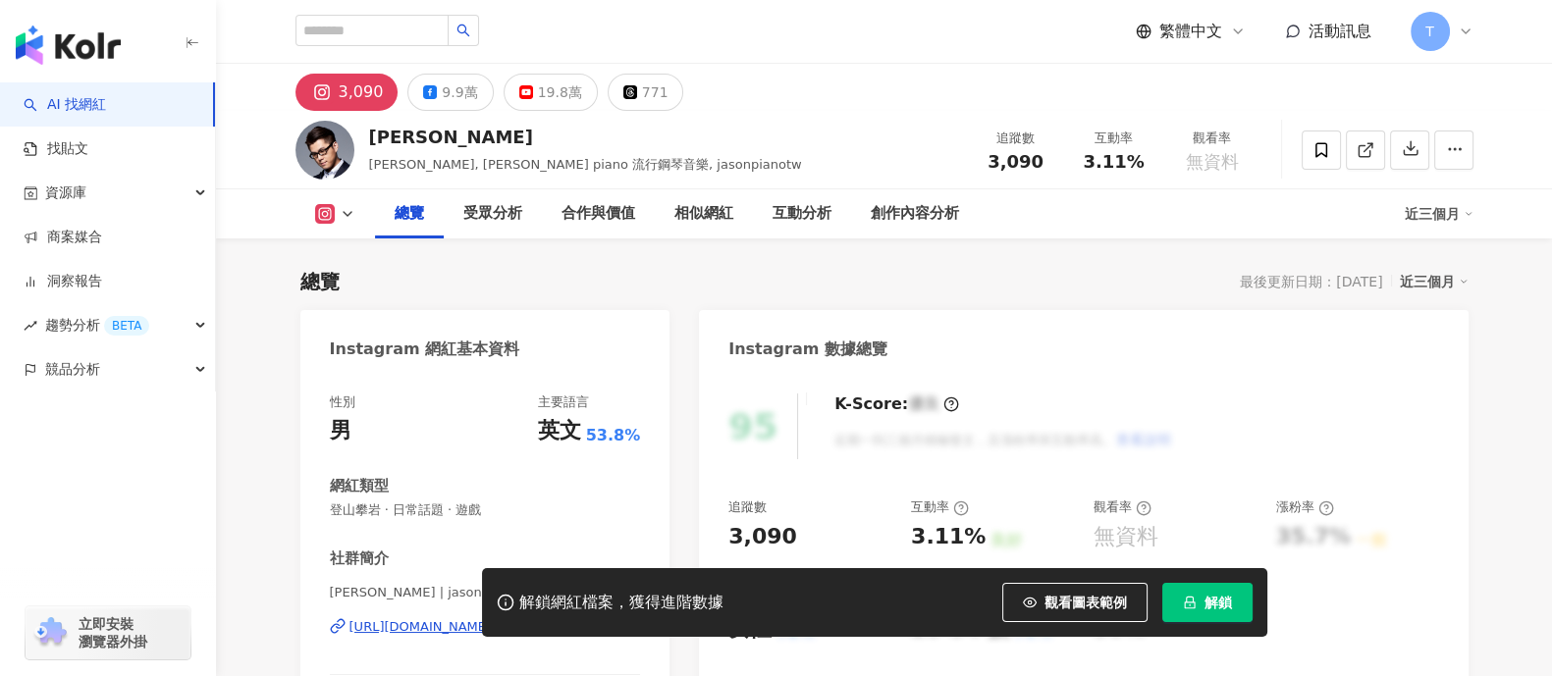
click at [1194, 615] on button "解鎖" at bounding box center [1207, 602] width 90 height 39
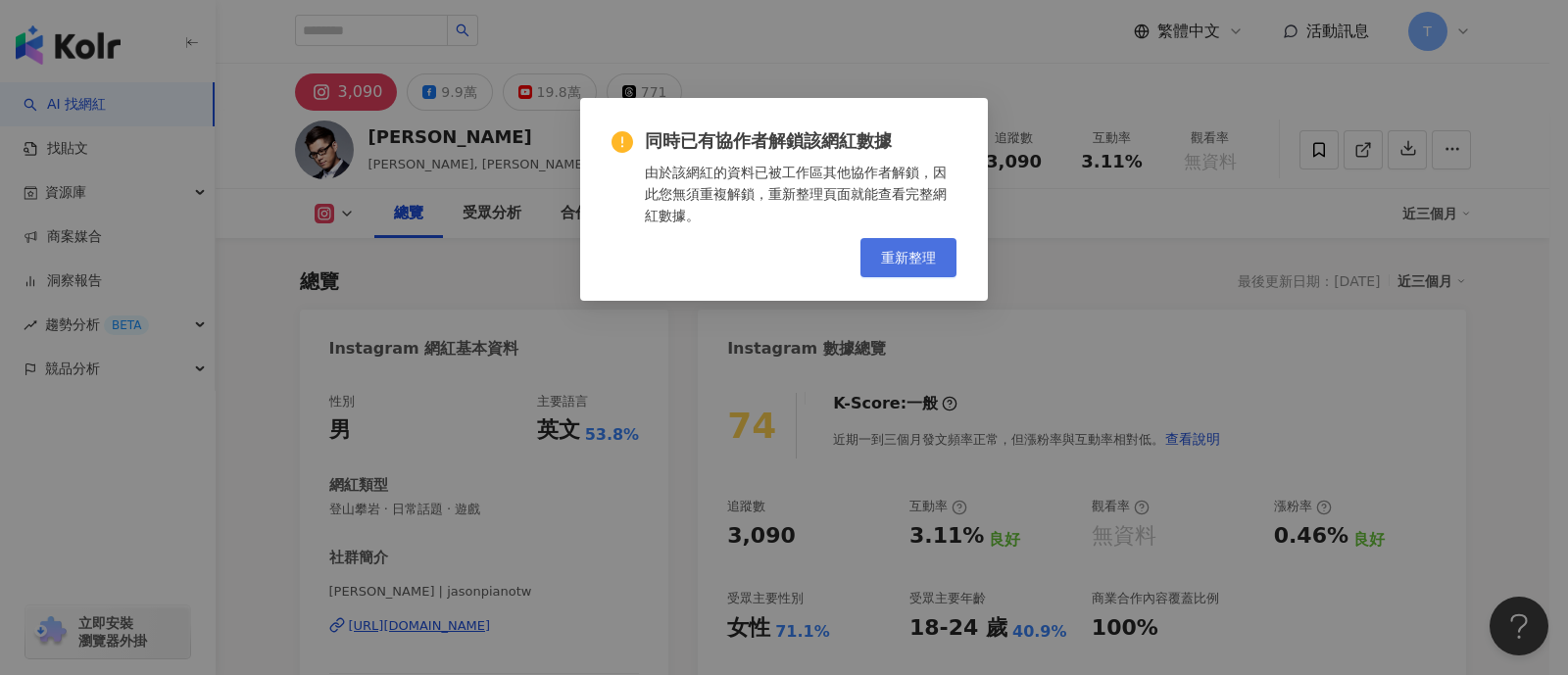
click at [904, 262] on span "重新整理" at bounding box center [908, 258] width 55 height 16
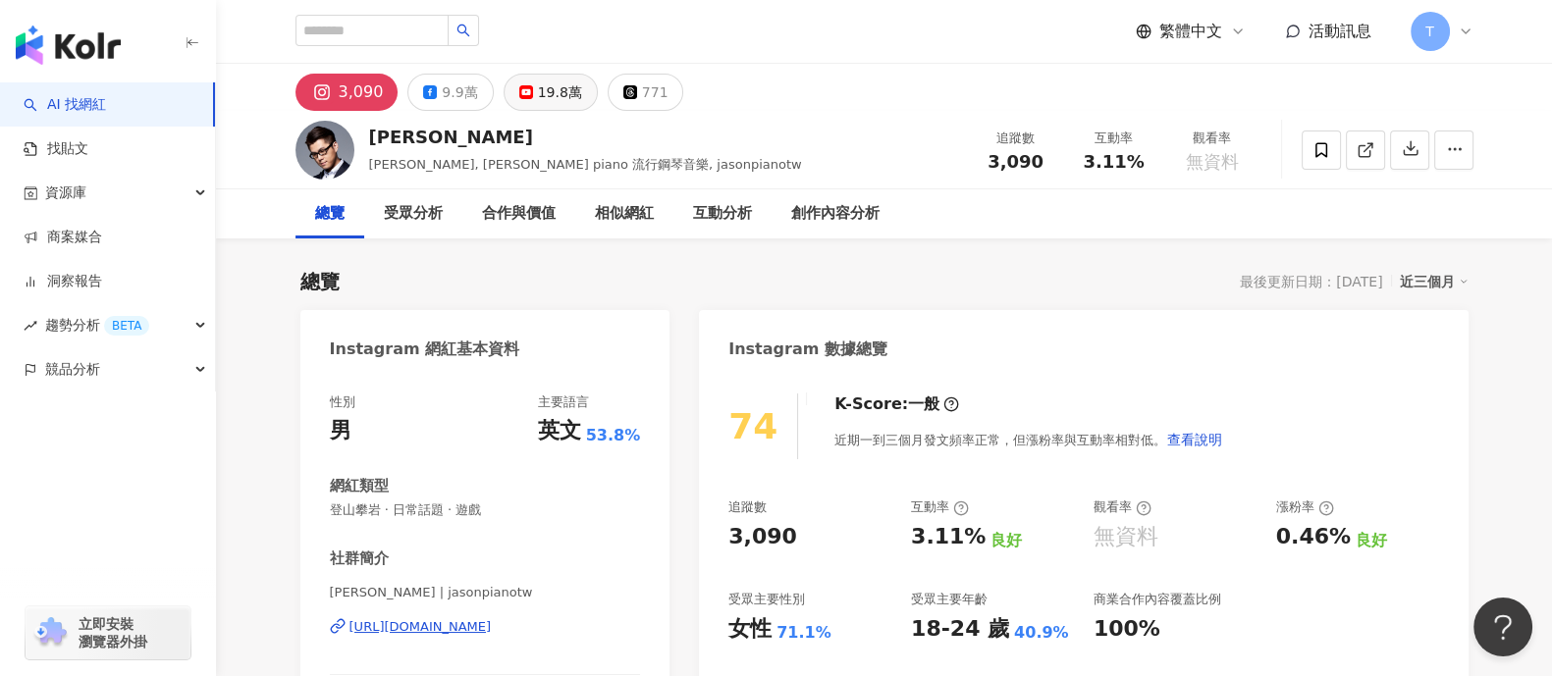
click at [544, 97] on div "19.8萬" at bounding box center [560, 92] width 44 height 27
click at [538, 100] on div "19.8萬" at bounding box center [560, 92] width 44 height 27
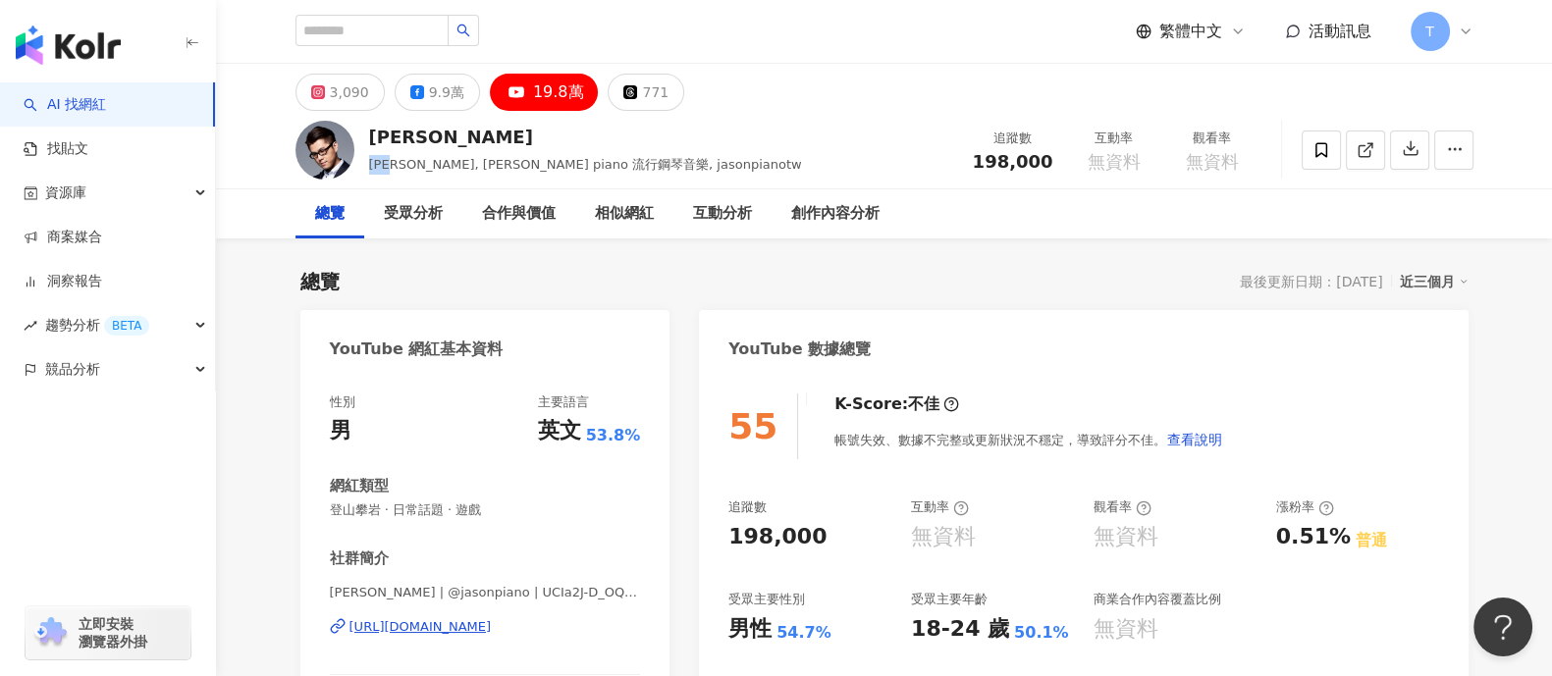
drag, startPoint x: 369, startPoint y: 162, endPoint x: 407, endPoint y: 164, distance: 38.3
click at [407, 164] on span "范憲維, Jason piano 流行鋼琴音樂, jasonpianotw" at bounding box center [585, 164] width 433 height 15
copy span "范憲維"
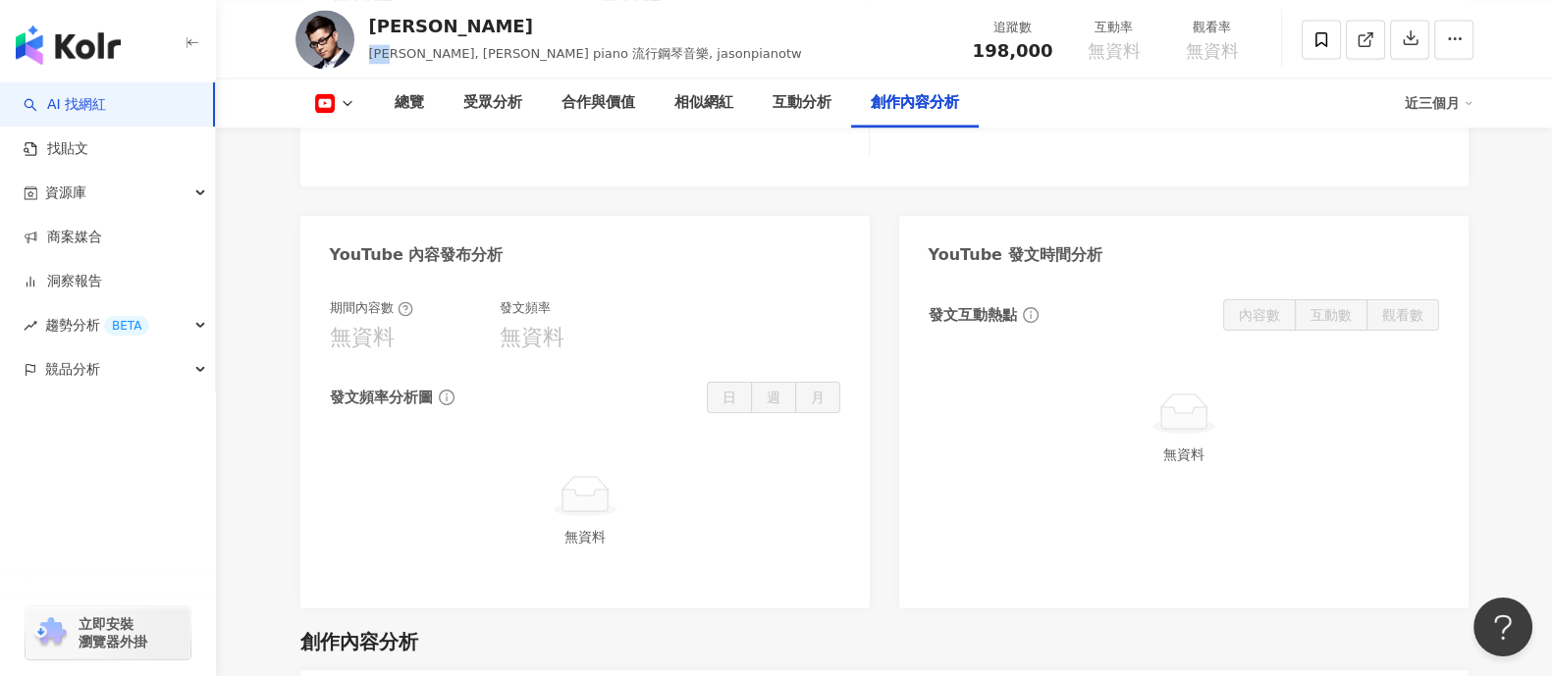
scroll to position [3680, 0]
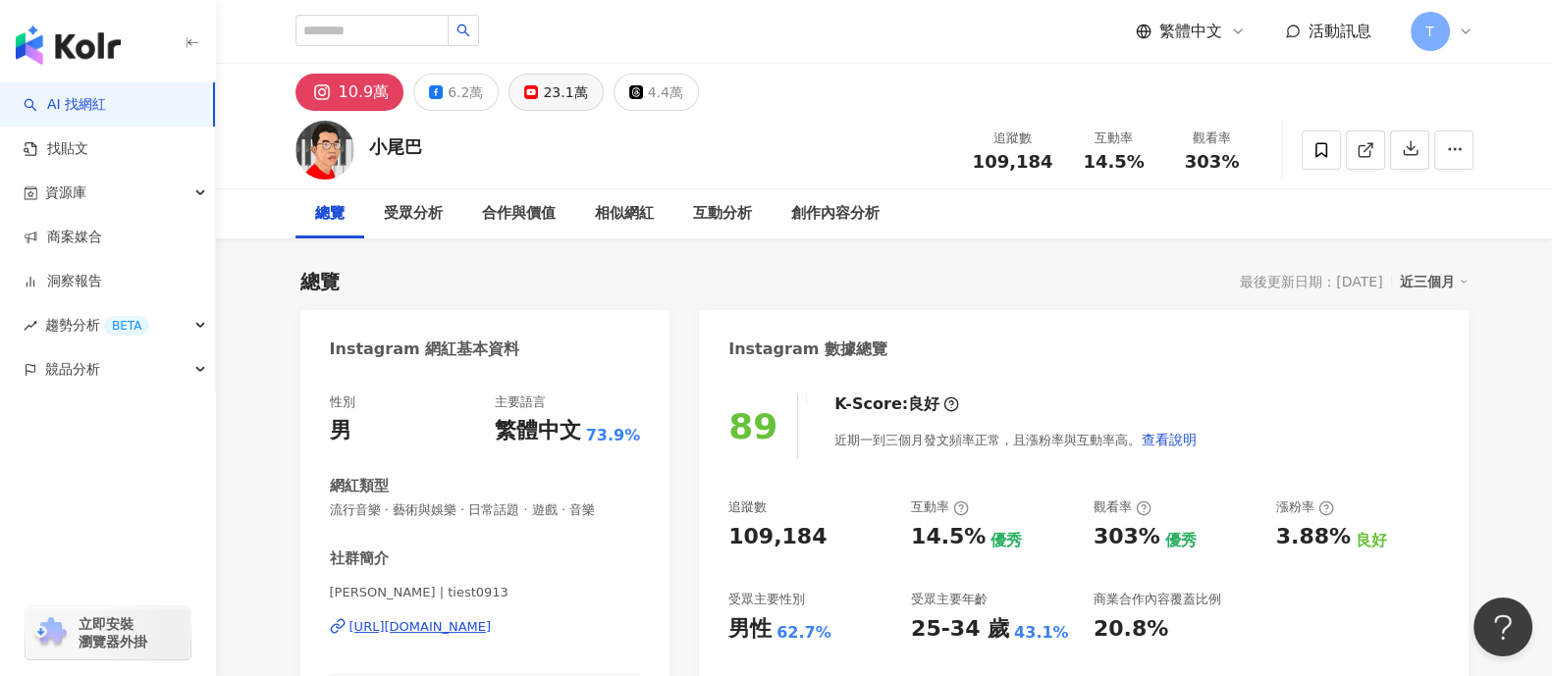
click at [552, 86] on div "23.1萬" at bounding box center [565, 92] width 44 height 27
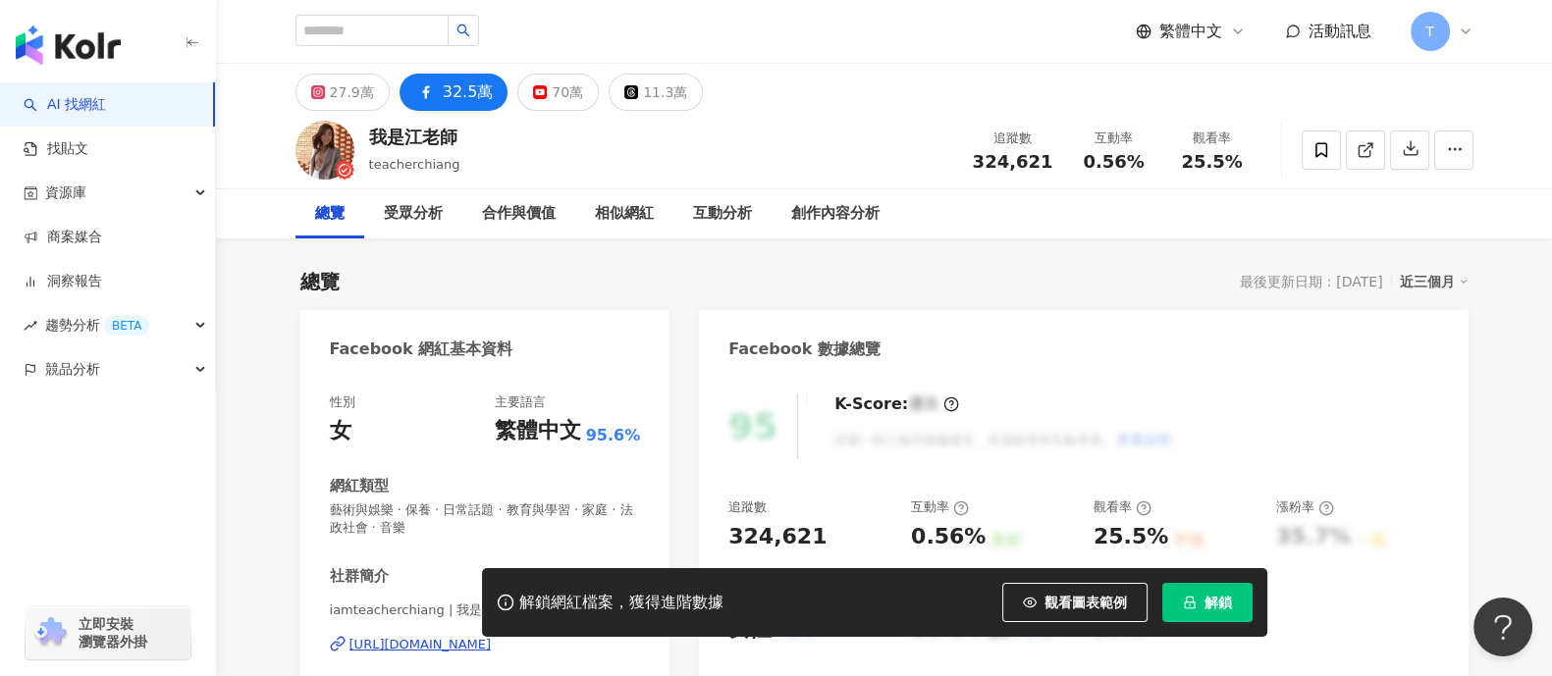
click at [1232, 612] on button "解鎖" at bounding box center [1207, 602] width 90 height 39
click at [552, 91] on div "70萬" at bounding box center [567, 92] width 31 height 27
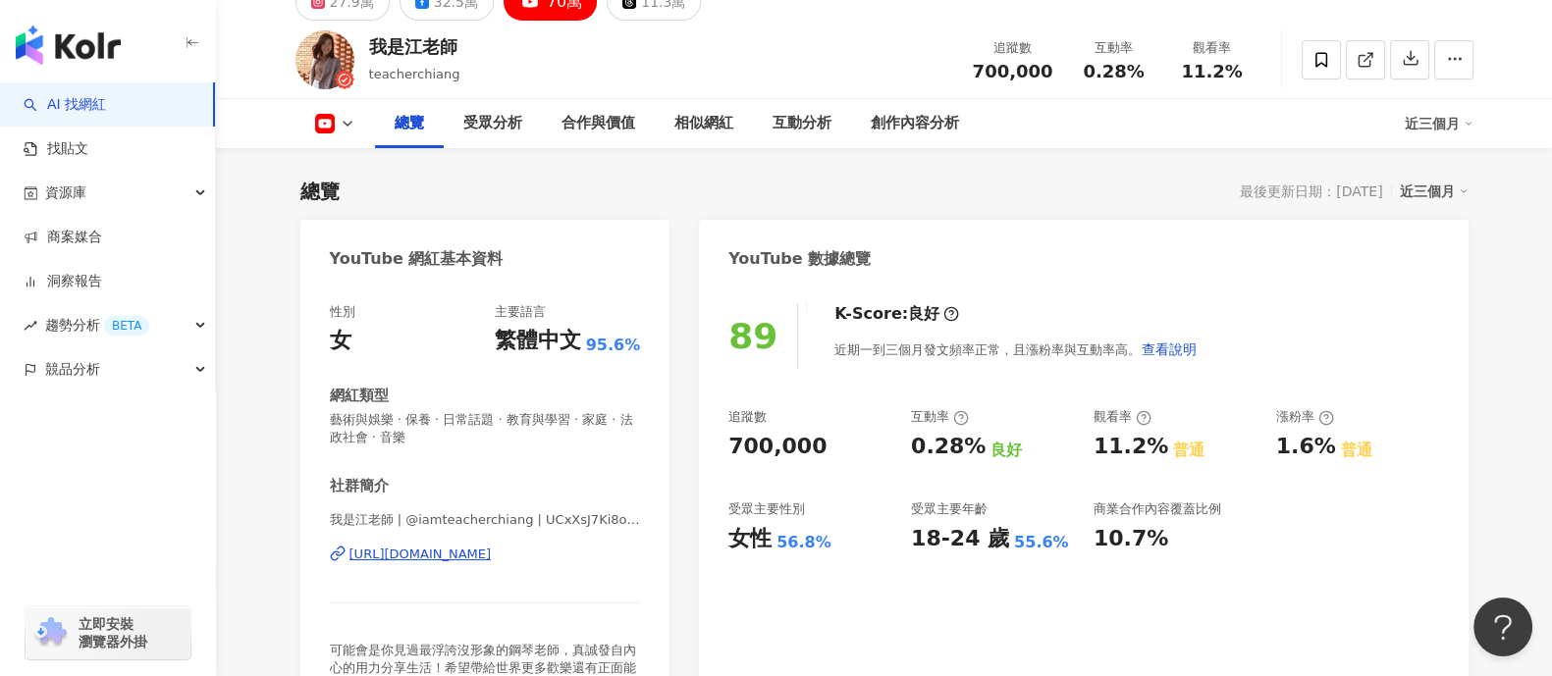
scroll to position [244, 0]
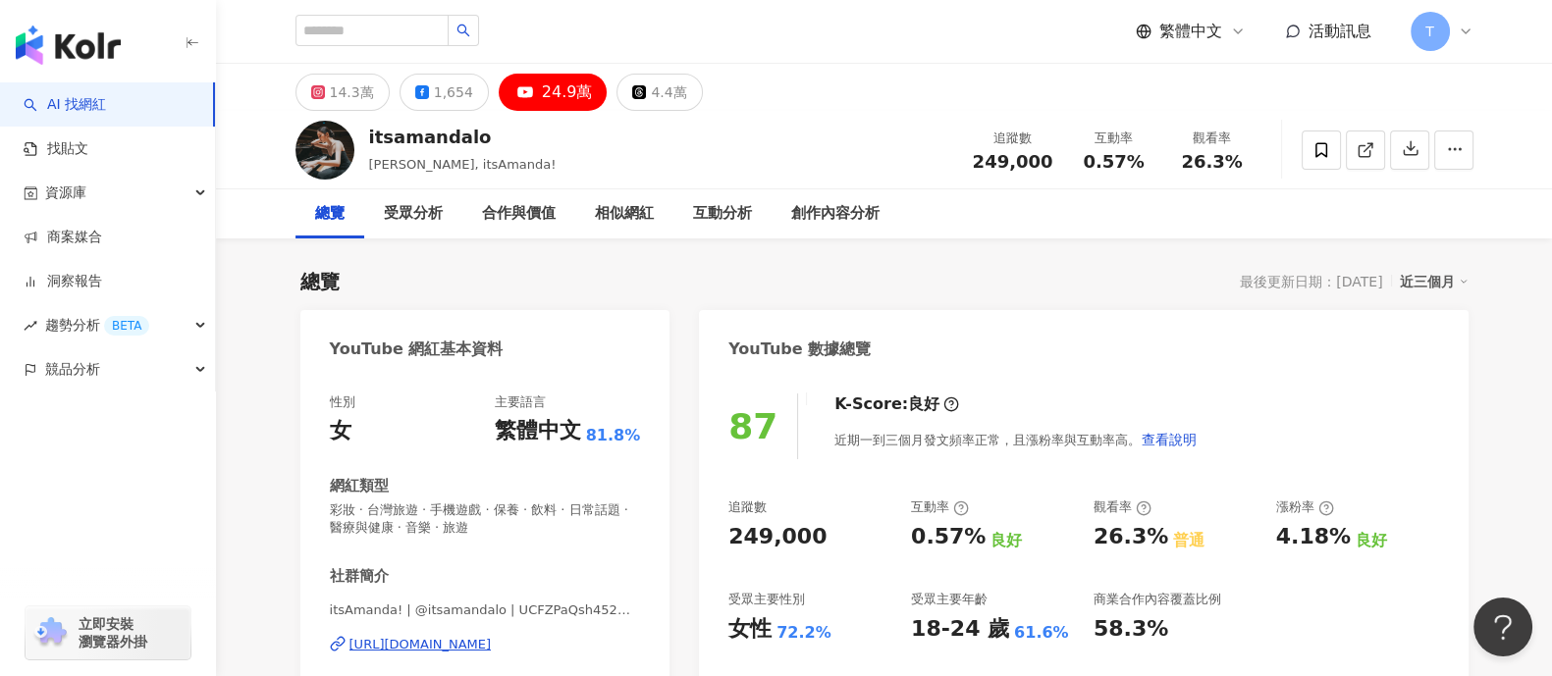
scroll to position [122, 0]
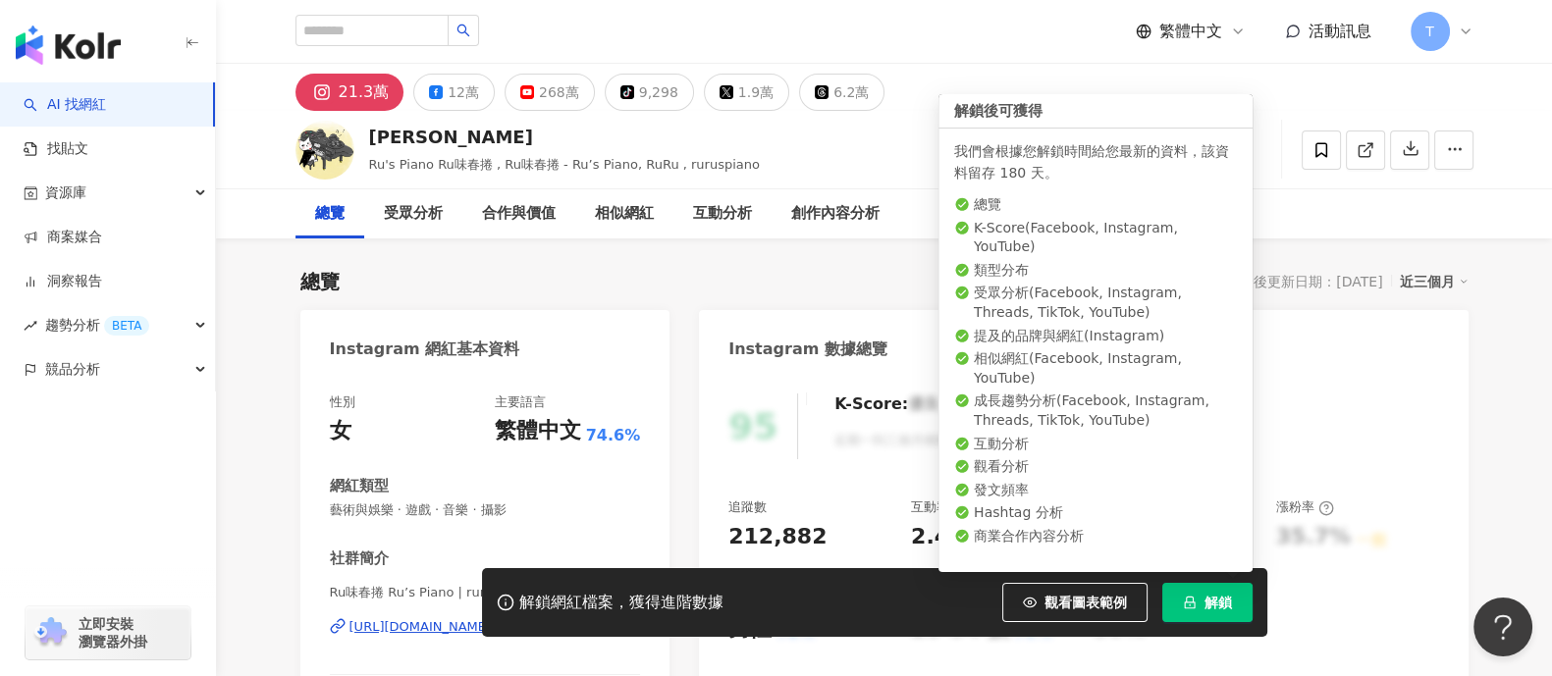
click at [1226, 600] on span "解鎖" at bounding box center [1217, 603] width 27 height 16
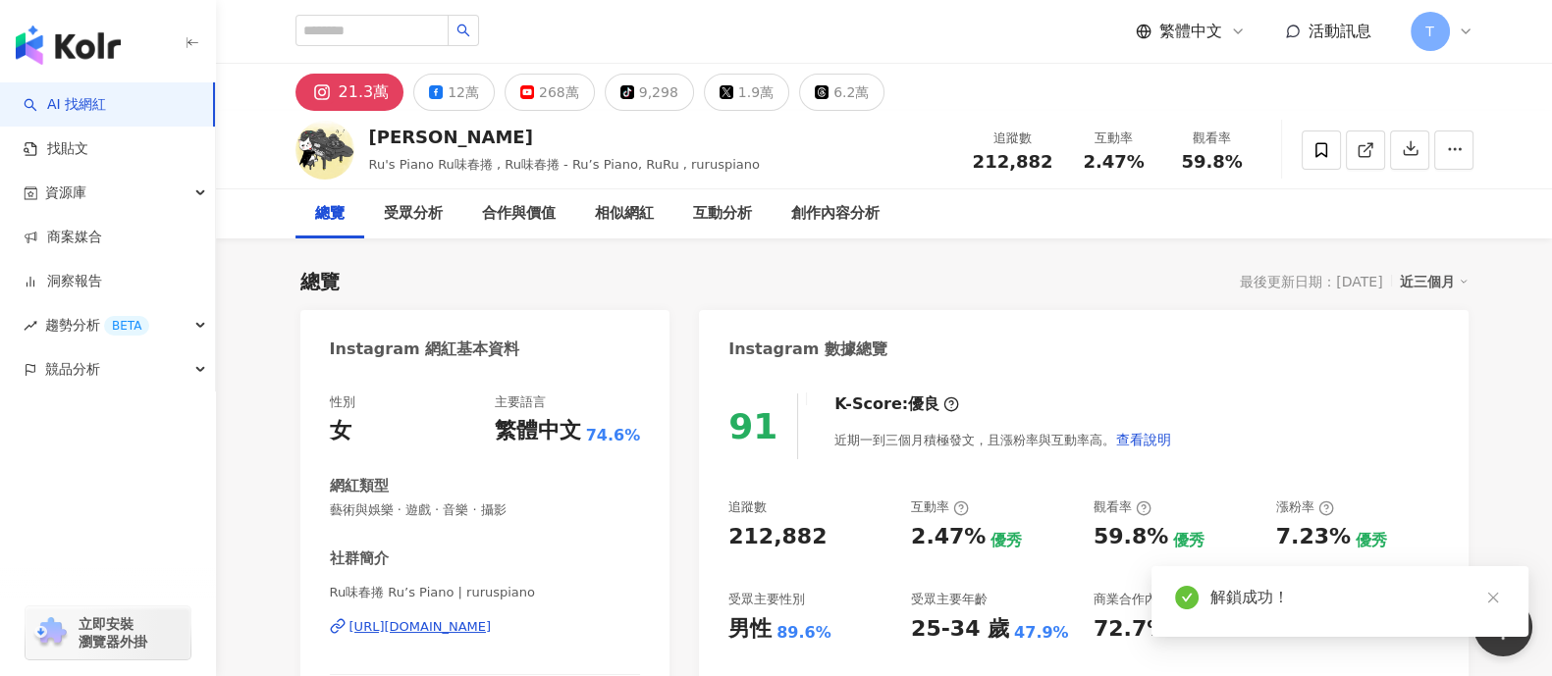
click at [1497, 596] on icon "close" at bounding box center [1493, 598] width 14 height 14
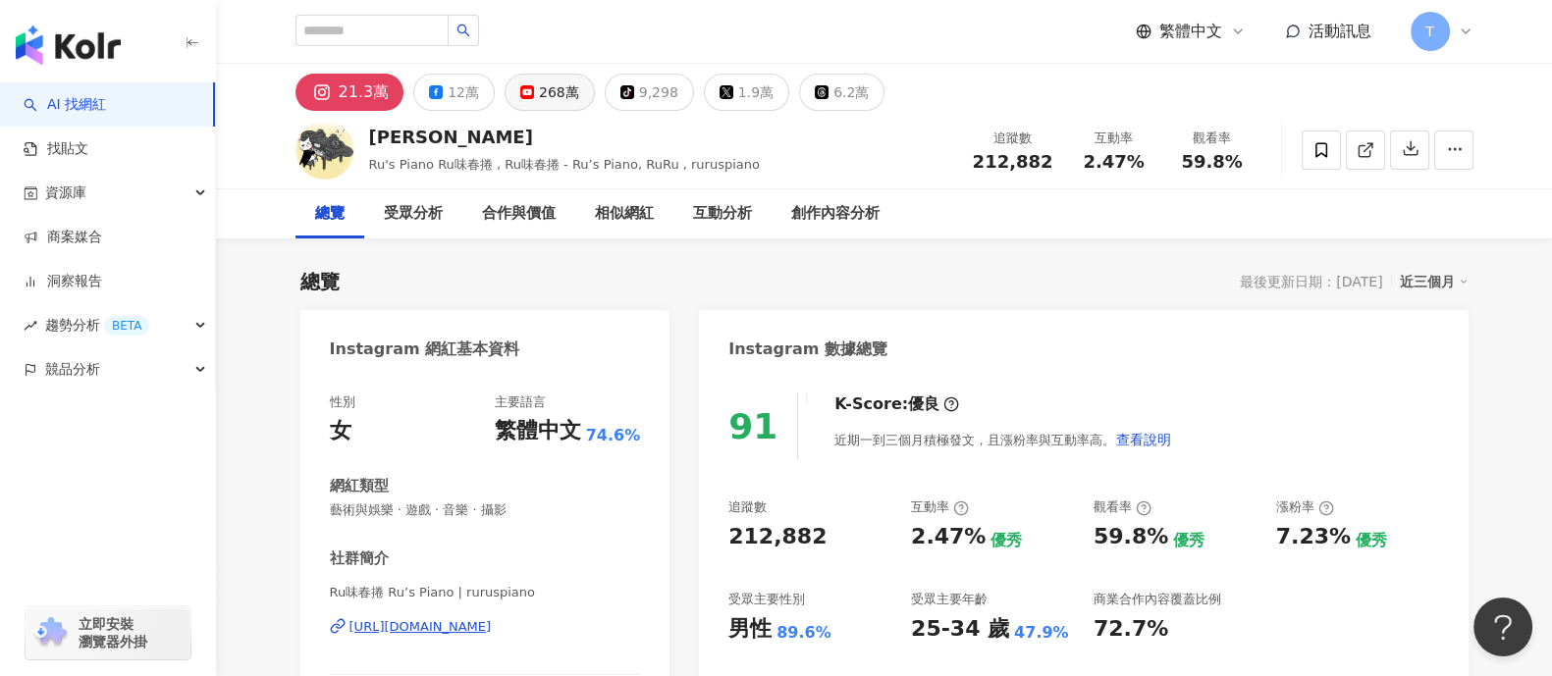
click at [570, 94] on button "268萬" at bounding box center [549, 92] width 90 height 37
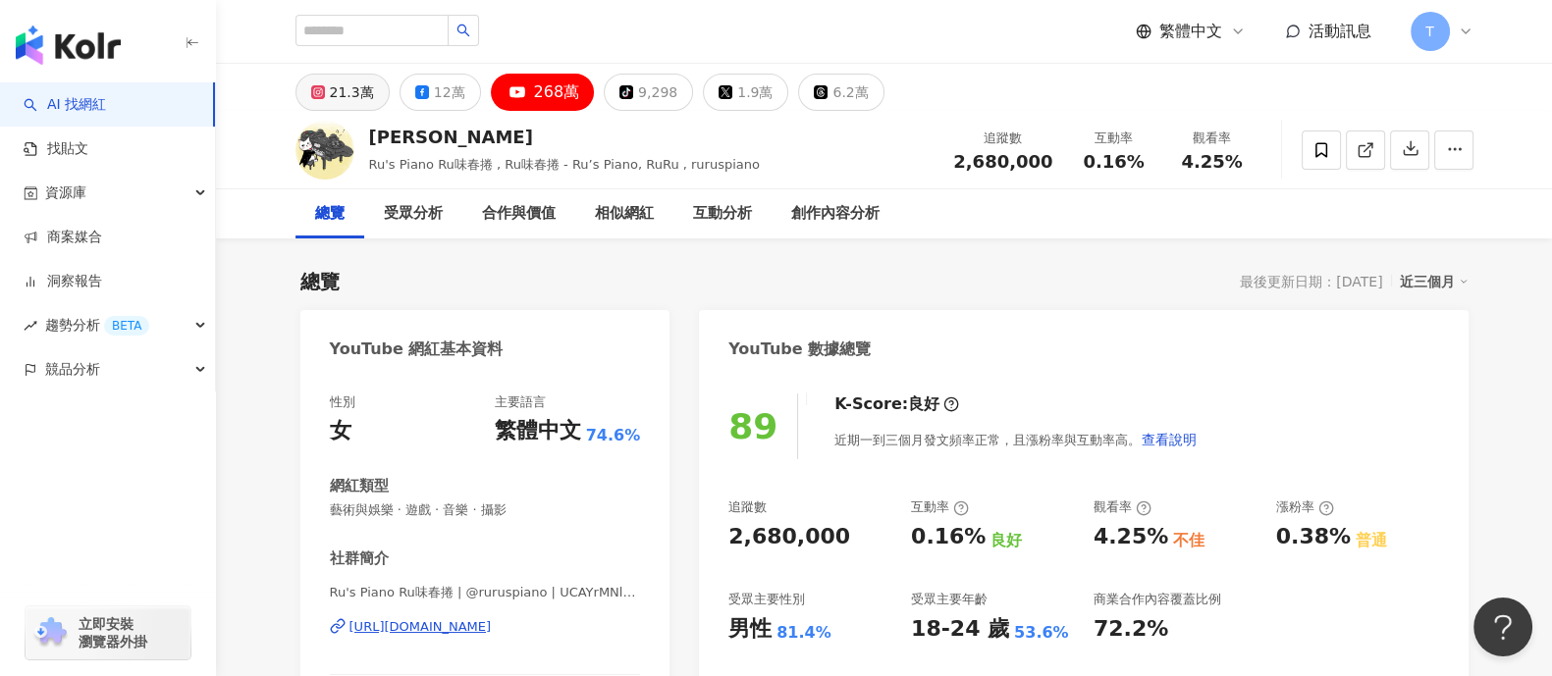
click at [359, 101] on div "21.3萬" at bounding box center [352, 92] width 44 height 27
click at [1362, 151] on icon at bounding box center [1365, 150] width 18 height 18
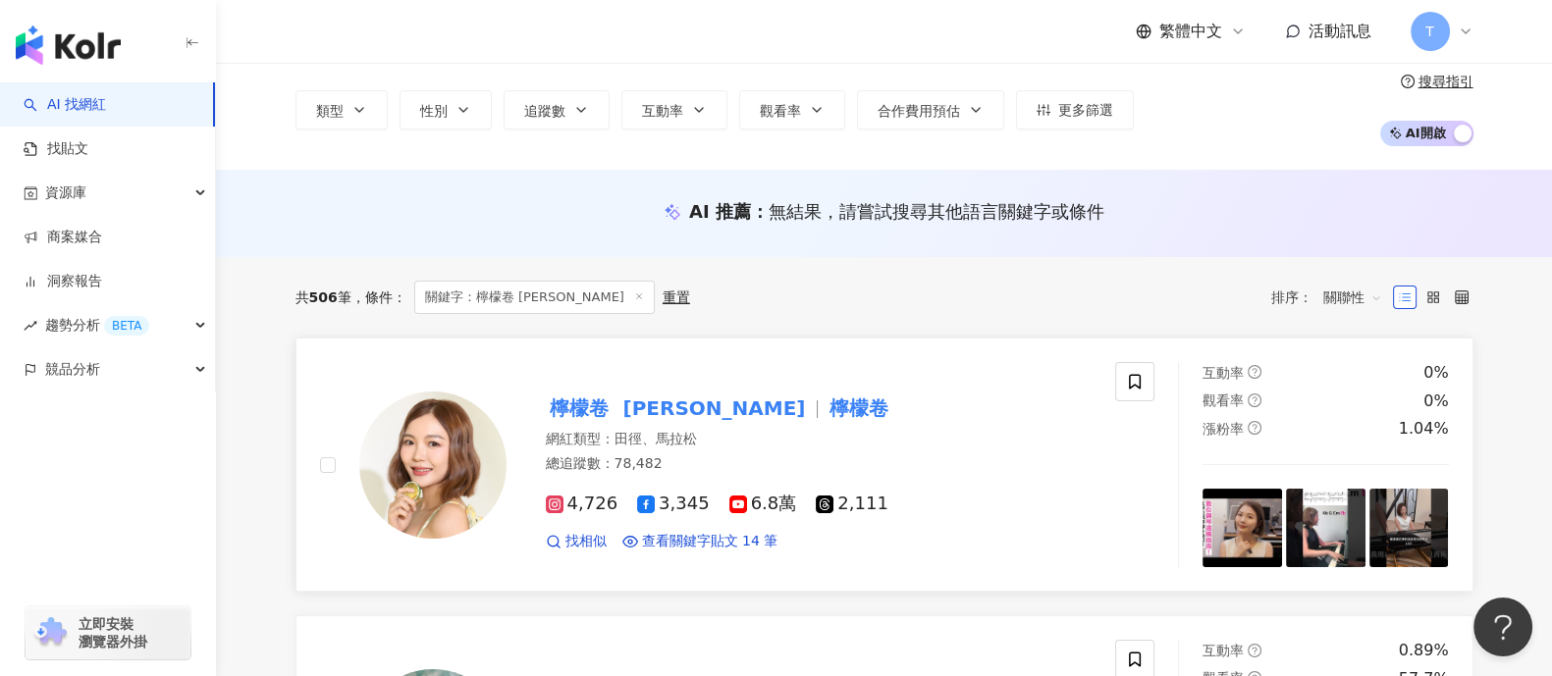
scroll to position [244, 0]
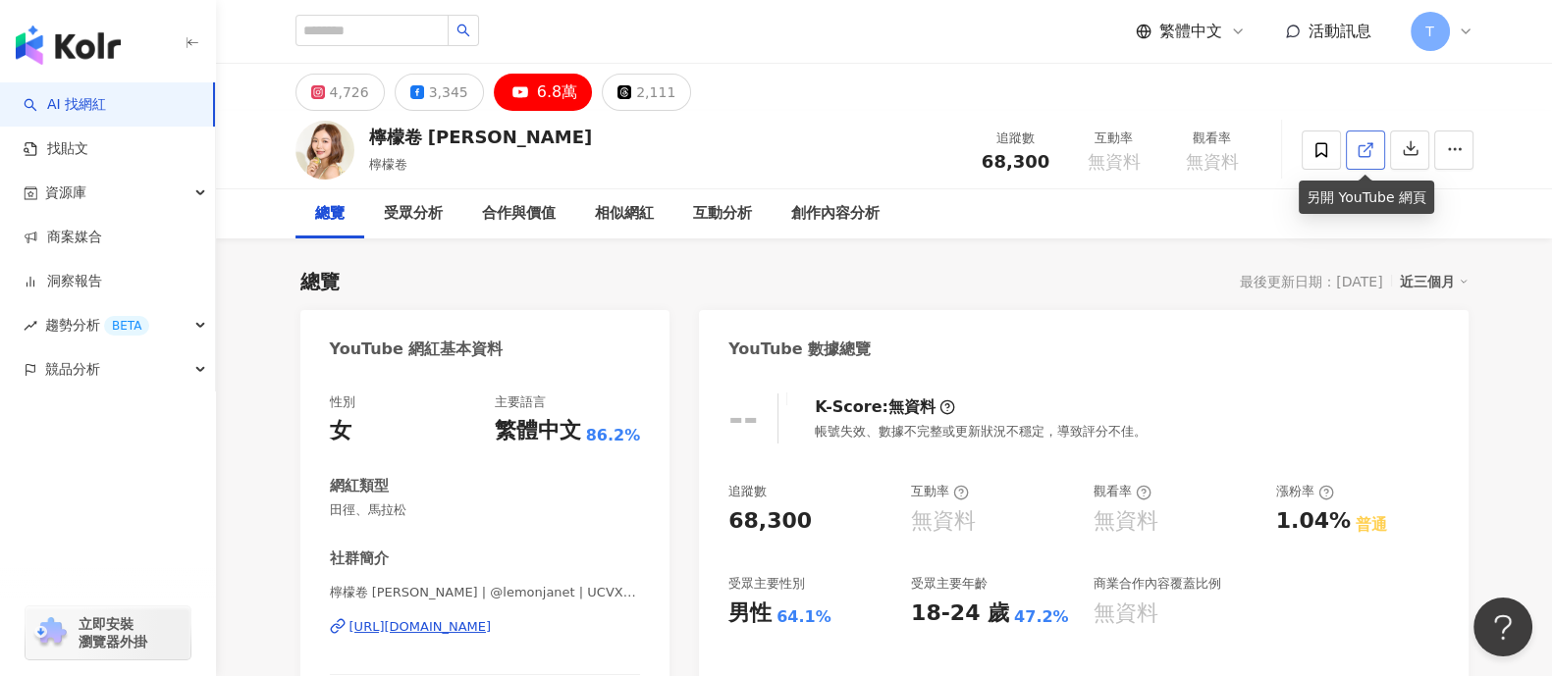
click at [1370, 145] on polyline at bounding box center [1369, 145] width 5 height 5
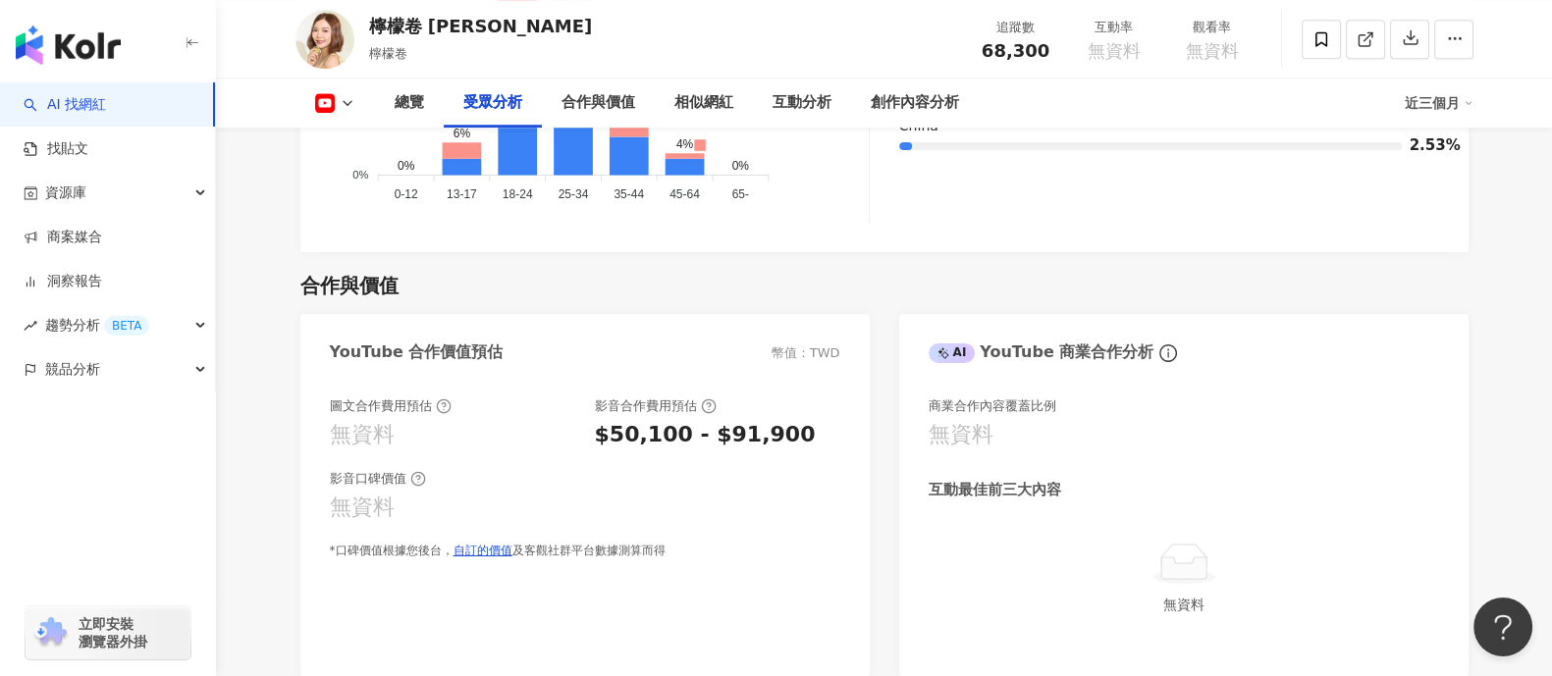
scroll to position [2208, 0]
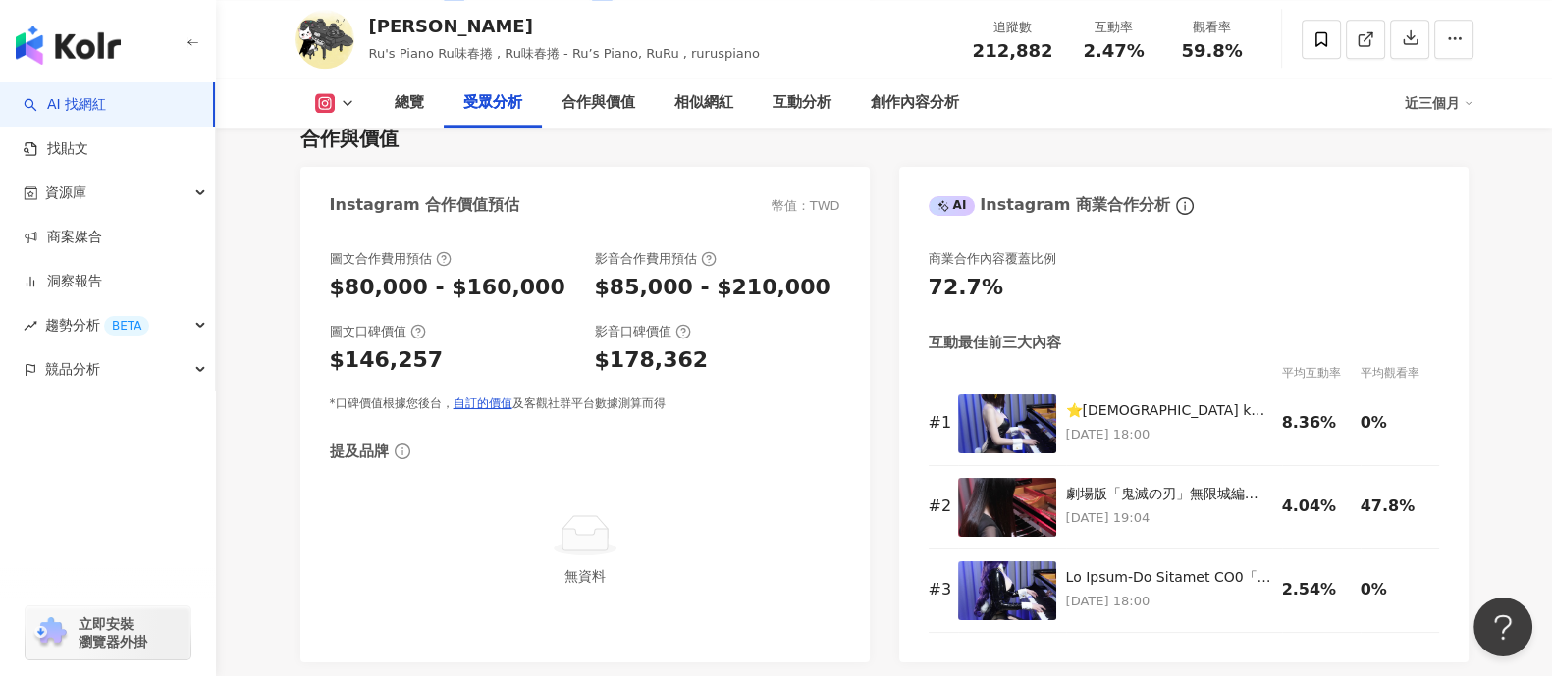
scroll to position [2699, 0]
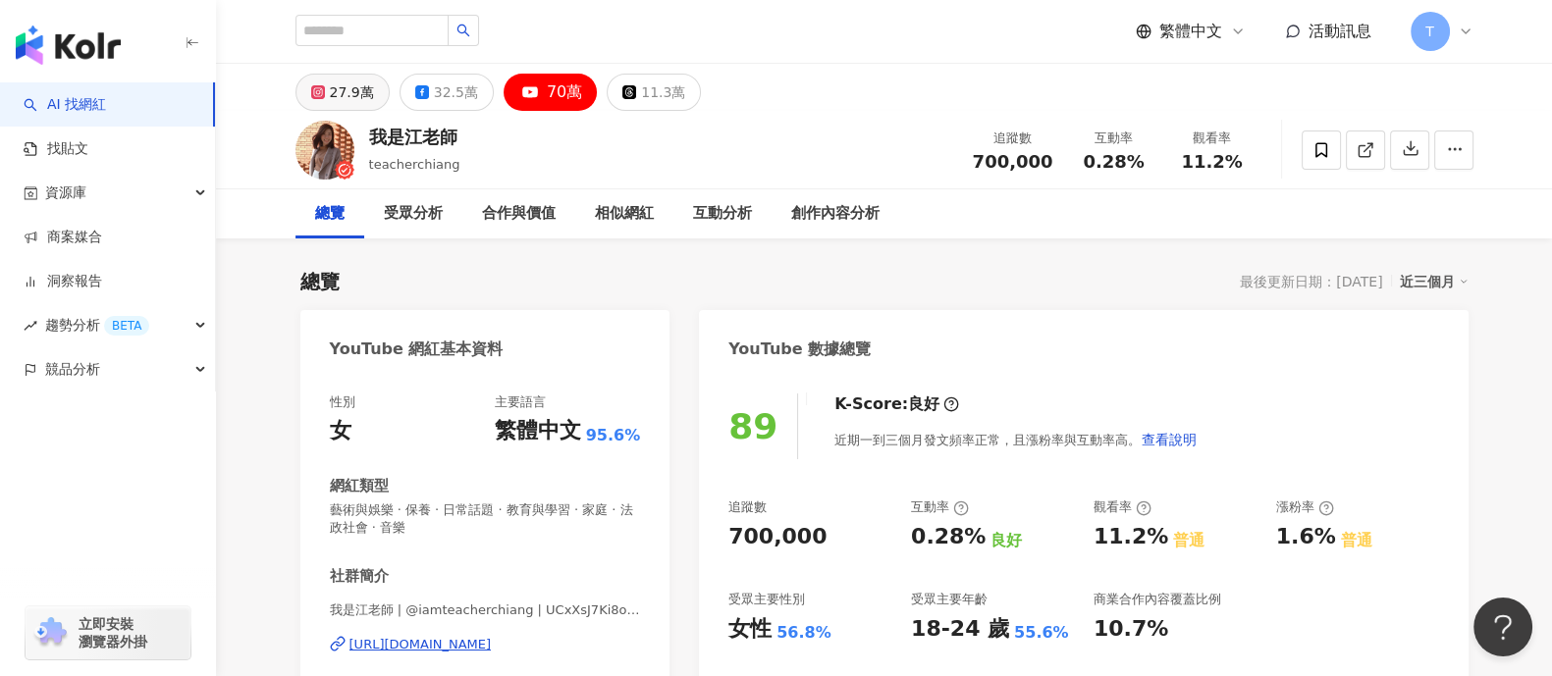
click at [360, 87] on div "27.9萬" at bounding box center [352, 92] width 44 height 27
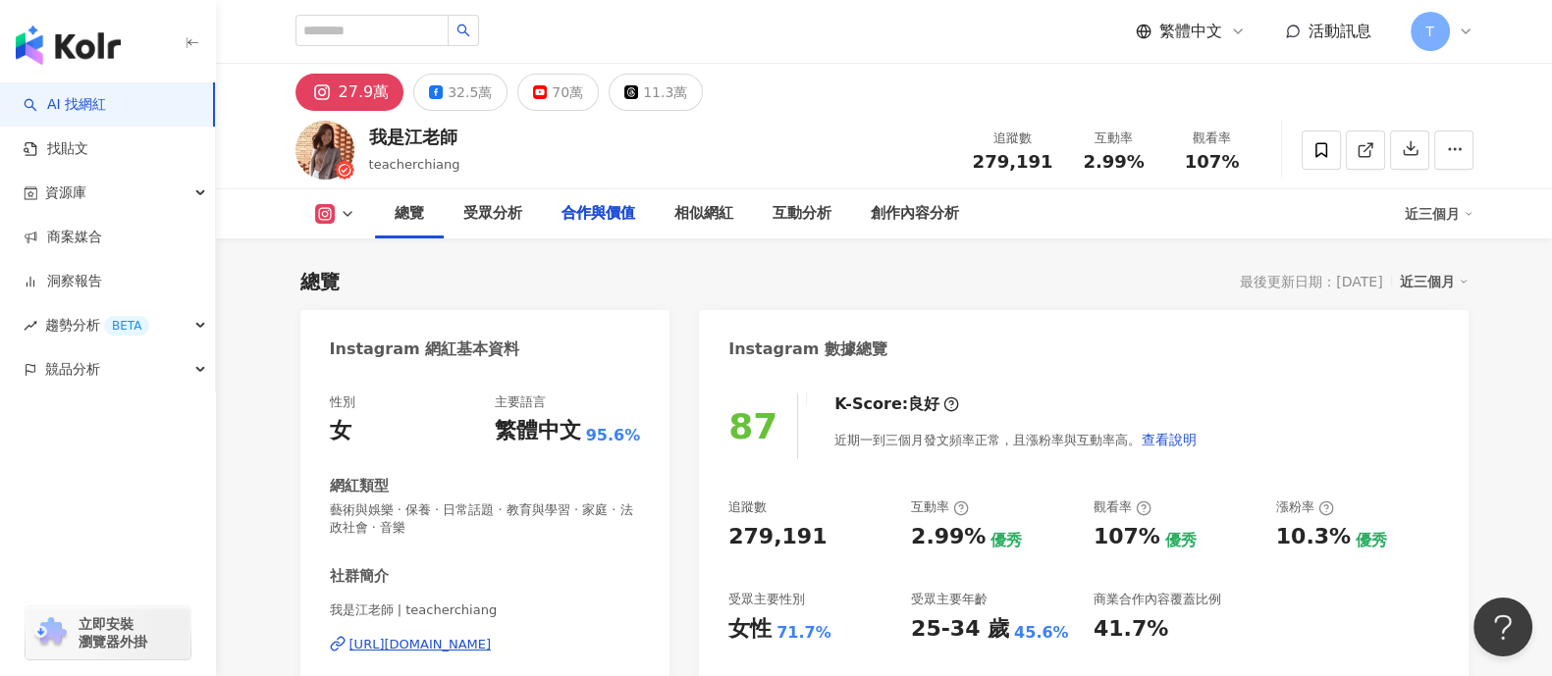
scroll to position [2576, 0]
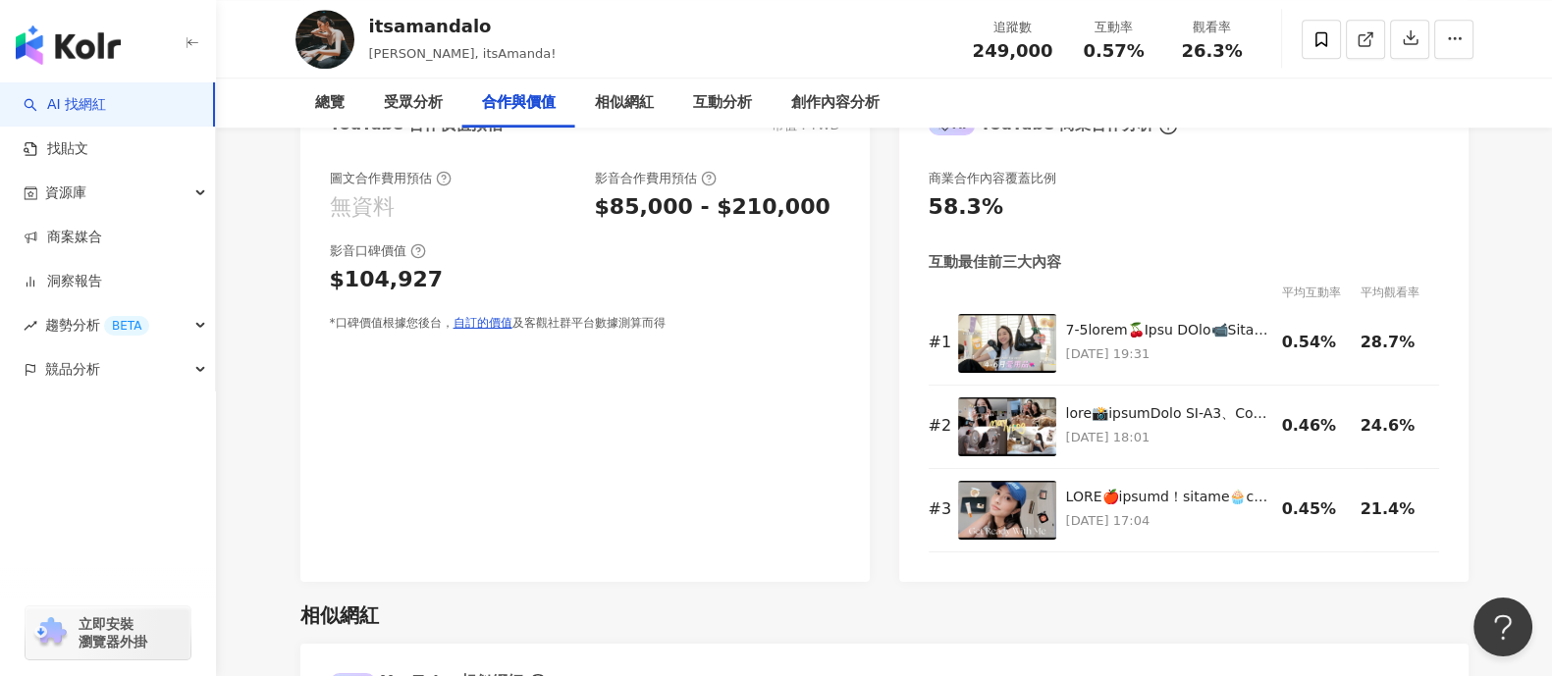
scroll to position [2341, 0]
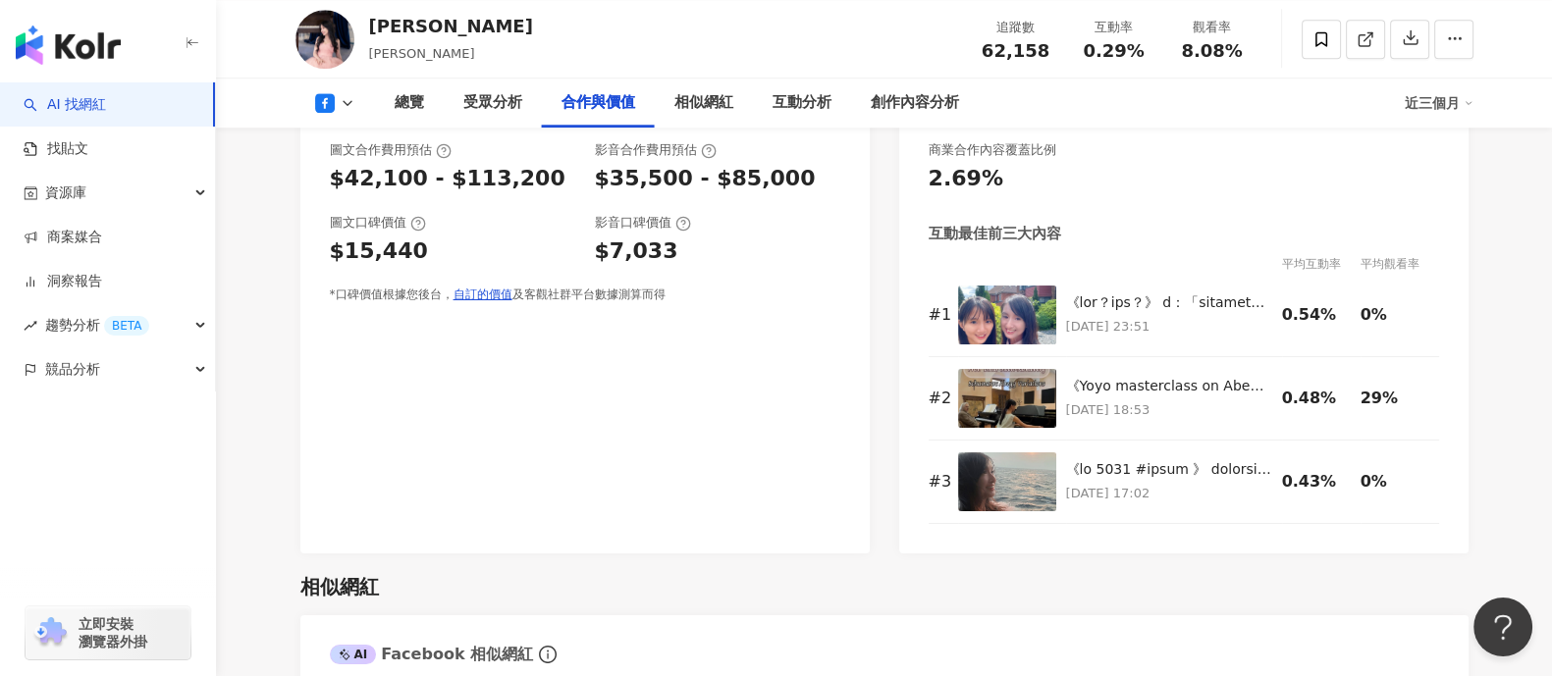
scroll to position [2283, 0]
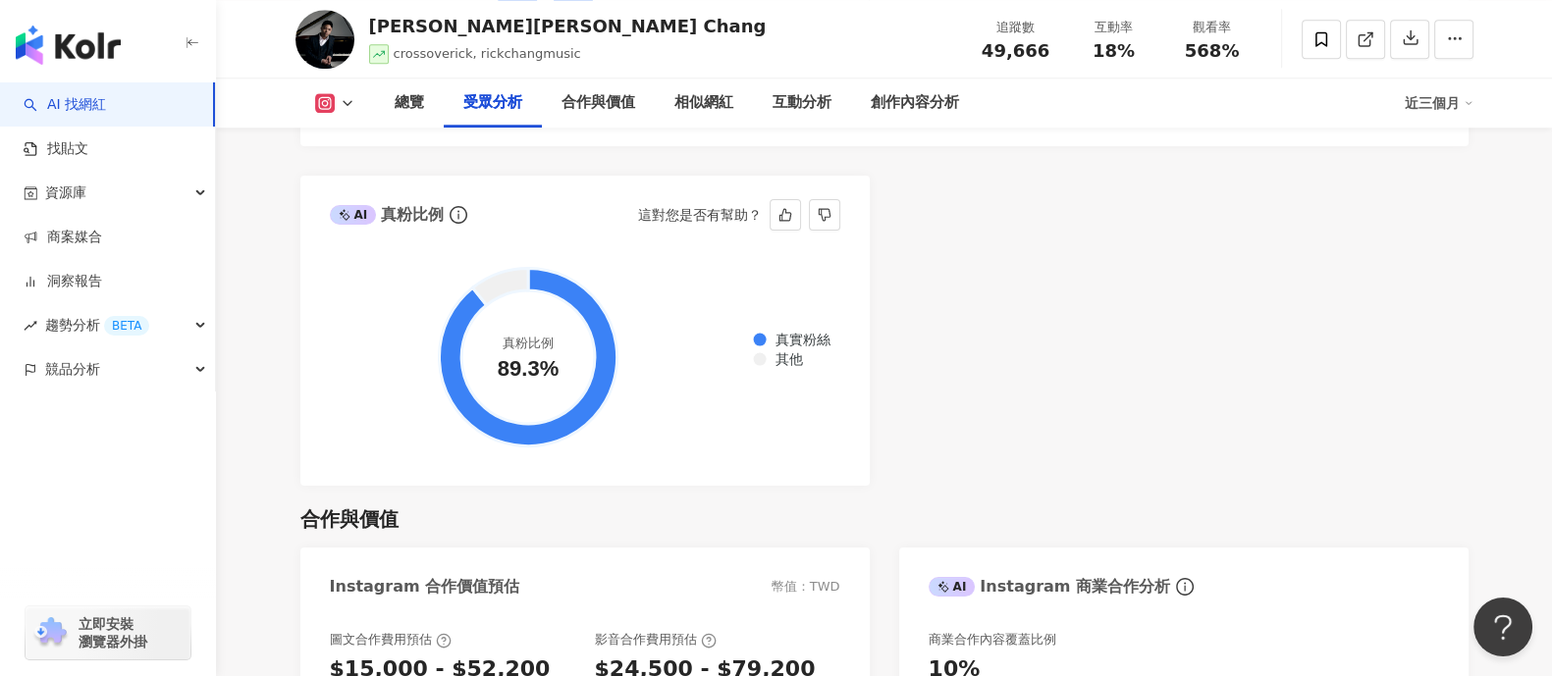
scroll to position [2576, 0]
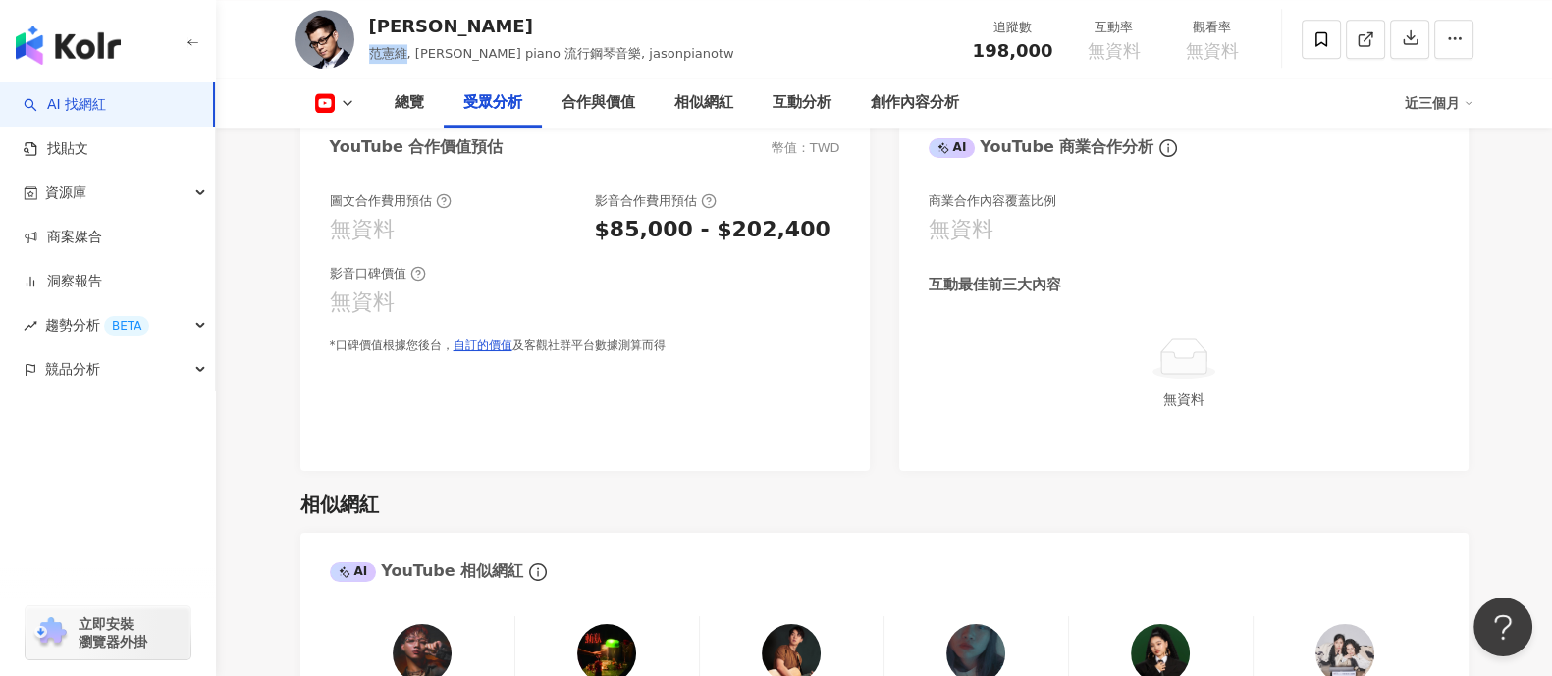
scroll to position [2154, 0]
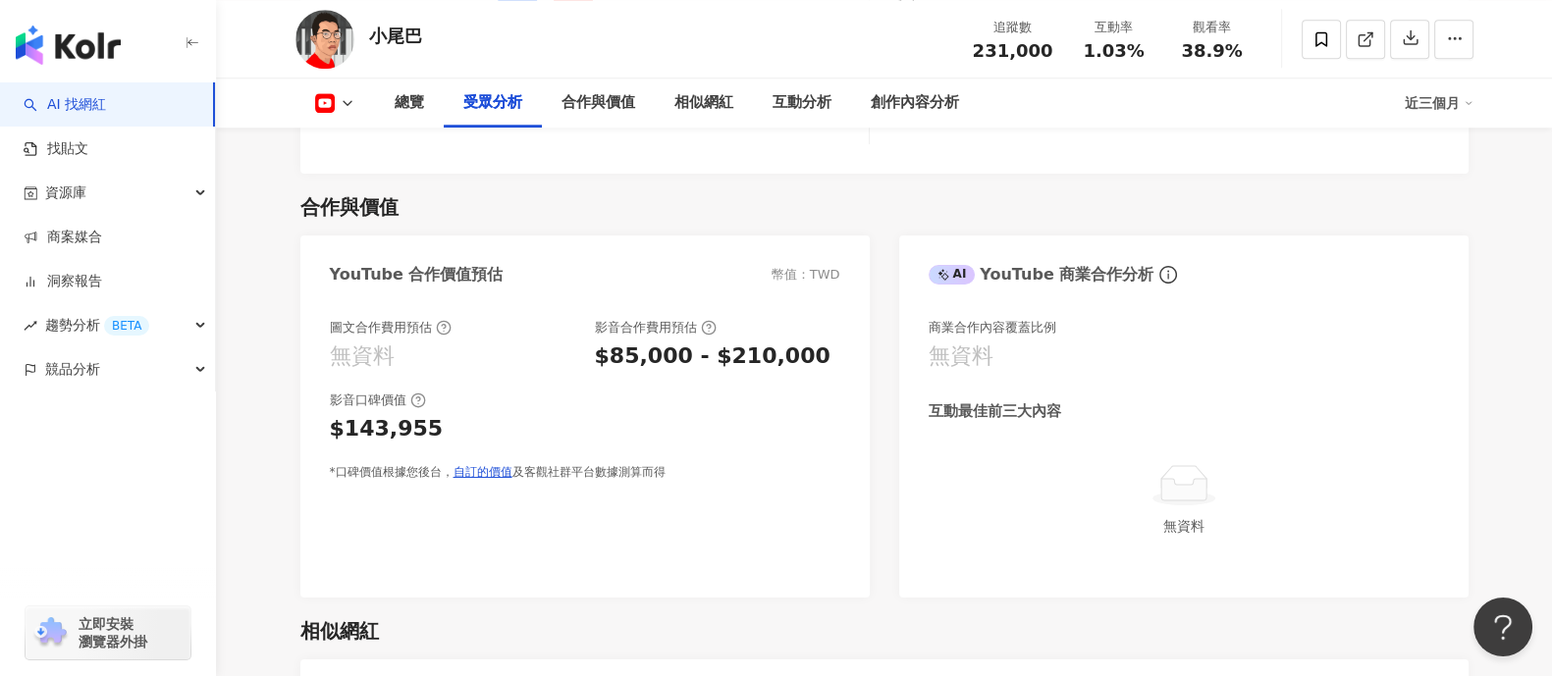
scroll to position [2157, 0]
